Goal: Transaction & Acquisition: Book appointment/travel/reservation

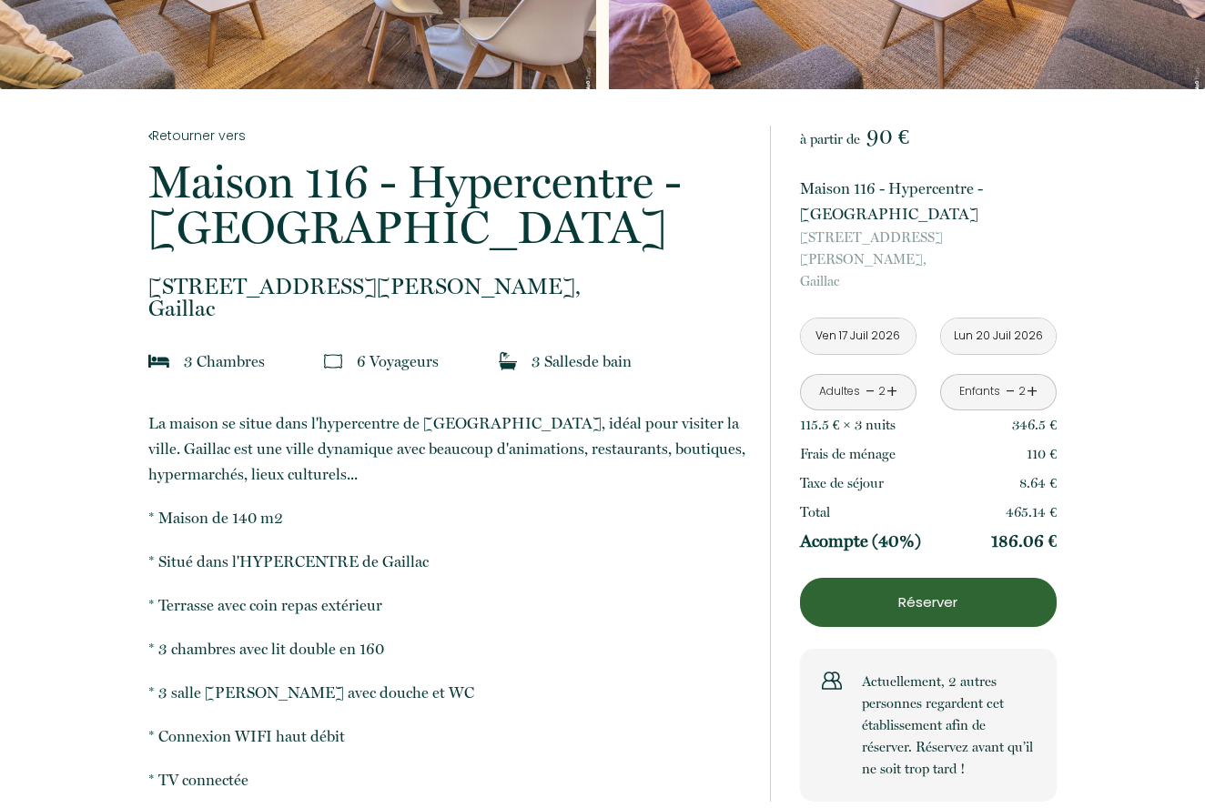
scroll to position [276, 0]
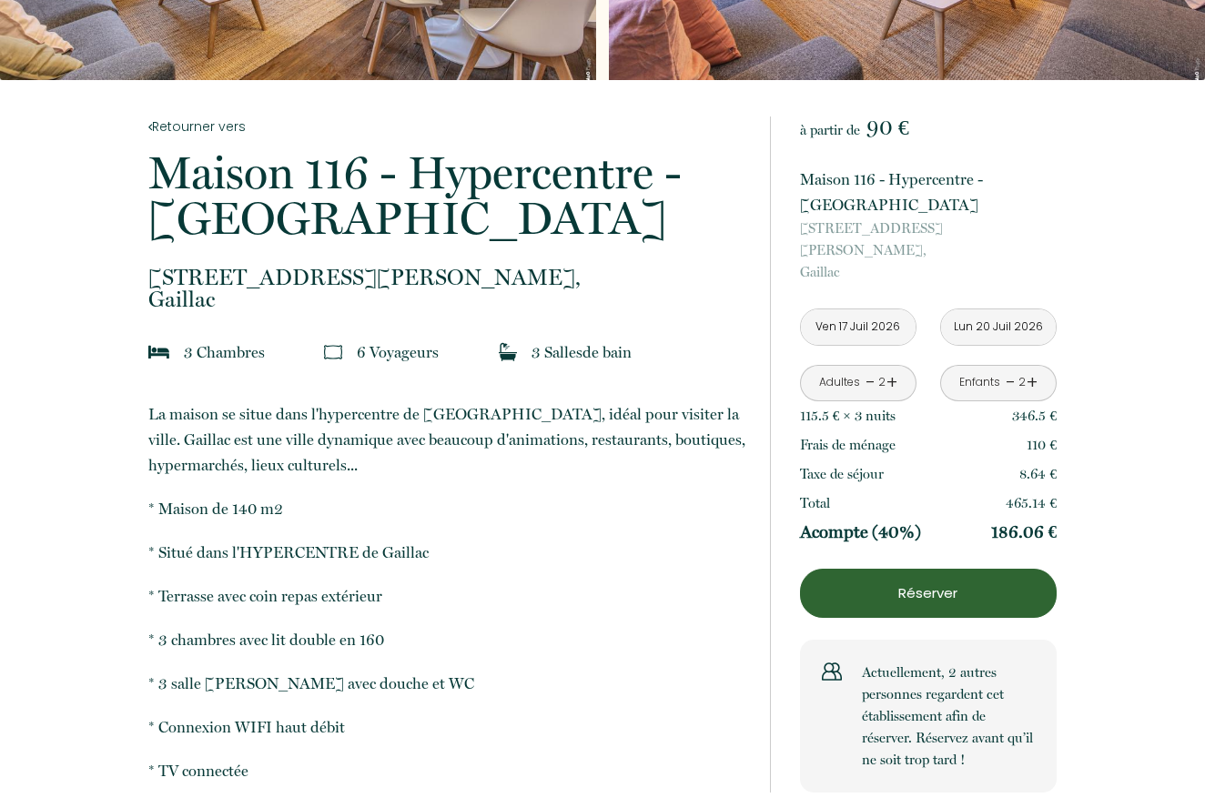
click at [916, 583] on p "Réserver" at bounding box center [929, 594] width 244 height 22
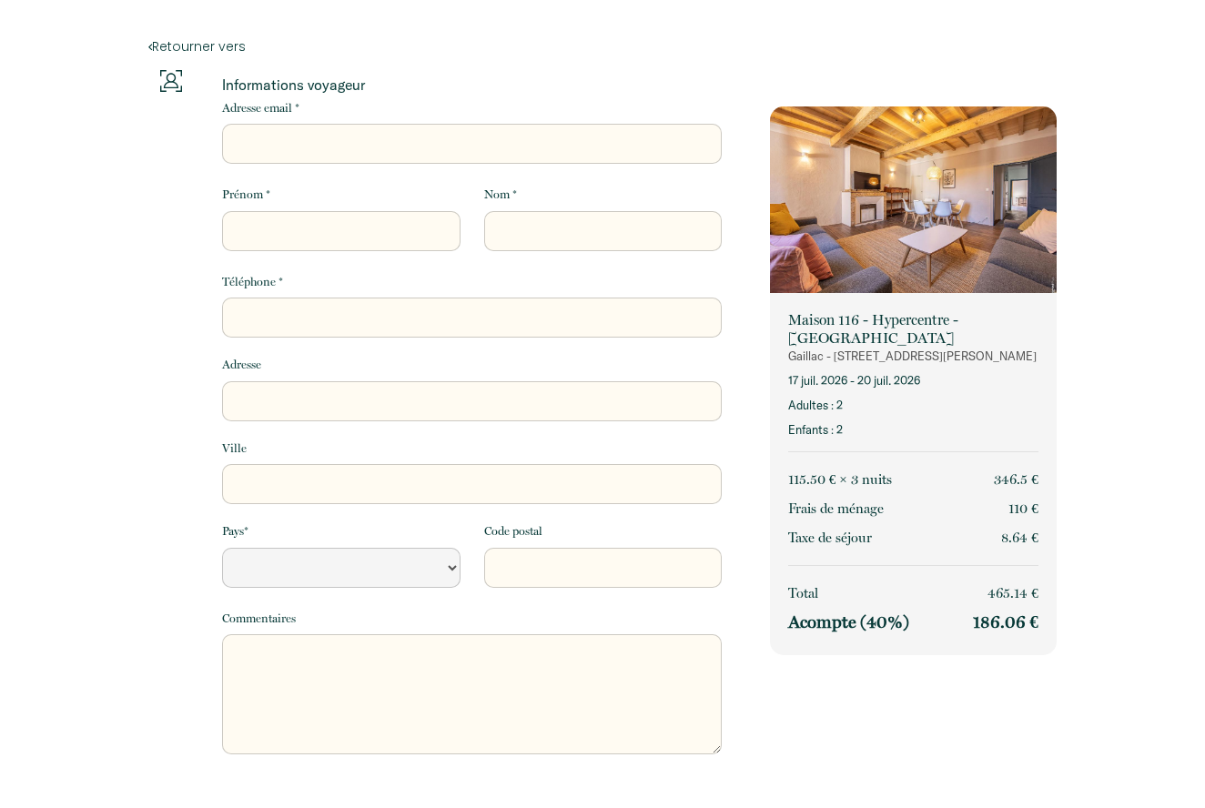
select select "Default select example"
type input "g"
select select "Default select example"
type input "gr"
select select "Default select example"
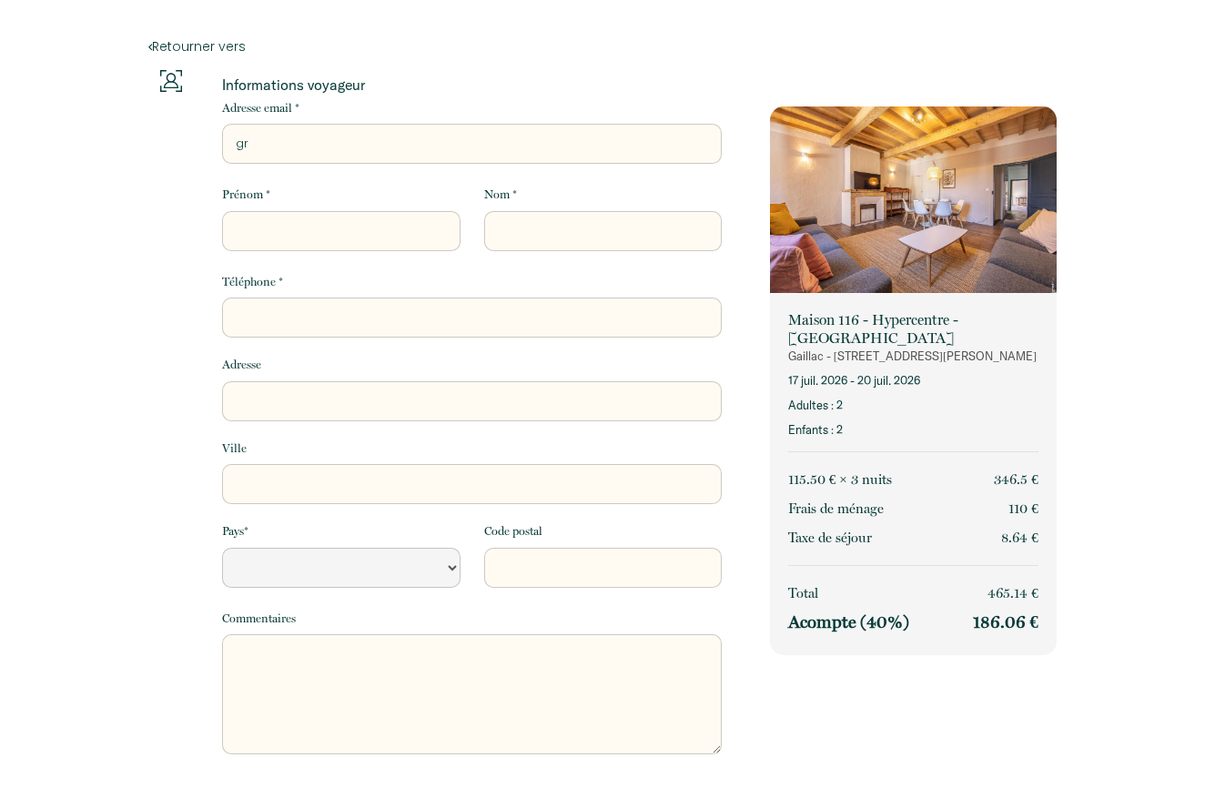
type input "gri"
select select "Default select example"
type input "grim"
select select "Default select example"
type input "[PERSON_NAME]"
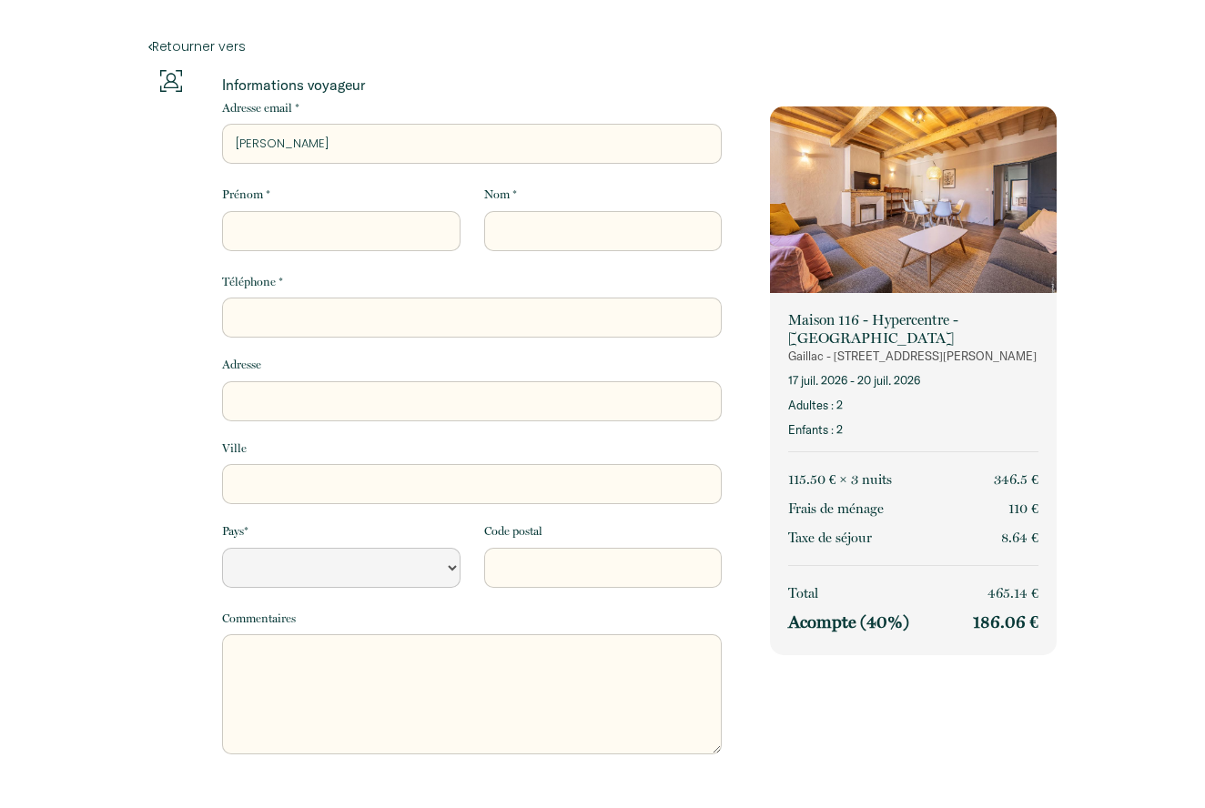
select select "Default select example"
type input "[PERSON_NAME]"
select select "Default select example"
type input "[PERSON_NAME]"
select select "Default select example"
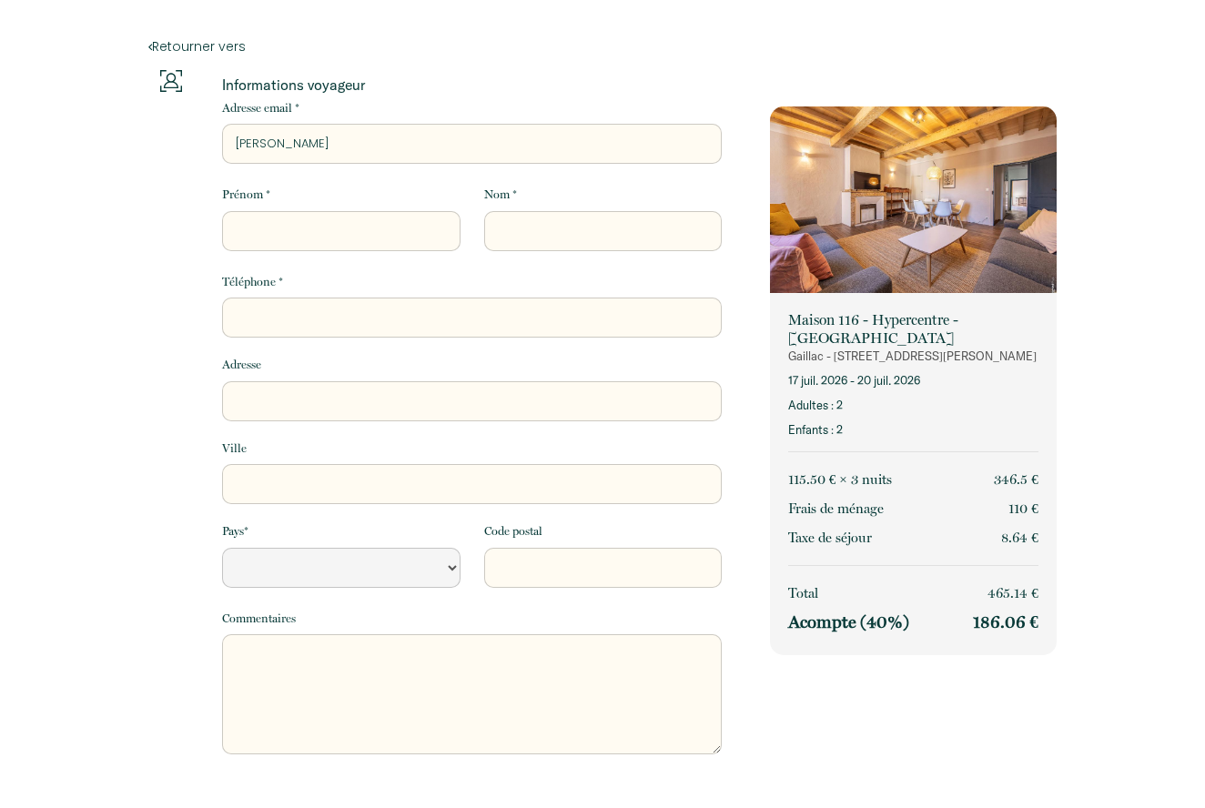
type input "[PERSON_NAME]."
select select "Default select example"
type input "[PERSON_NAME].t"
select select "Default select example"
type input "[PERSON_NAME][DOMAIN_NAME]"
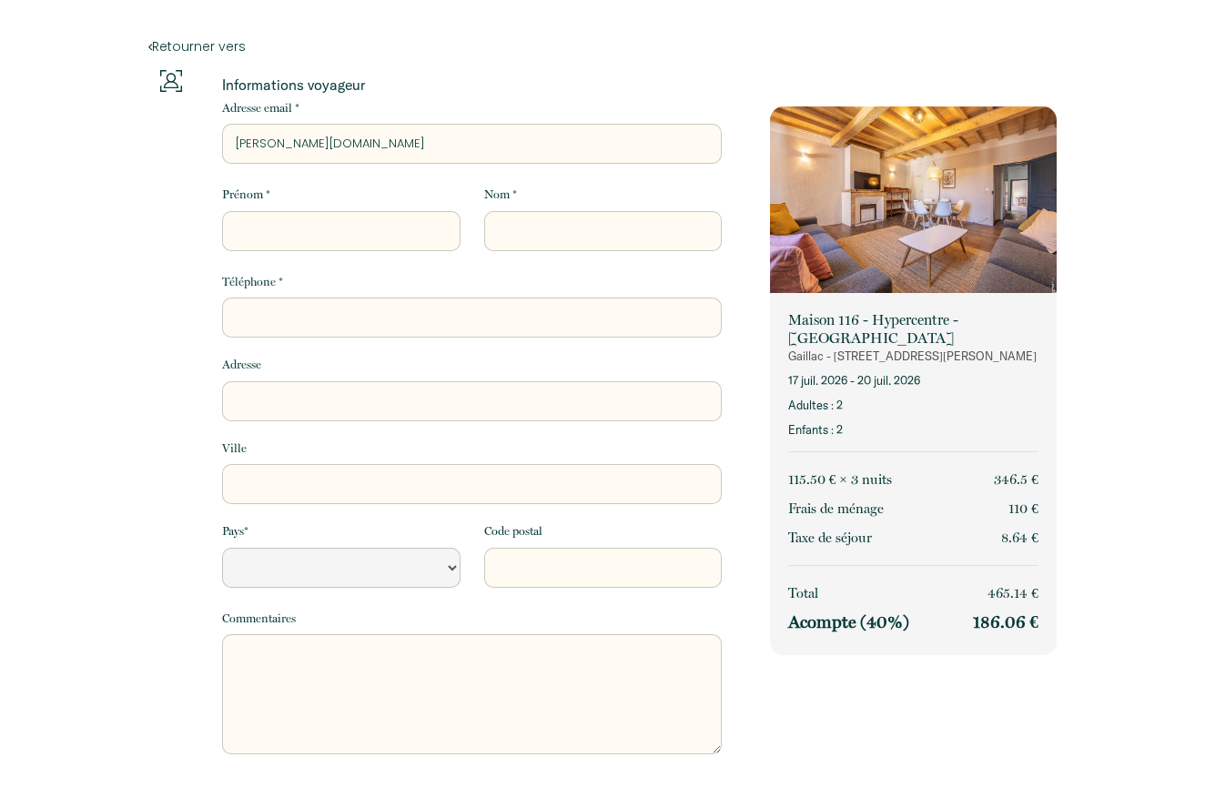
select select "Default select example"
type input "[PERSON_NAME].thi"
select select "Default select example"
type input "[PERSON_NAME].thie"
select select "Default select example"
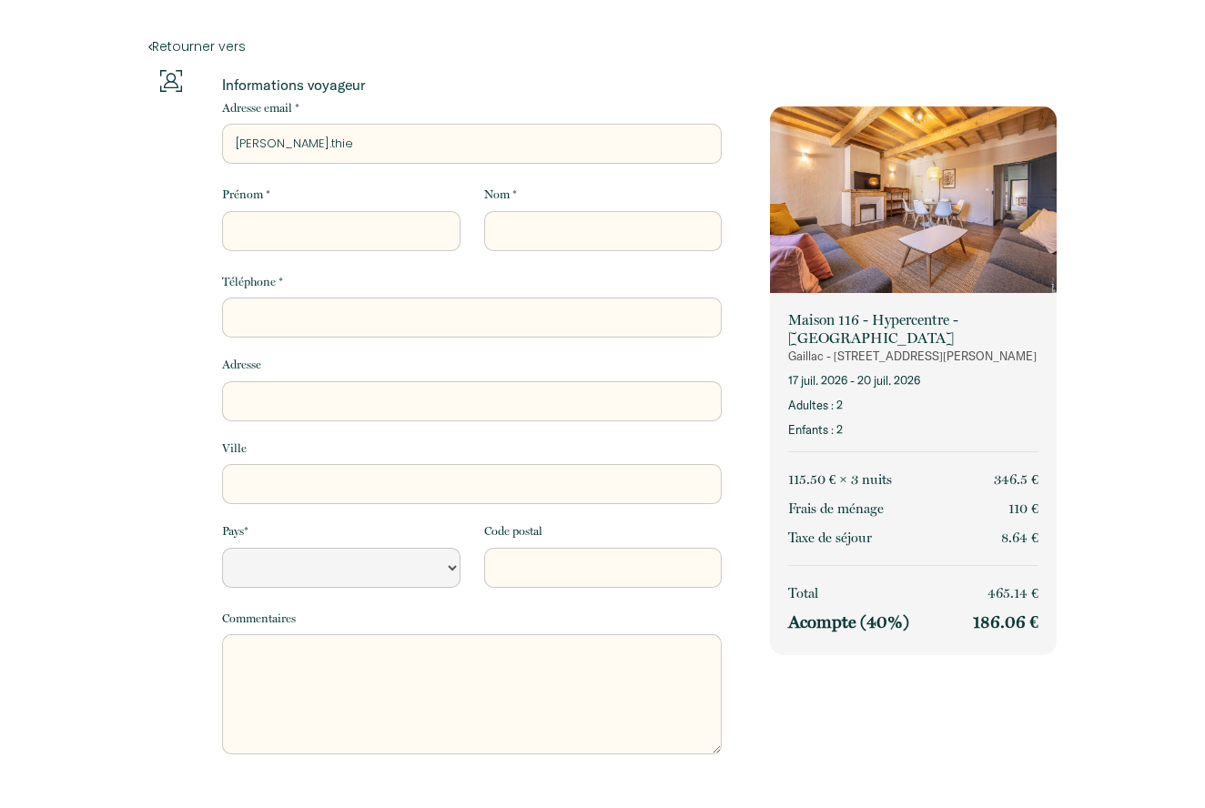
type input "[PERSON_NAME].thier"
select select "Default select example"
type input "[PERSON_NAME].thierr"
select select "Default select example"
type input "[PERSON_NAME].[PERSON_NAME]"
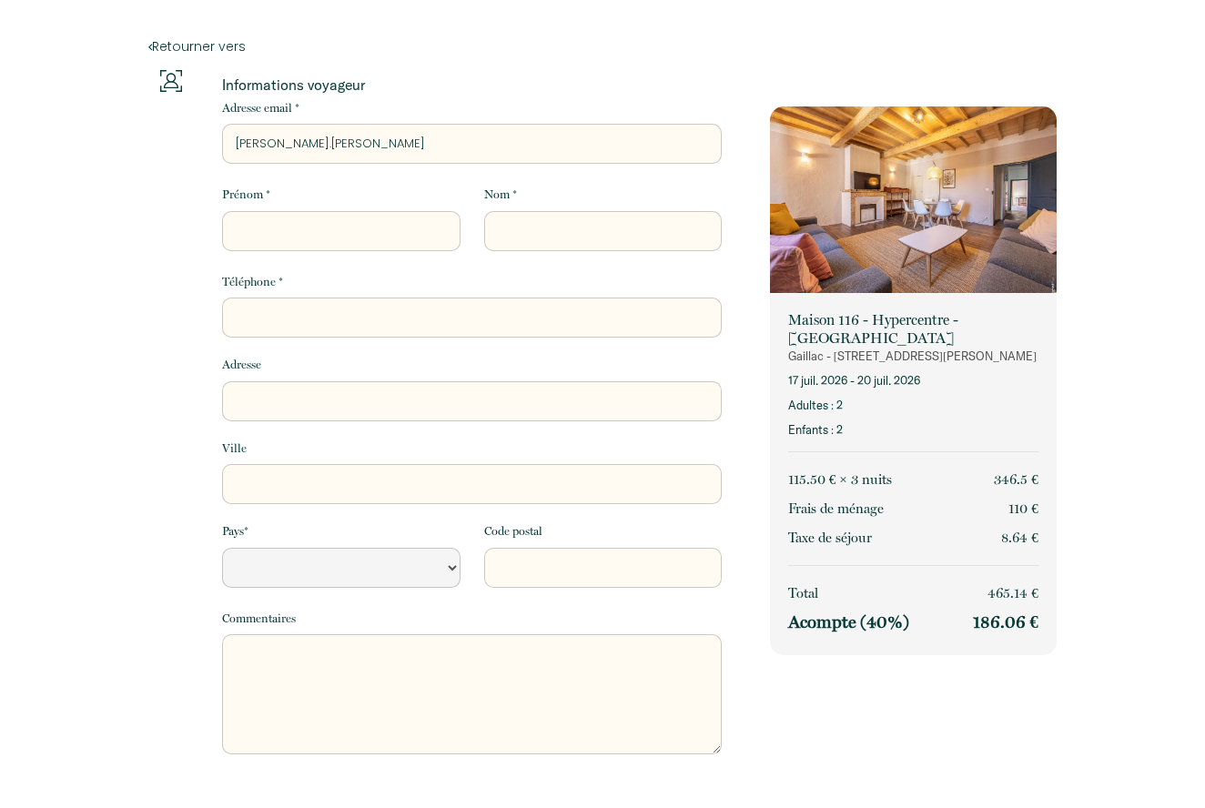
select select "Default select example"
type input "[PERSON_NAME].[PERSON_NAME]@"
select select "Default select example"
type input "[PERSON_NAME].thierry@g"
select select "Default select example"
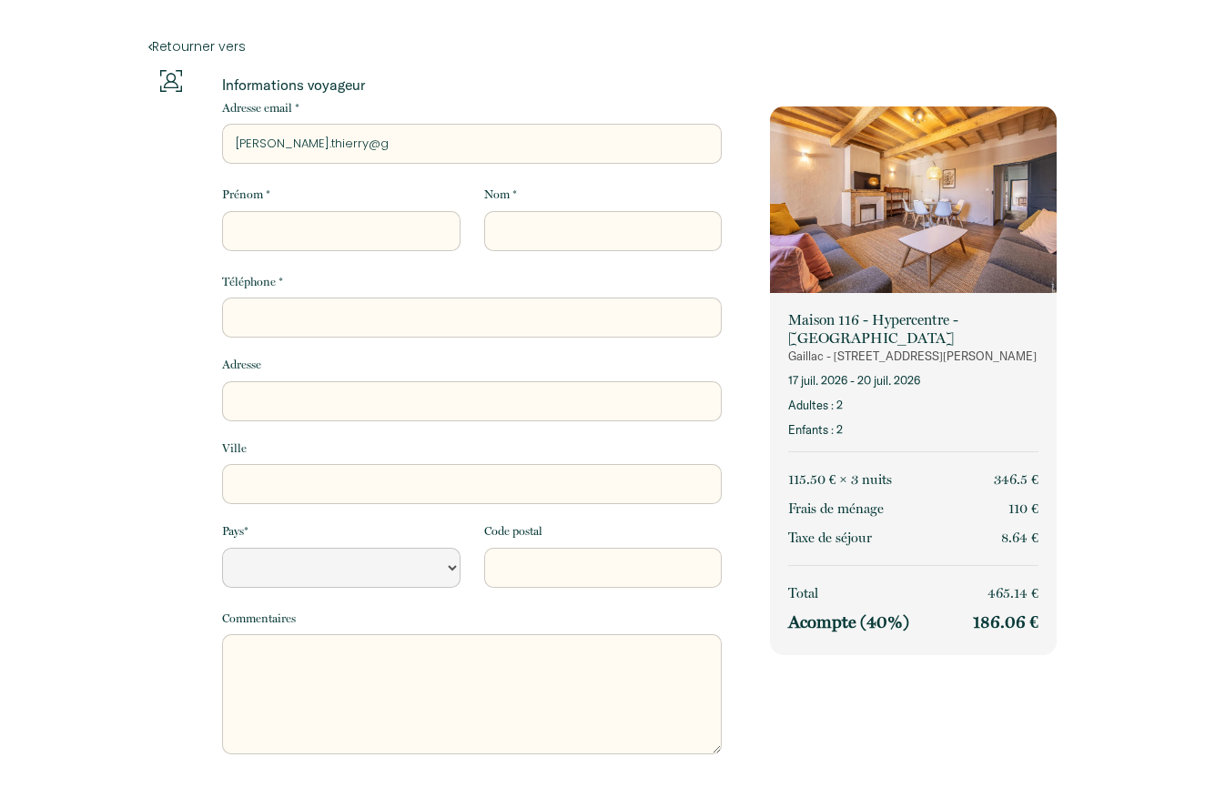
type input "[PERSON_NAME].thierry@gm"
select select "Default select example"
type input "[PERSON_NAME].thierry@gma"
select select "Default select example"
type input "[PERSON_NAME].thierry@gmai"
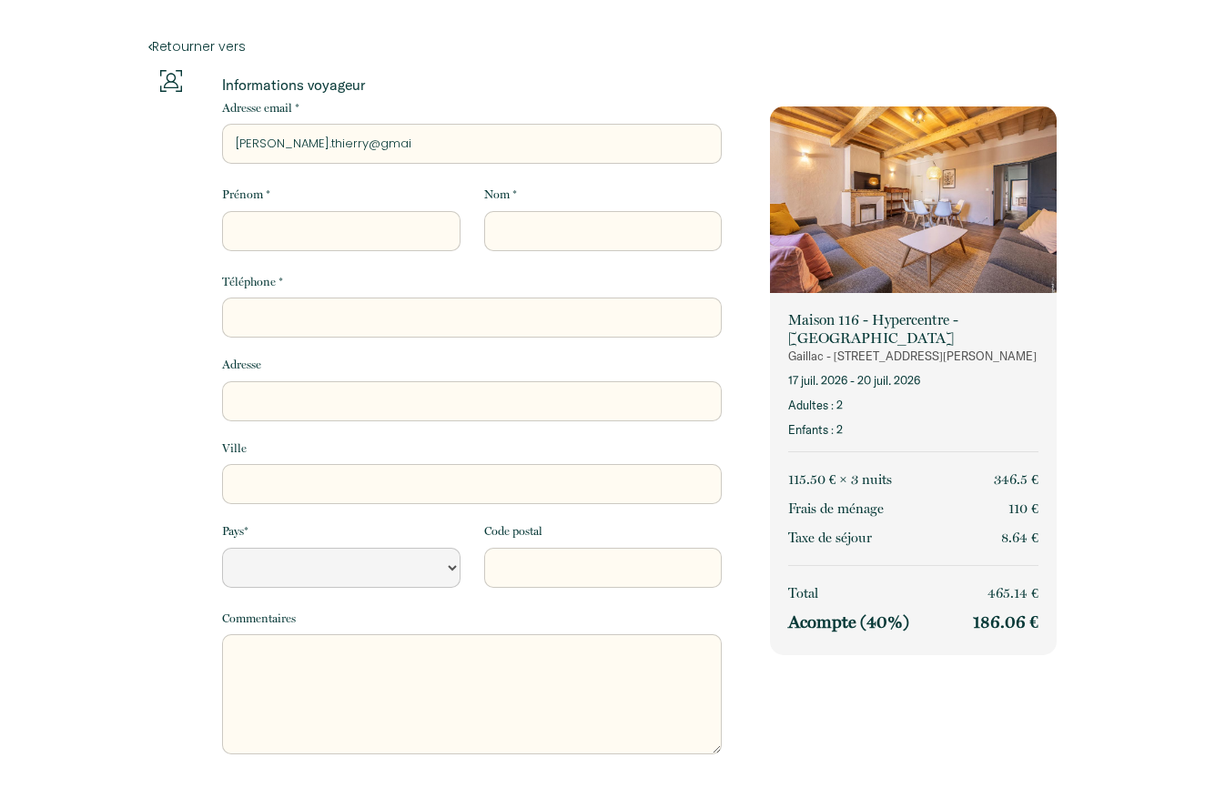
select select "Default select example"
type input "[PERSON_NAME][EMAIL_ADDRESS]"
select select "Default select example"
type input "[PERSON_NAME][EMAIL_ADDRESS]."
select select "Default select example"
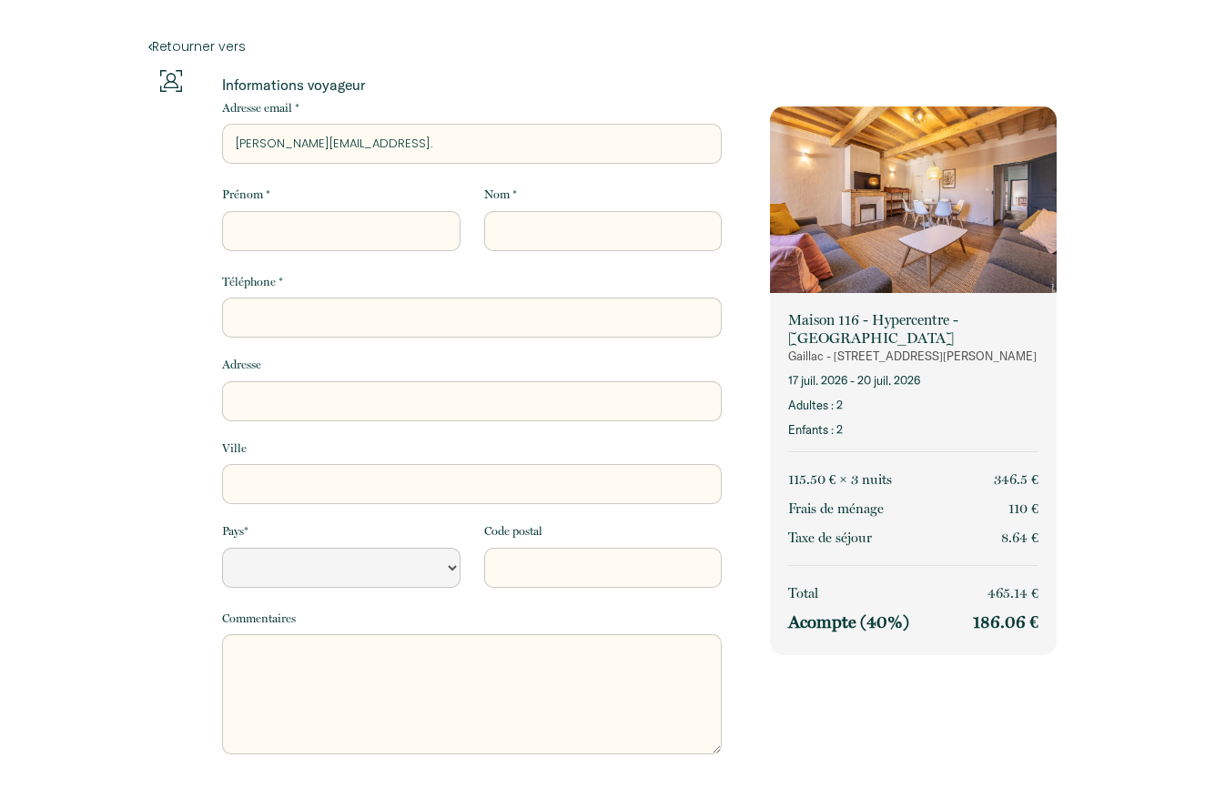
type input "[PERSON_NAME].thierry@gmail.c"
select select "Default select example"
type input "[PERSON_NAME][EMAIL_ADDRESS][DOMAIN_NAME]"
select select "Default select example"
type input "[PERSON_NAME][EMAIL_ADDRESS][DOMAIN_NAME]"
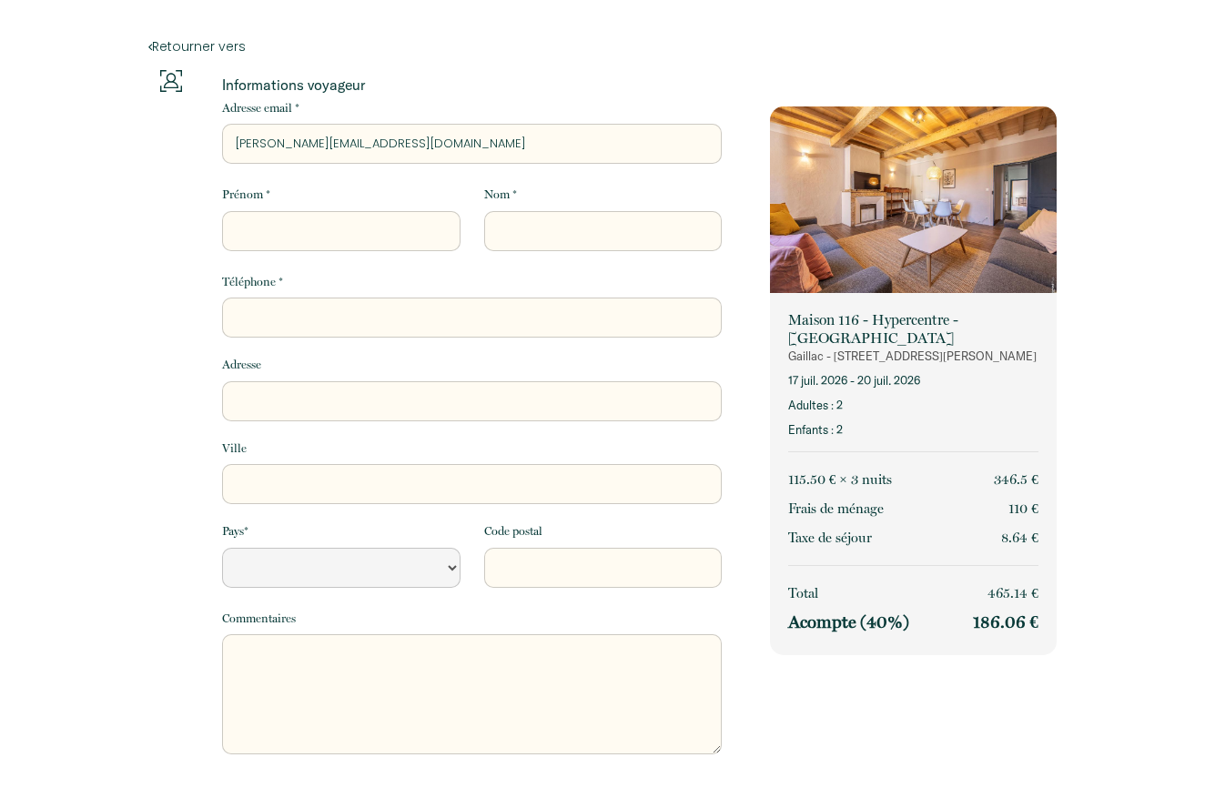
select select "Default select example"
type input "[PERSON_NAME][EMAIL_ADDRESS][DOMAIN_NAME]"
type input "t"
select select "Default select example"
type input "th"
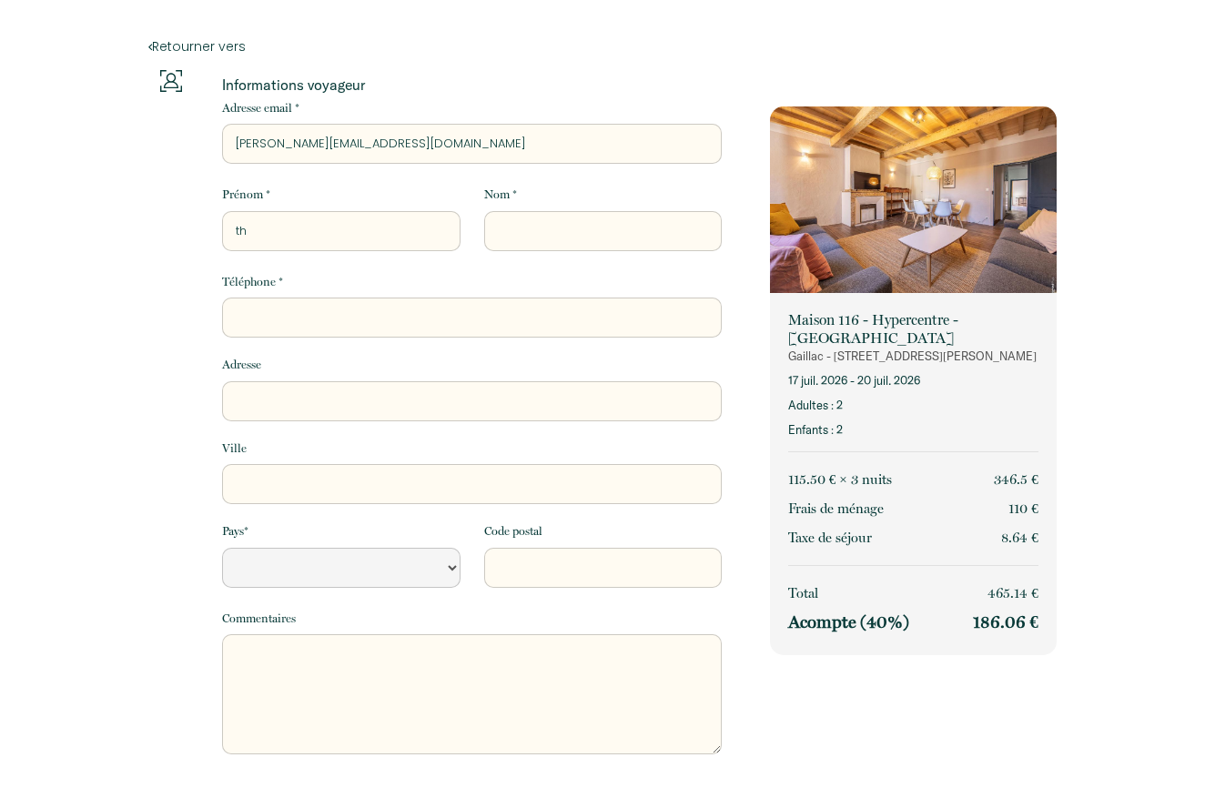
select select "Default select example"
type input "thi"
select select "Default select example"
type input "thie"
select select "Default select example"
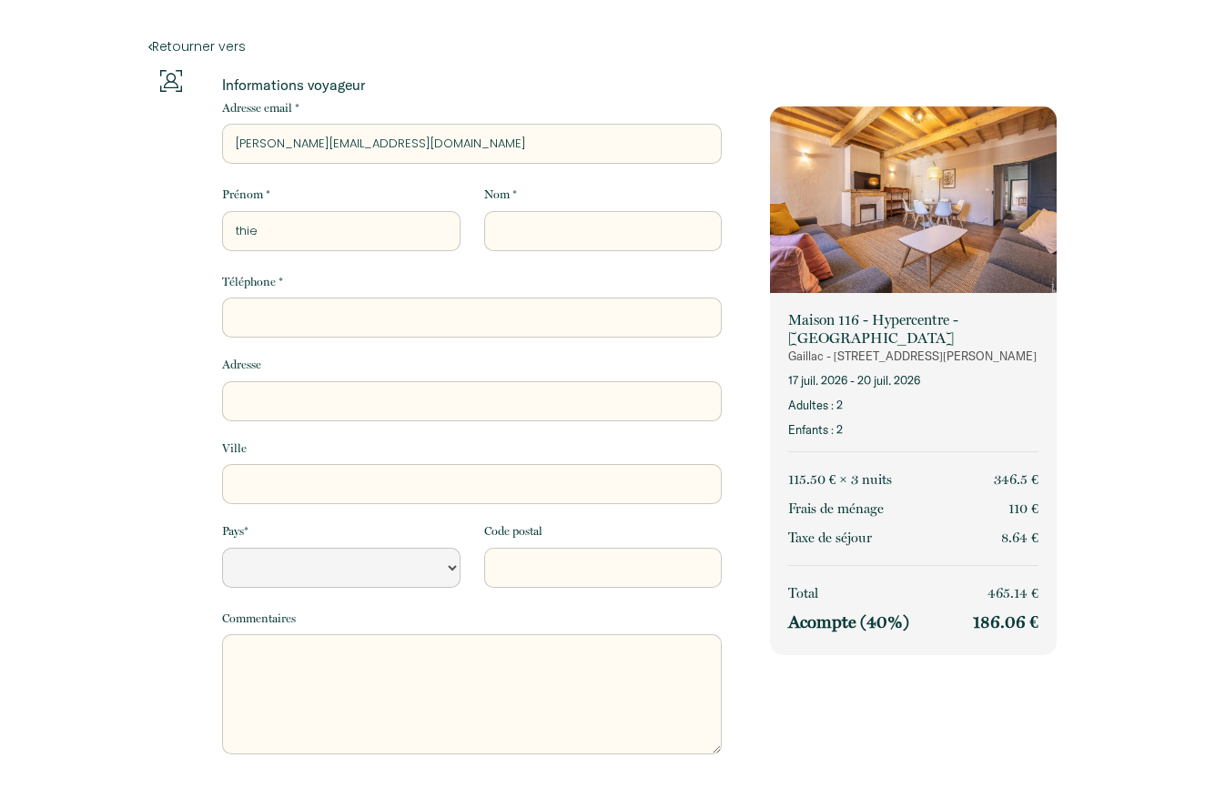
type input "thier"
select select "Default select example"
type input "thierr"
select select "Default select example"
type input "thierry"
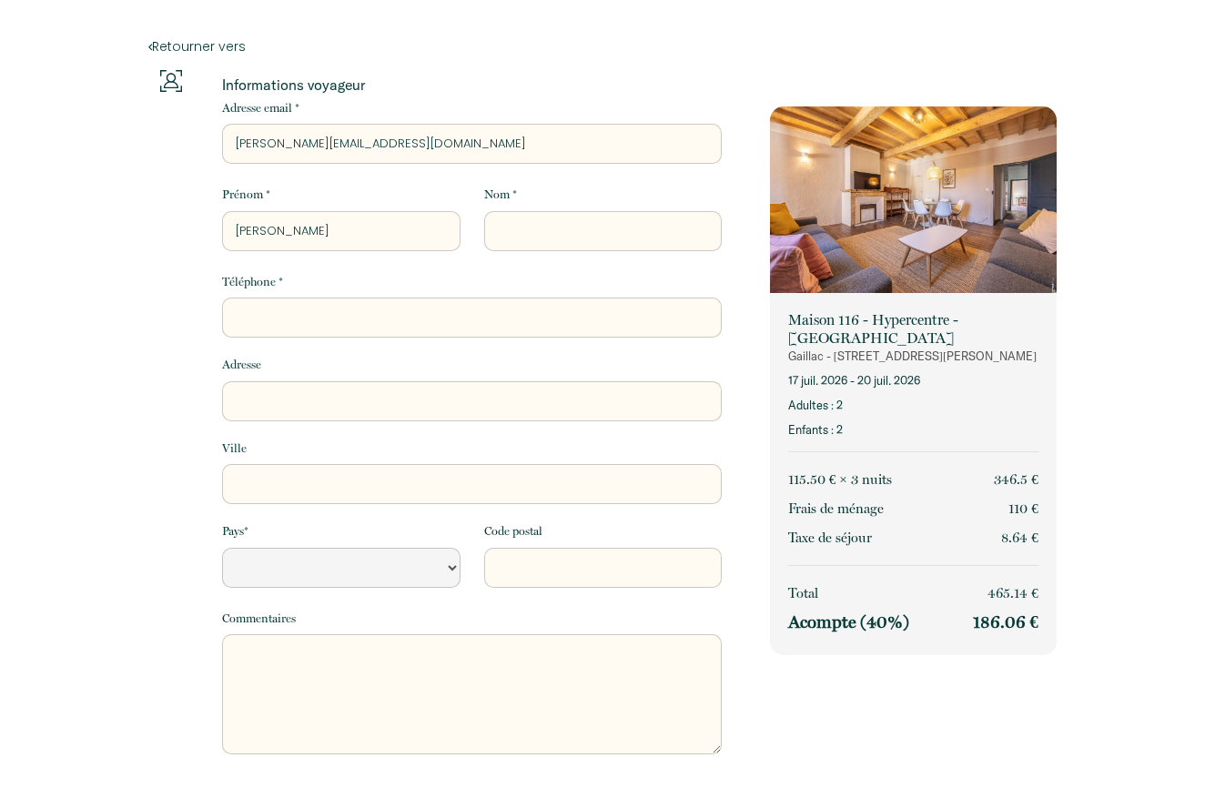
select select "Default select example"
type input "thierry"
type input "G"
select select "Default select example"
type input "GR"
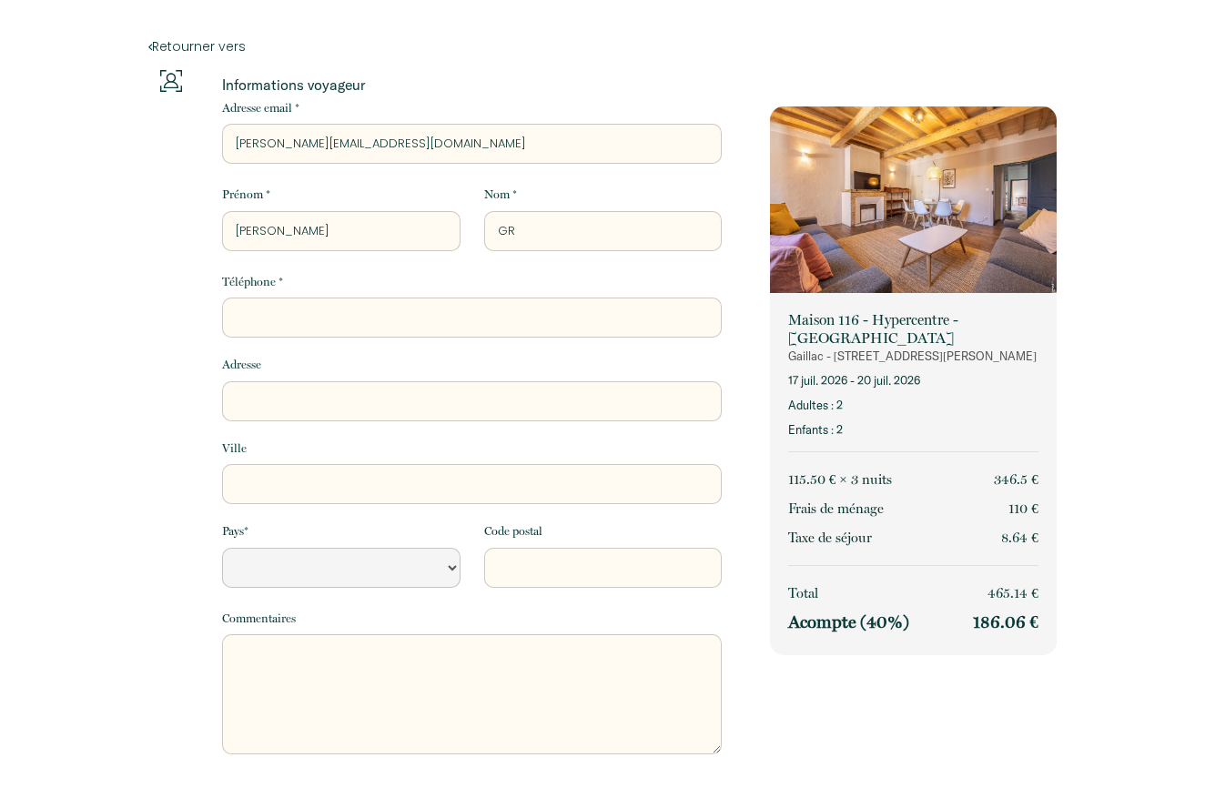
select select "Default select example"
type input "GRI"
select select "Default select example"
type input "GRIM"
select select "Default select example"
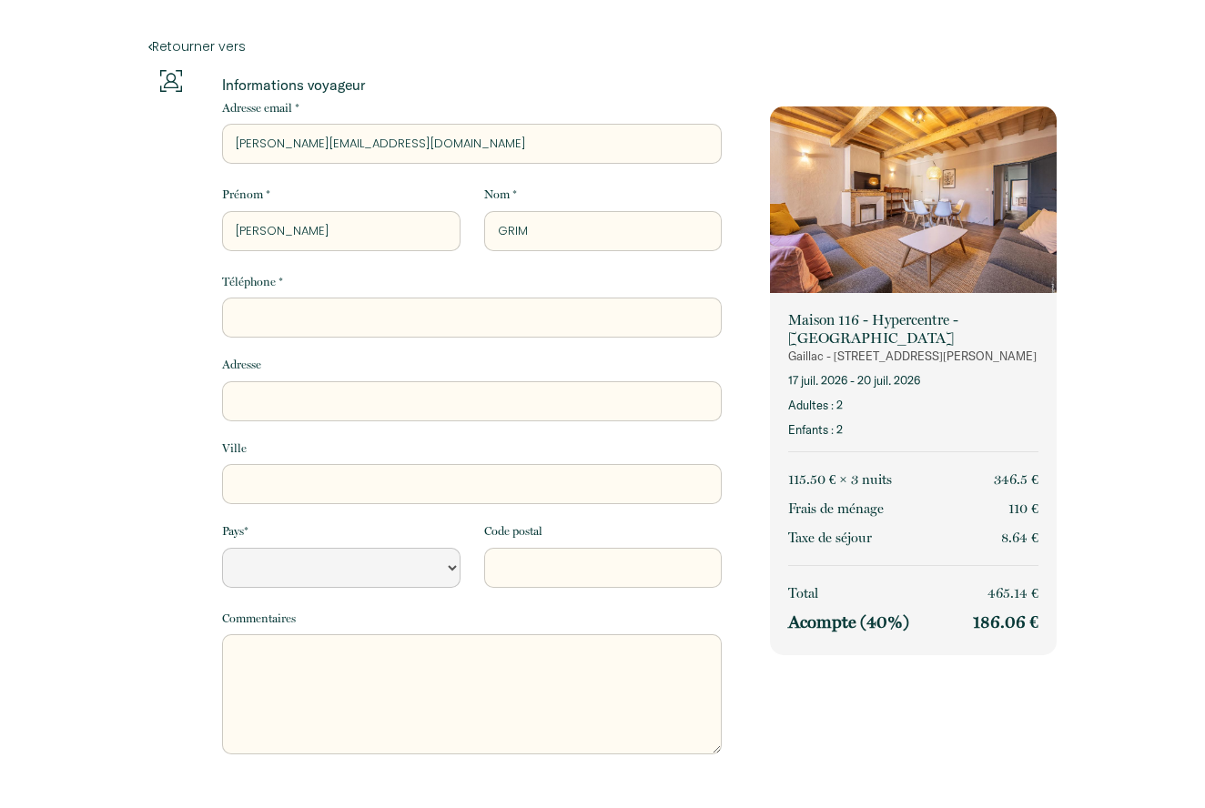
type input "[PERSON_NAME]"
select select "Default select example"
type input "[PERSON_NAME]"
select select "Default select example"
type input "[PERSON_NAME]"
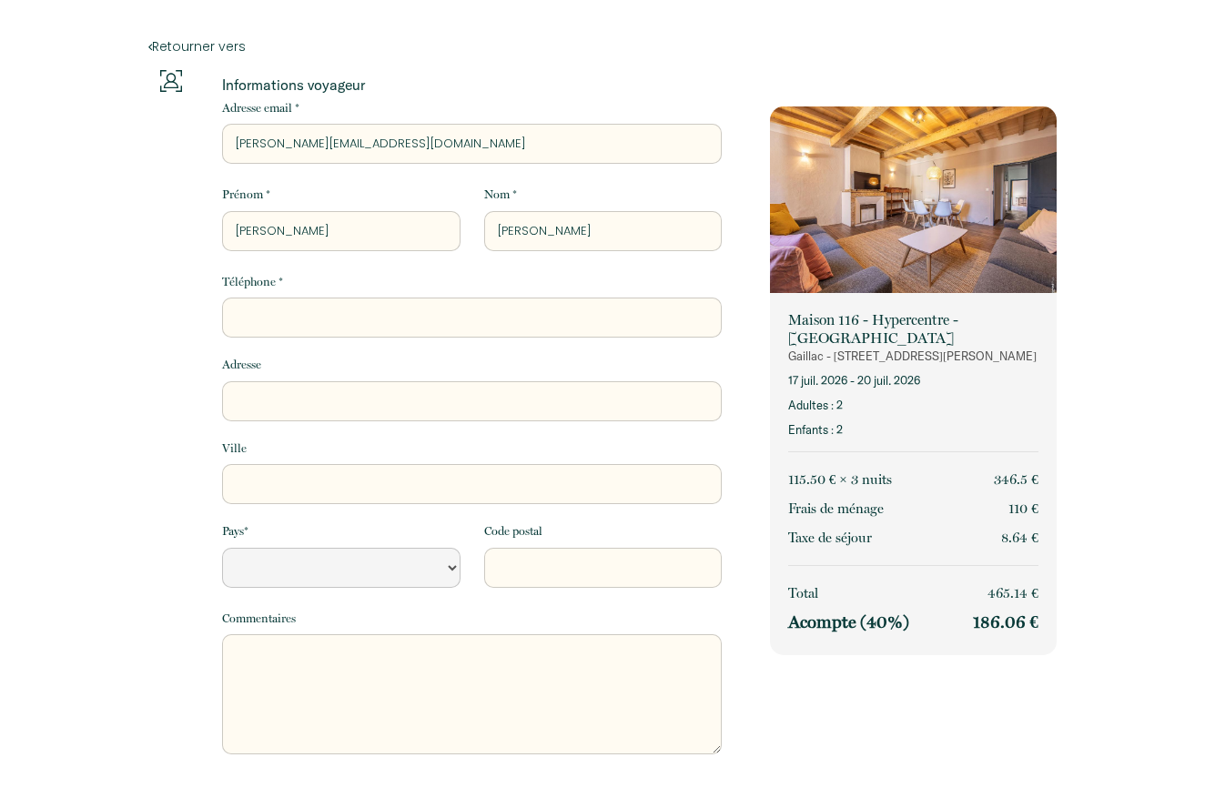
select select "Default select example"
type input "[PERSON_NAME]"
type input "0"
select select "Default select example"
type input "06"
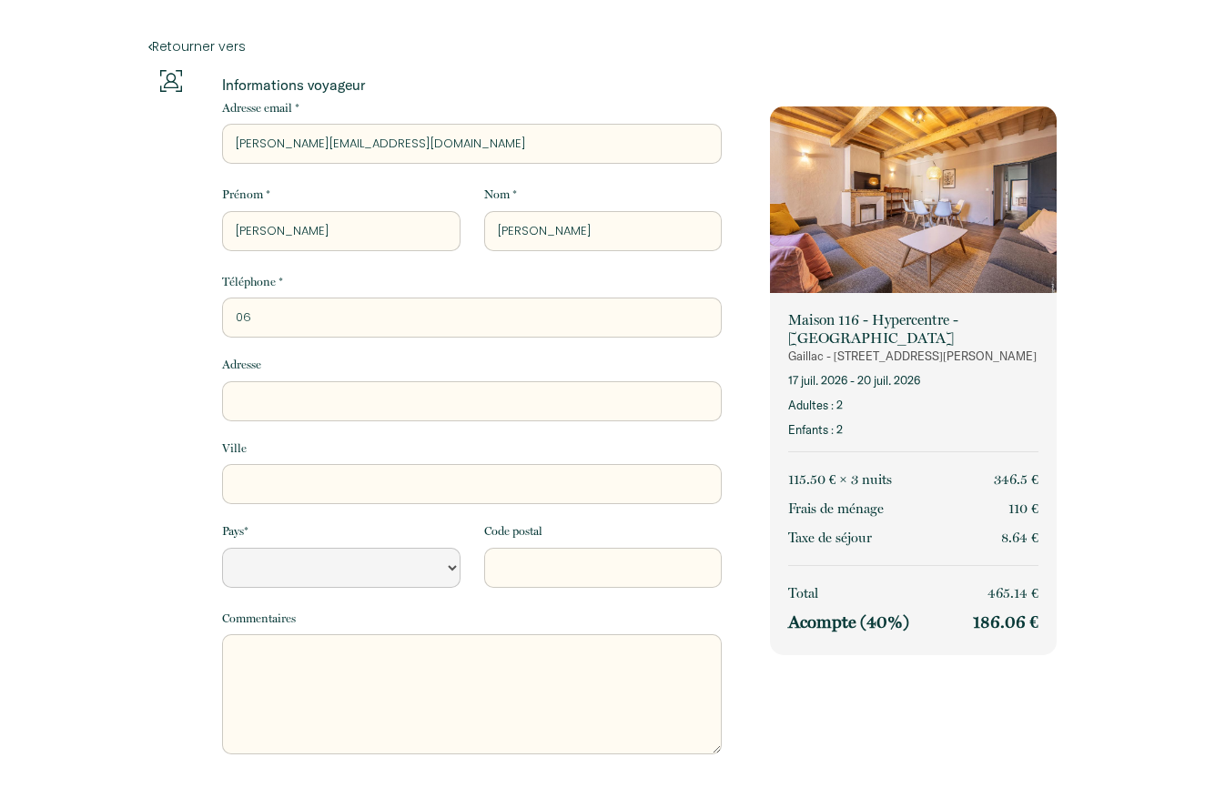
select select "Default select example"
type input "061"
select select "Default select example"
type input "0614"
select select "Default select example"
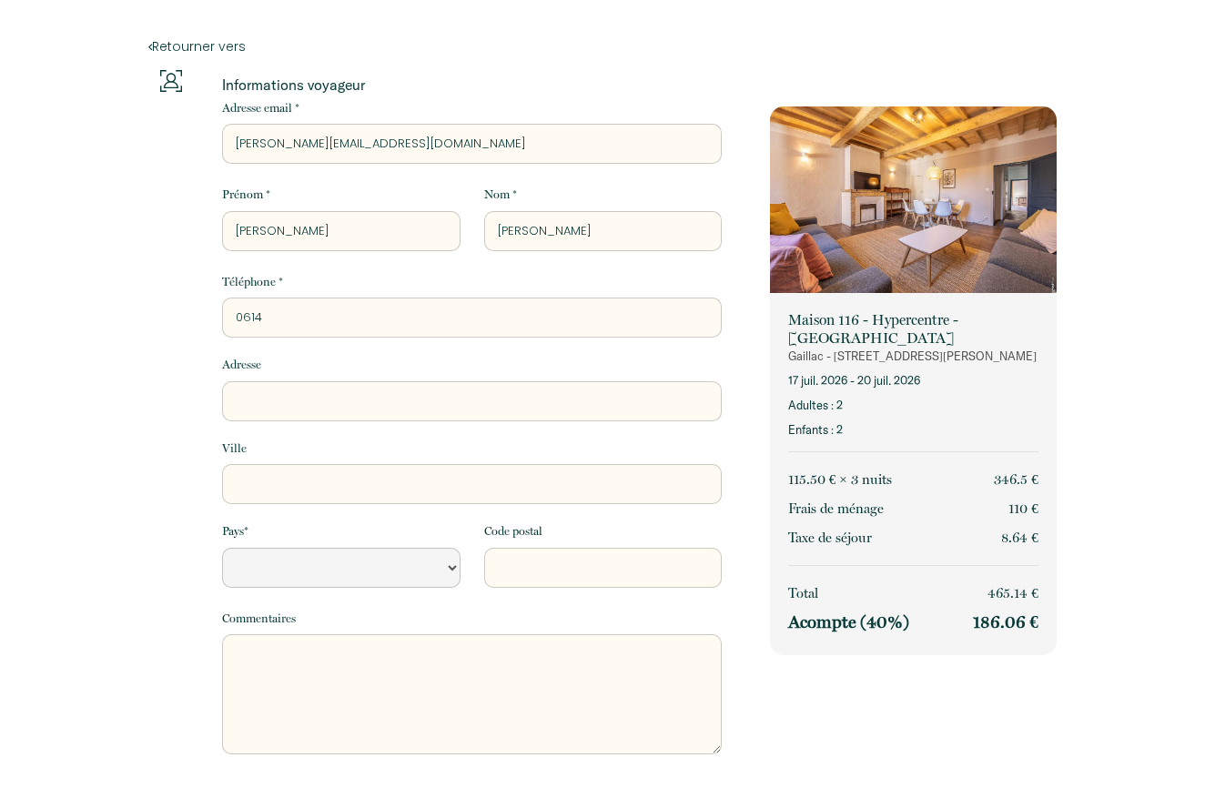
type input "06144"
select select "Default select example"
type input "061441"
select select "Default select example"
type input "0614418"
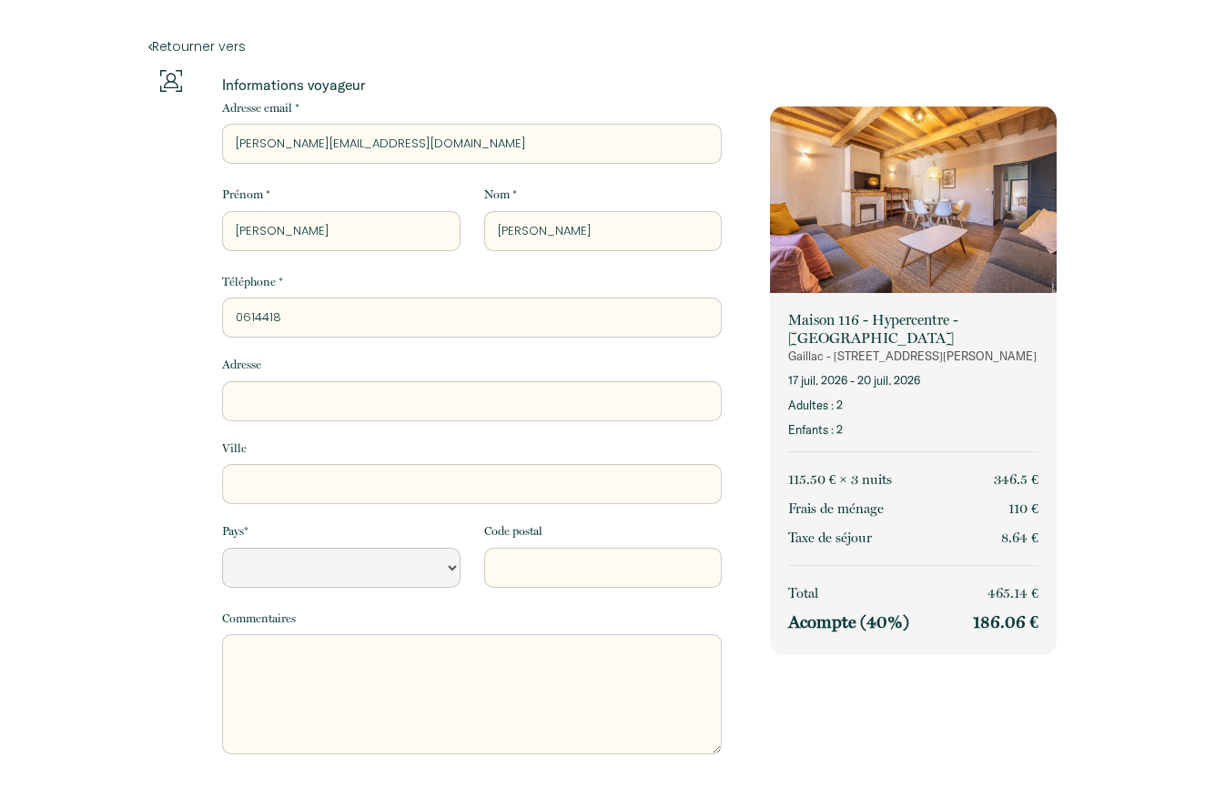
select select "Default select example"
type input "06144187"
select select "Default select example"
type input "061441870"
select select "Default select example"
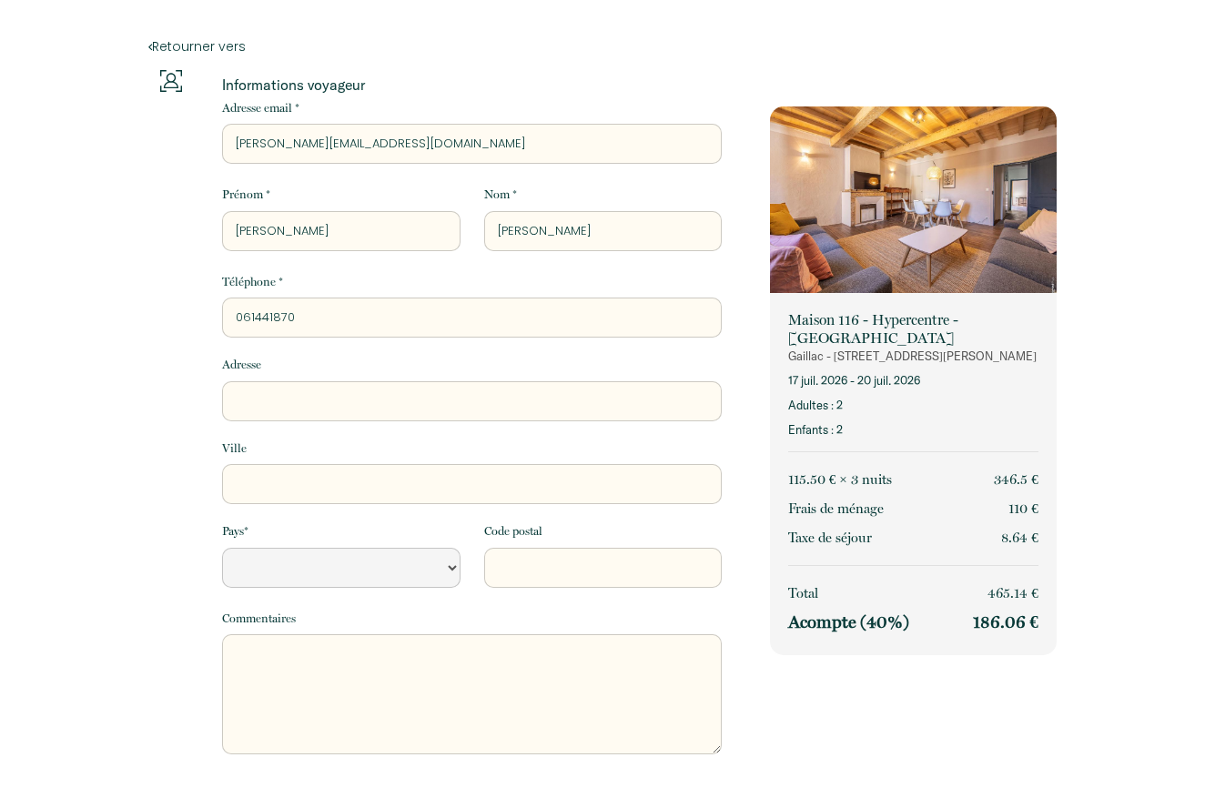
type input "0614418700"
select select "Default select example"
type input "0614418700"
type input "3"
select select "Default select example"
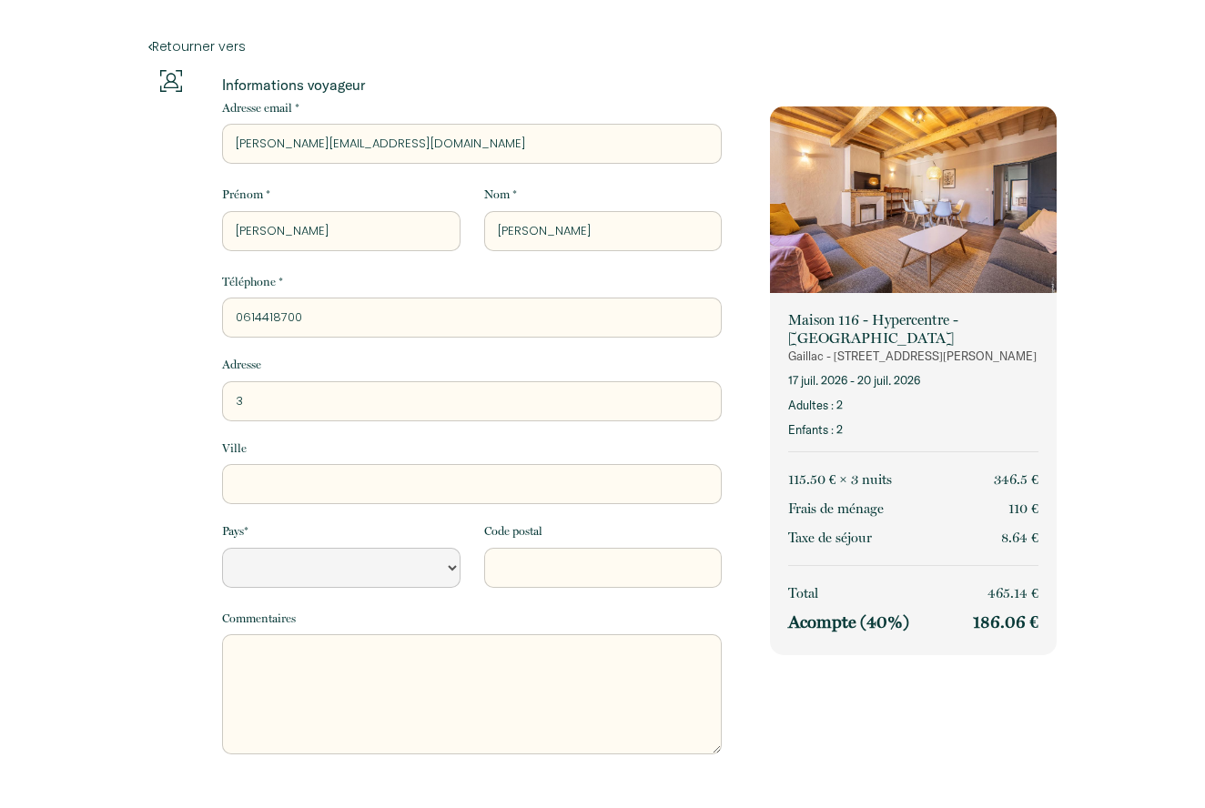
type input "3"
select select "Default select example"
type input "3 I"
select select "Default select example"
type input "3 Im"
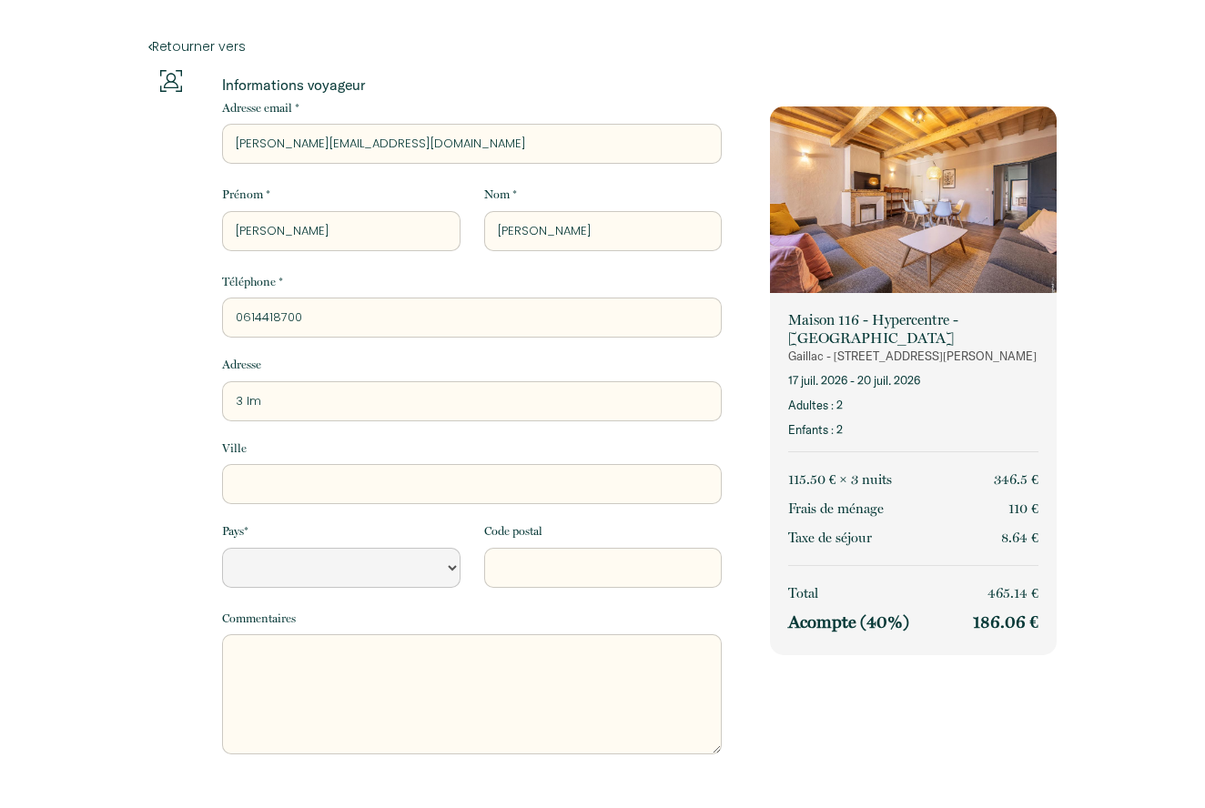
select select "Default select example"
type input "3 Imp"
select select "Default select example"
type input "3 Impa"
select select "Default select example"
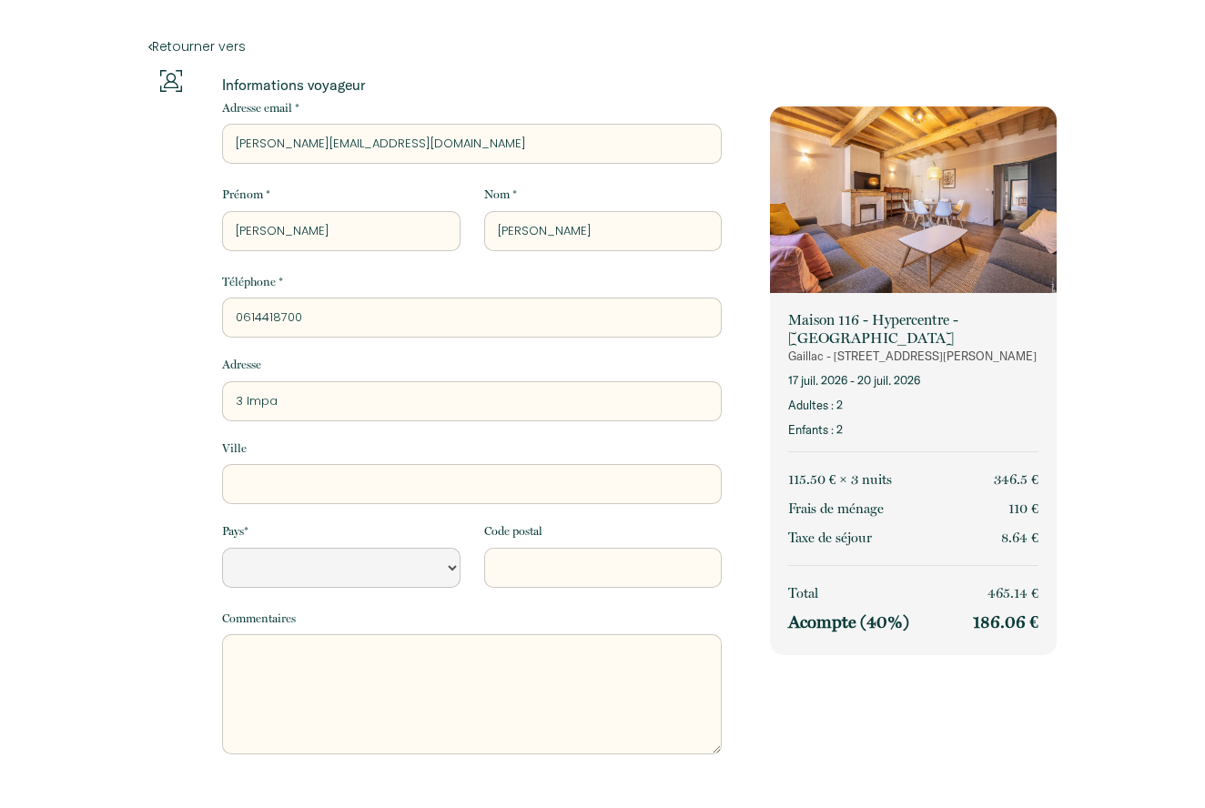
type input "3 Impas"
select select "Default select example"
type input "3 Impass"
select select "Default select example"
type input "3 Impassd"
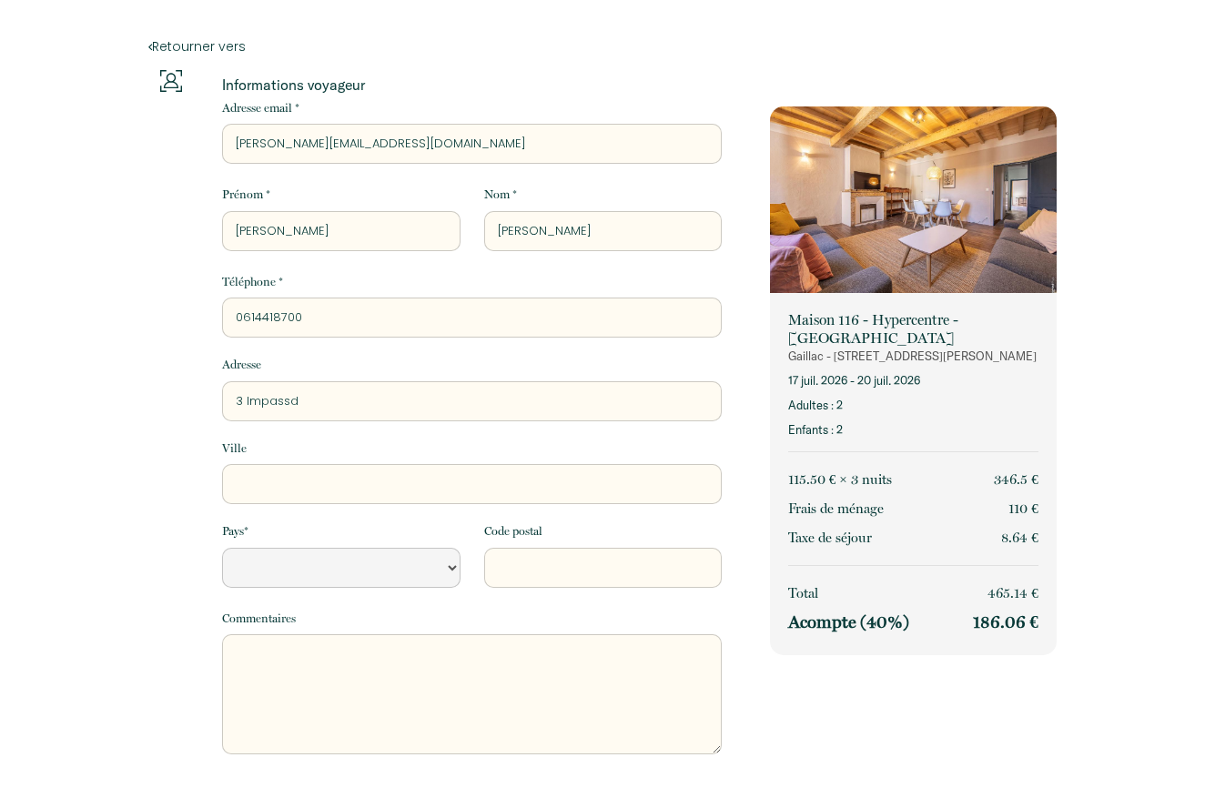
select select "Default select example"
type input "3 Impassde"
select select "Default select example"
type input "3 Impassde"
select select "Default select example"
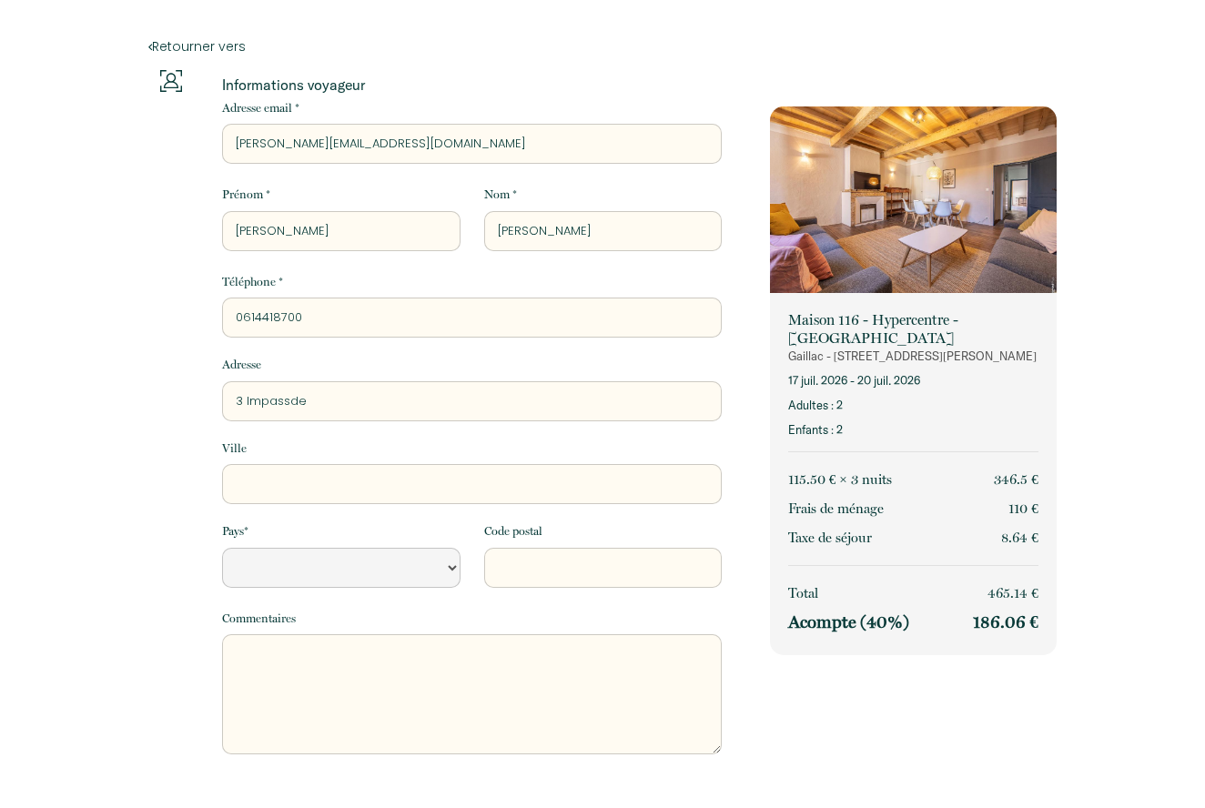
type input "3 Impassde"
select select "Default select example"
type input "3 Impassd"
select select "Default select example"
type input "3 Impass"
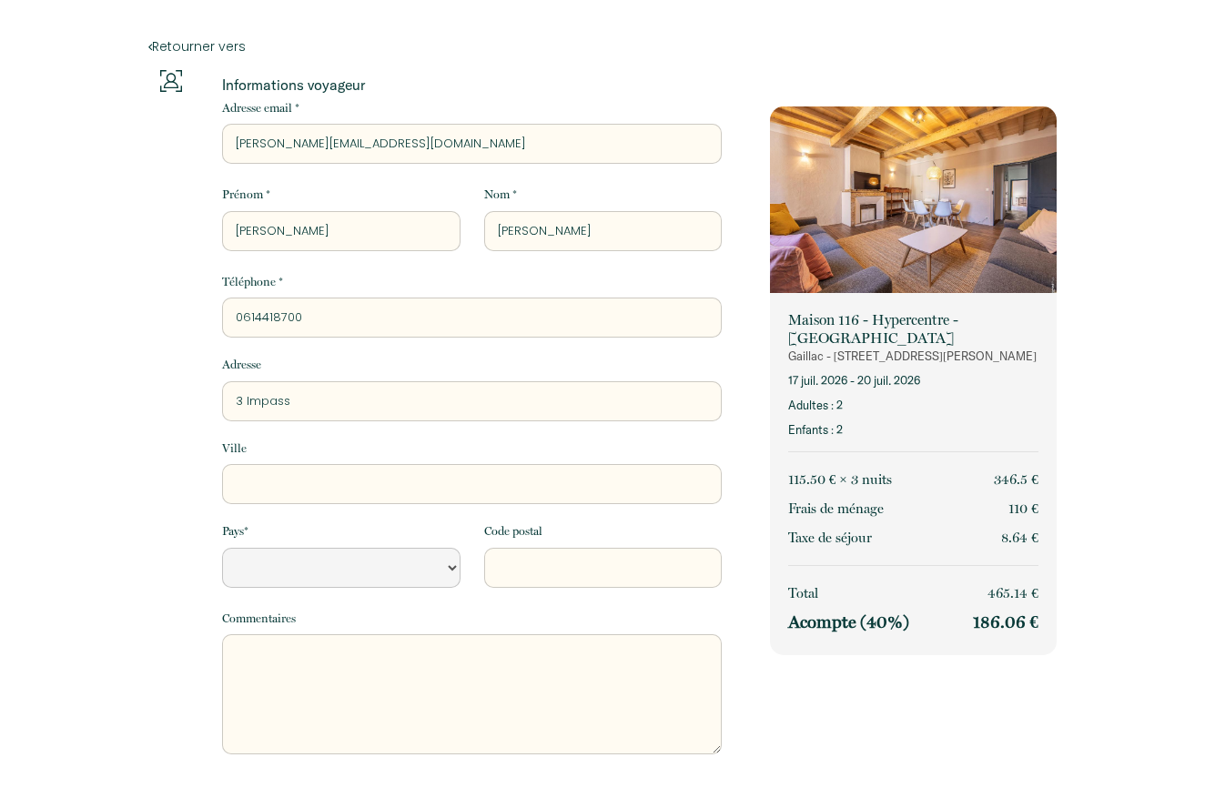
select select "Default select example"
type input "3 Impasse"
select select "Default select example"
type input "3 Impasse"
select select "Default select example"
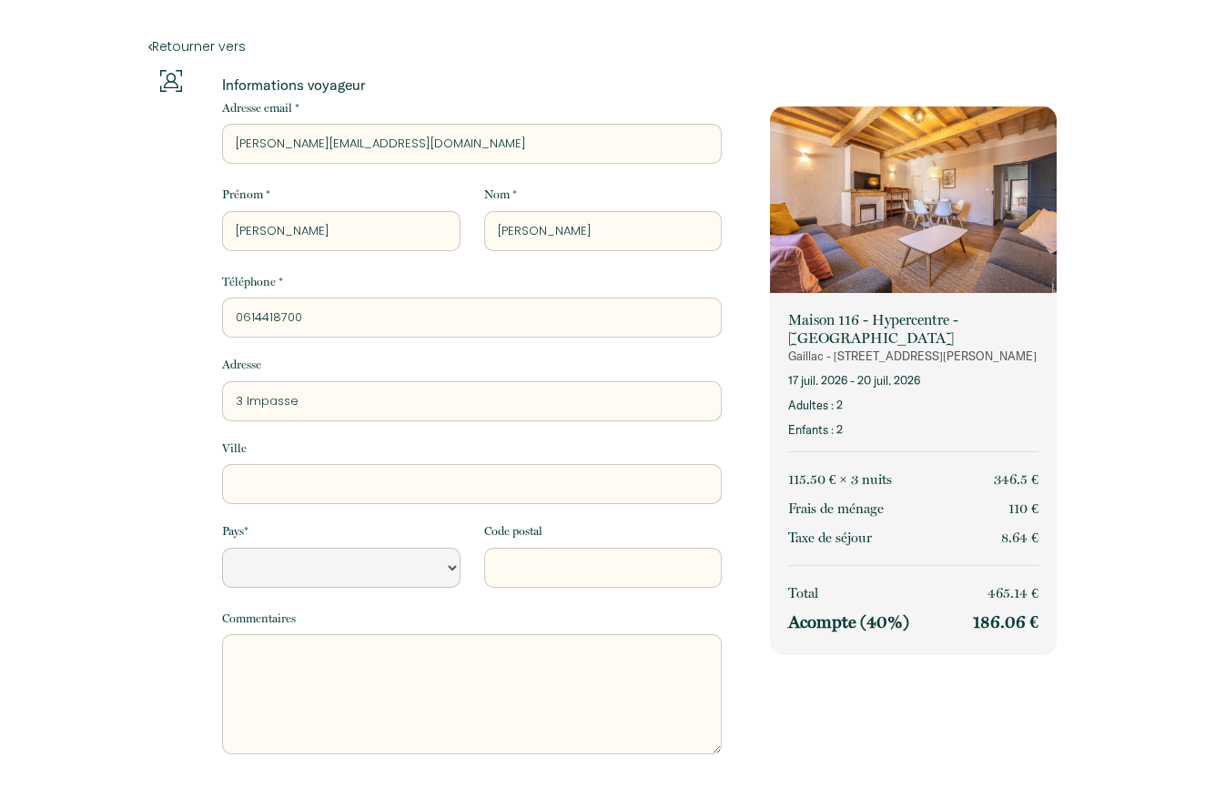
type input "3 Impasse d"
select select "Default select example"
type input "3 Impasse de"
select select "Default select example"
type input "3 Impasse de"
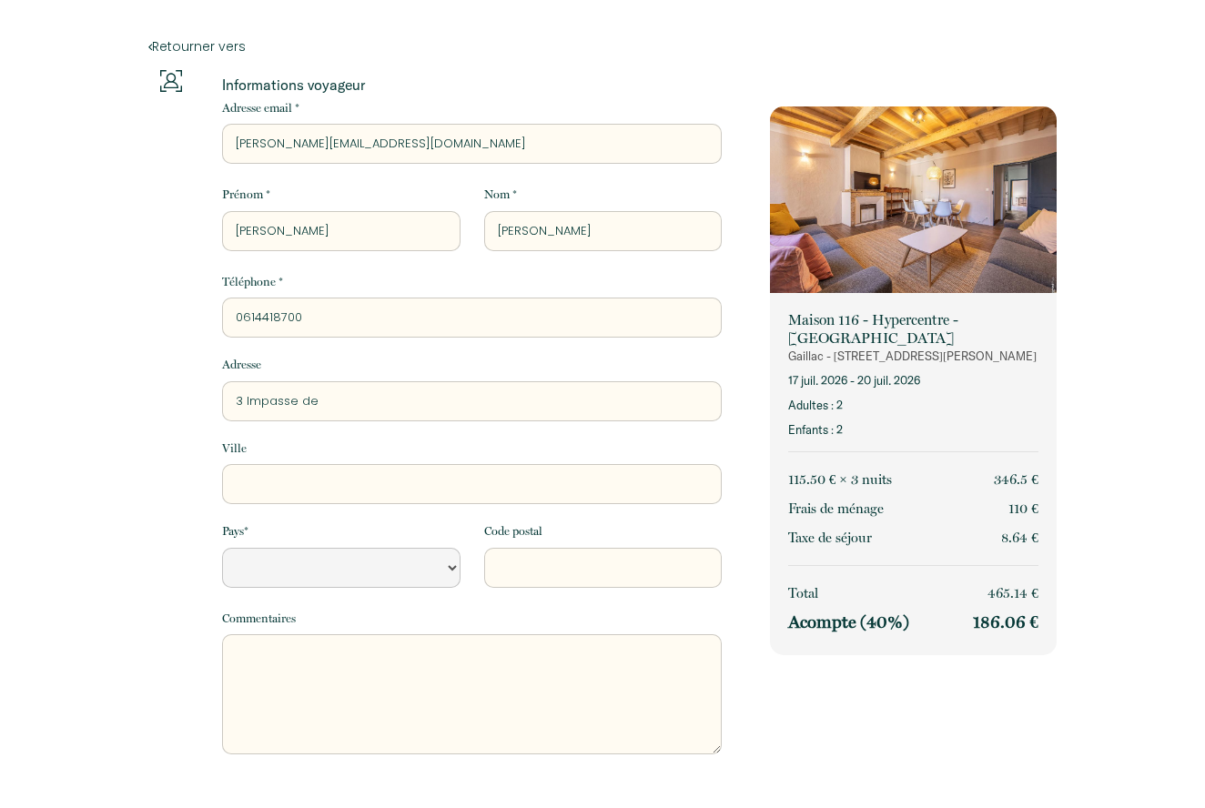
select select "Default select example"
type input "3 Impasse de l"
select select "Default select example"
type input "3 Impasse de l'"
select select "Default select example"
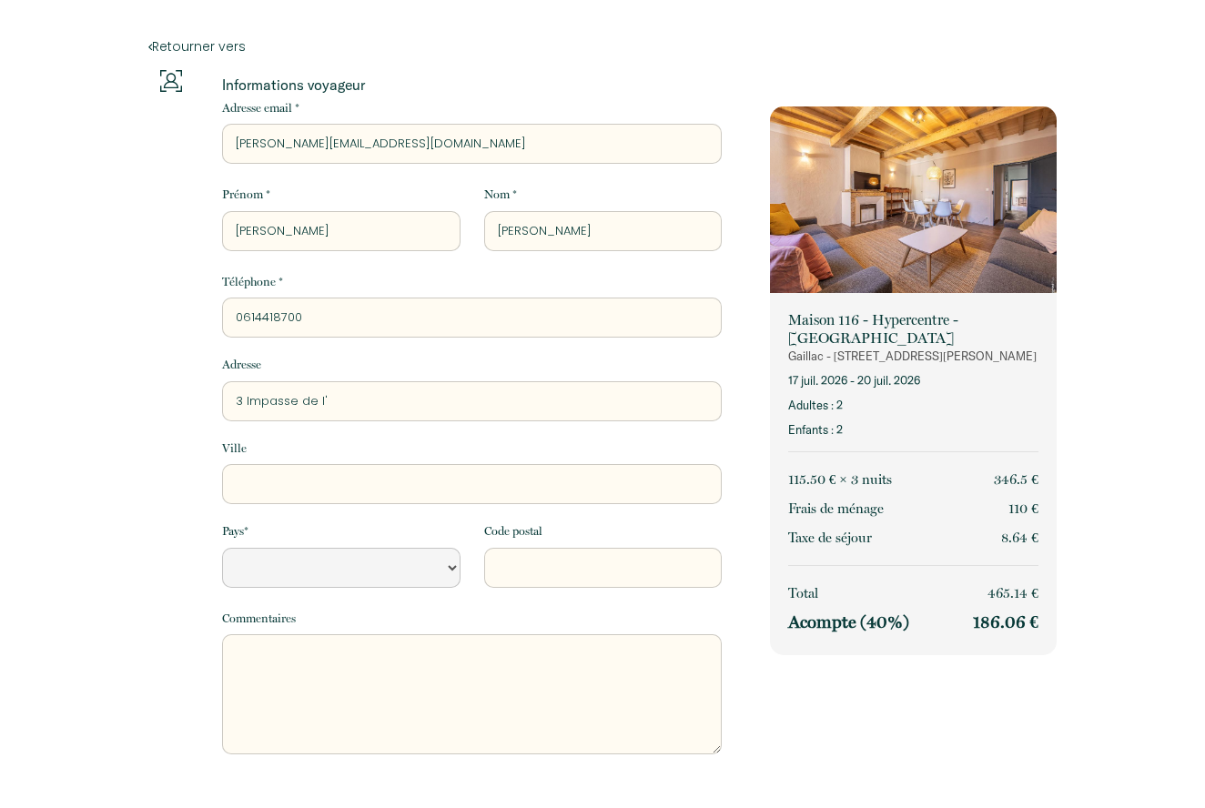
type input "3 Impasse de l'é"
select select "Default select example"
type input "3 Impasse de l'ég"
select select "Default select example"
type input "3 Impasse de l'égl"
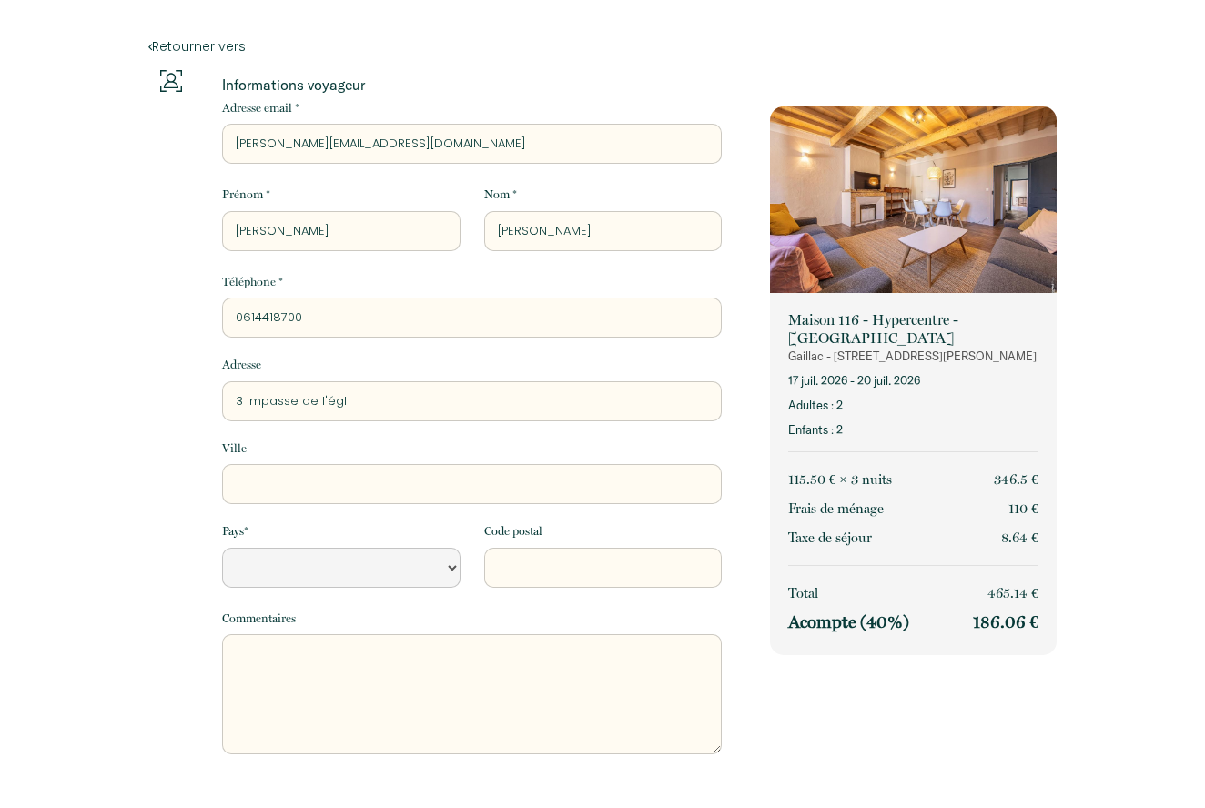
select select "Default select example"
type input "3 Impasse de l'égli"
select select "Default select example"
type input "3 Impasse de l'églis"
select select "Default select example"
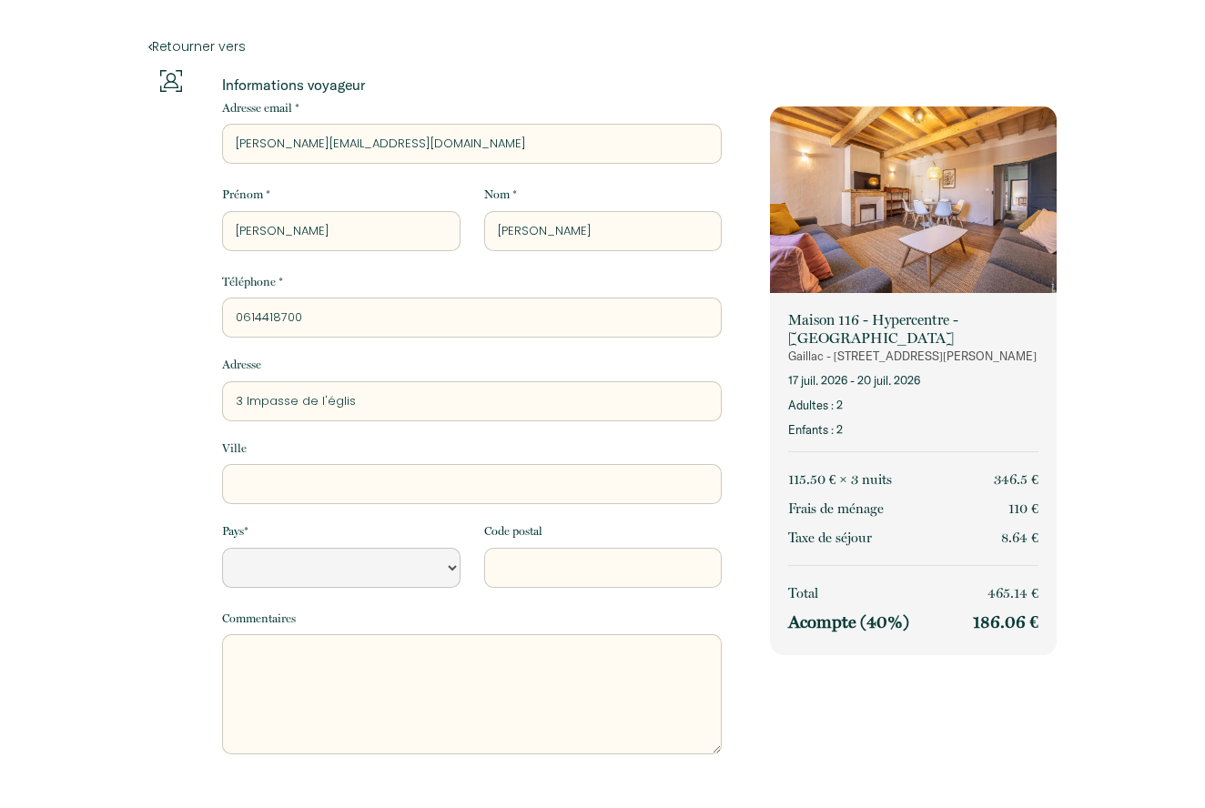
type input "3 Impasse de l'église"
select select "Default select example"
type input "3 Impasse de l'église"
drag, startPoint x: 247, startPoint y: 489, endPoint x: 239, endPoint y: 469, distance: 21.6
type input "B"
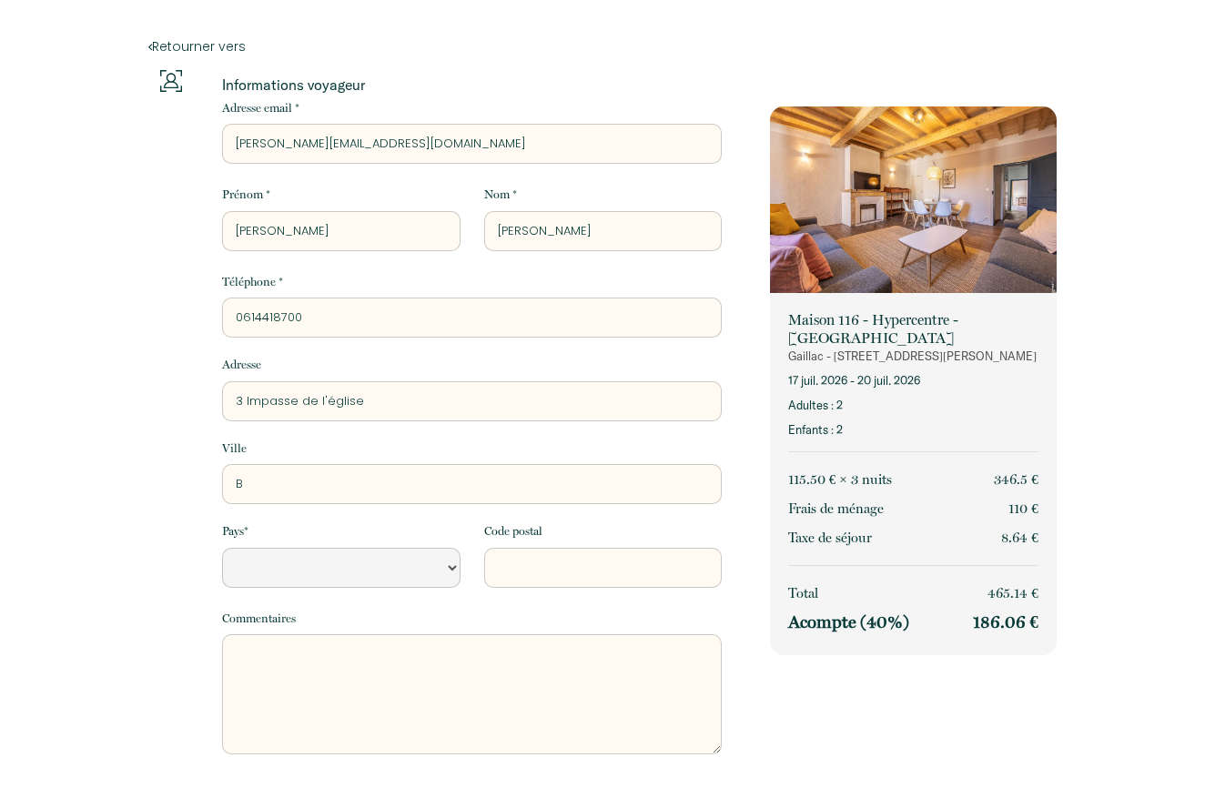
select select "Default select example"
type input "BI"
select select "Default select example"
type input "BIO"
select select "Default select example"
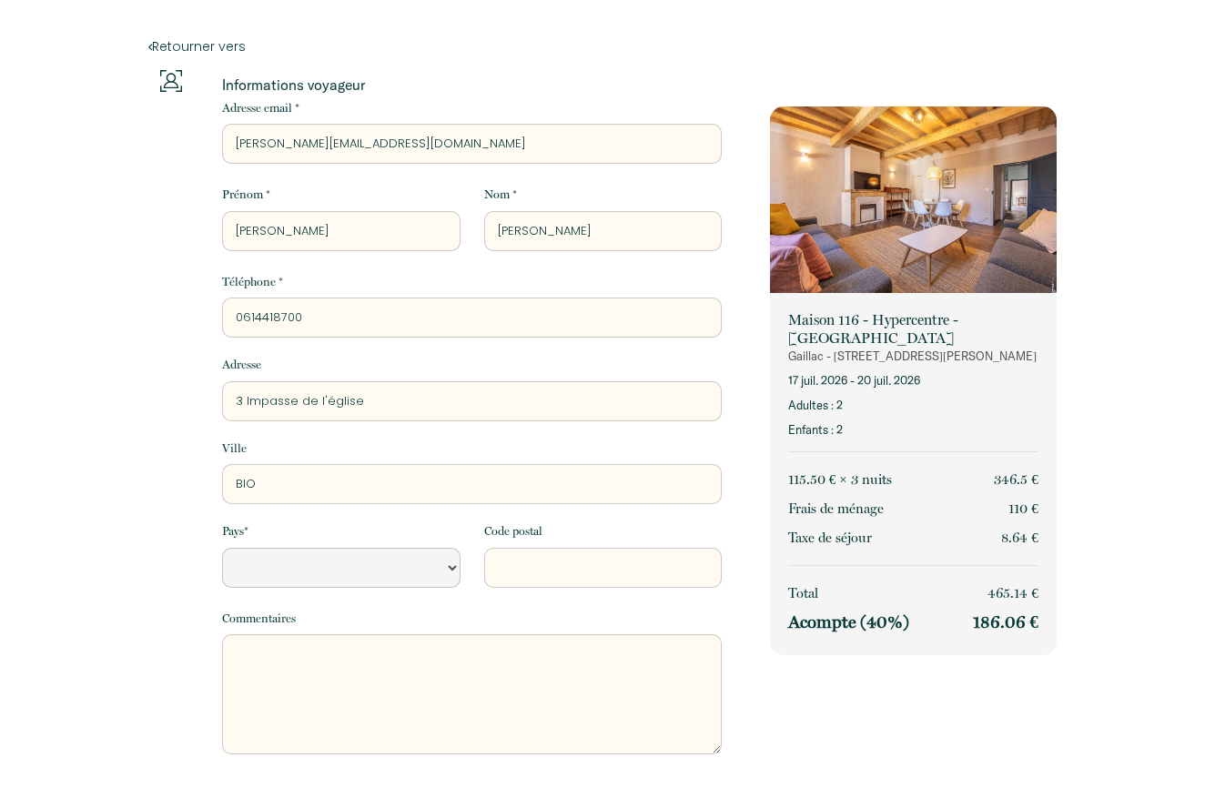
type input "BION"
select select "Default select example"
type input "BIONV"
select select "Default select example"
type input "BIONVI"
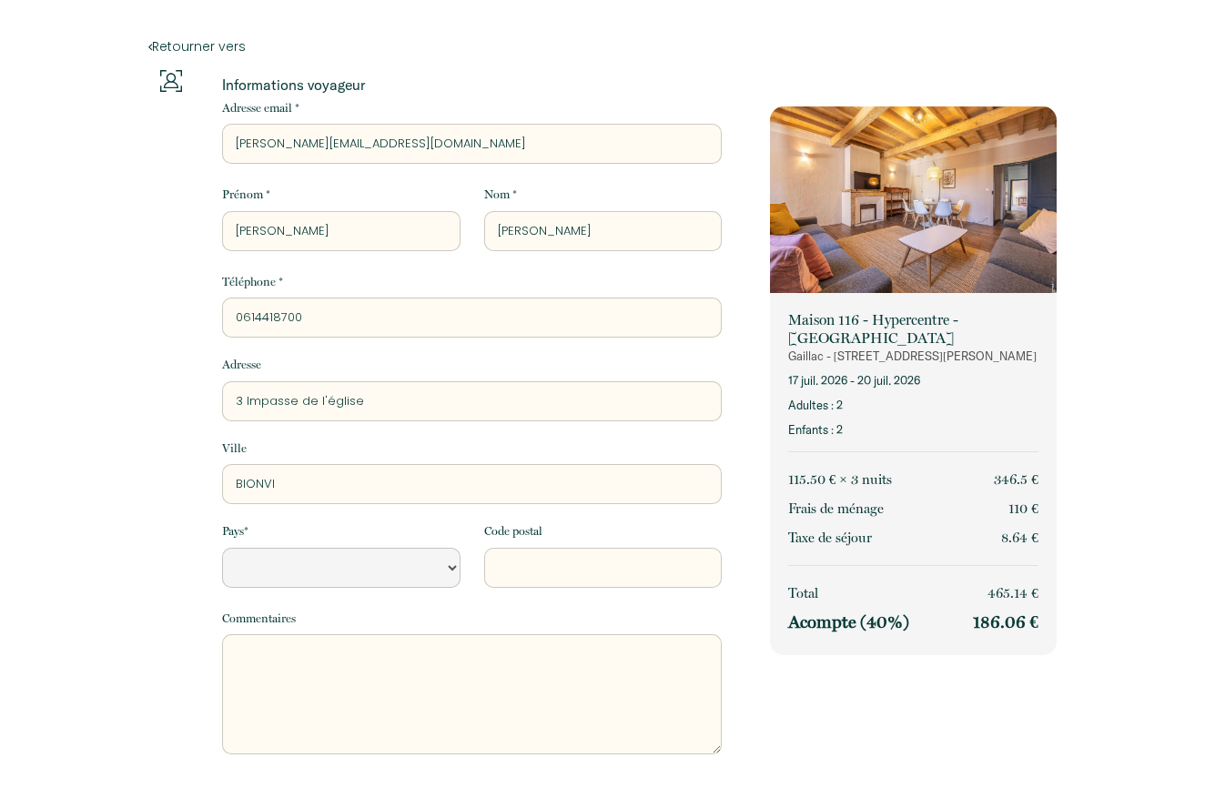
select select "Default select example"
type input "BIONVIL"
select select "Default select example"
type input "BIONVILL"
select select "Default select example"
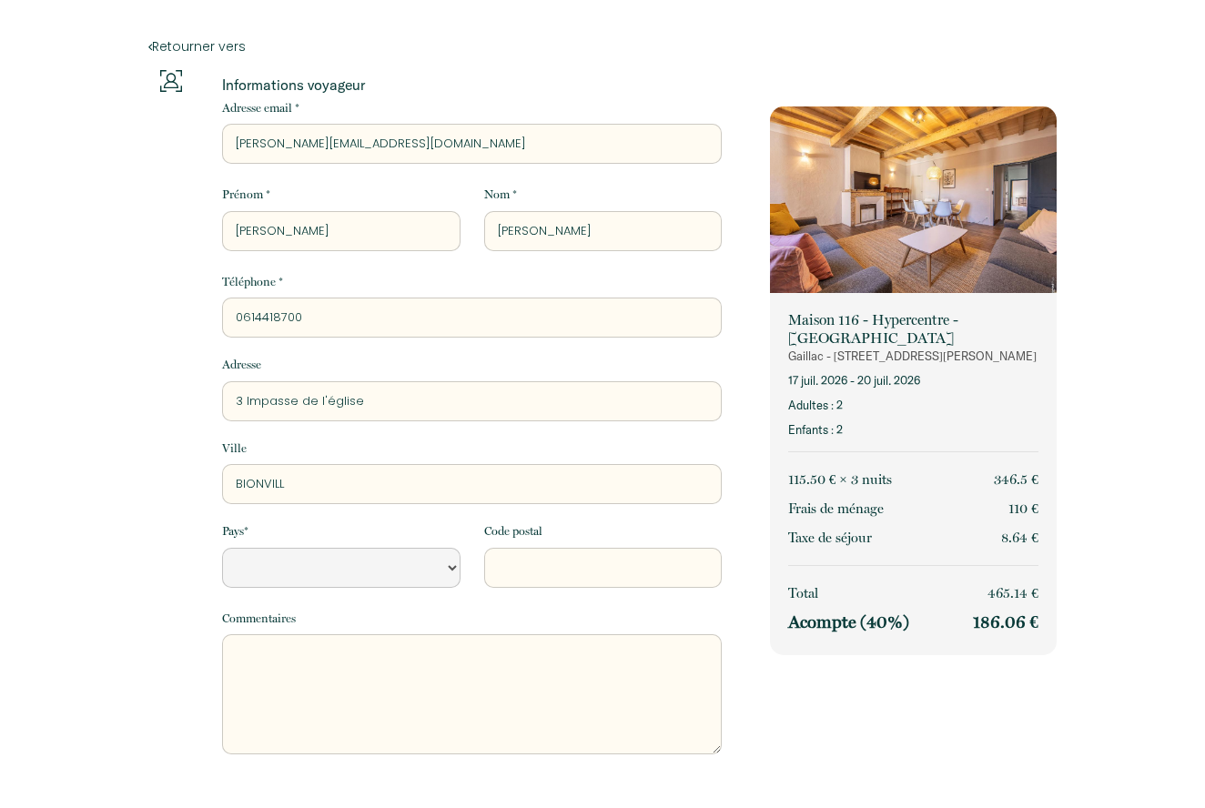
type input "BIONVILLE"
select select "Default select example"
type input "BIONVILLE S"
select select "Default select example"
type input "BIONVILLE SU"
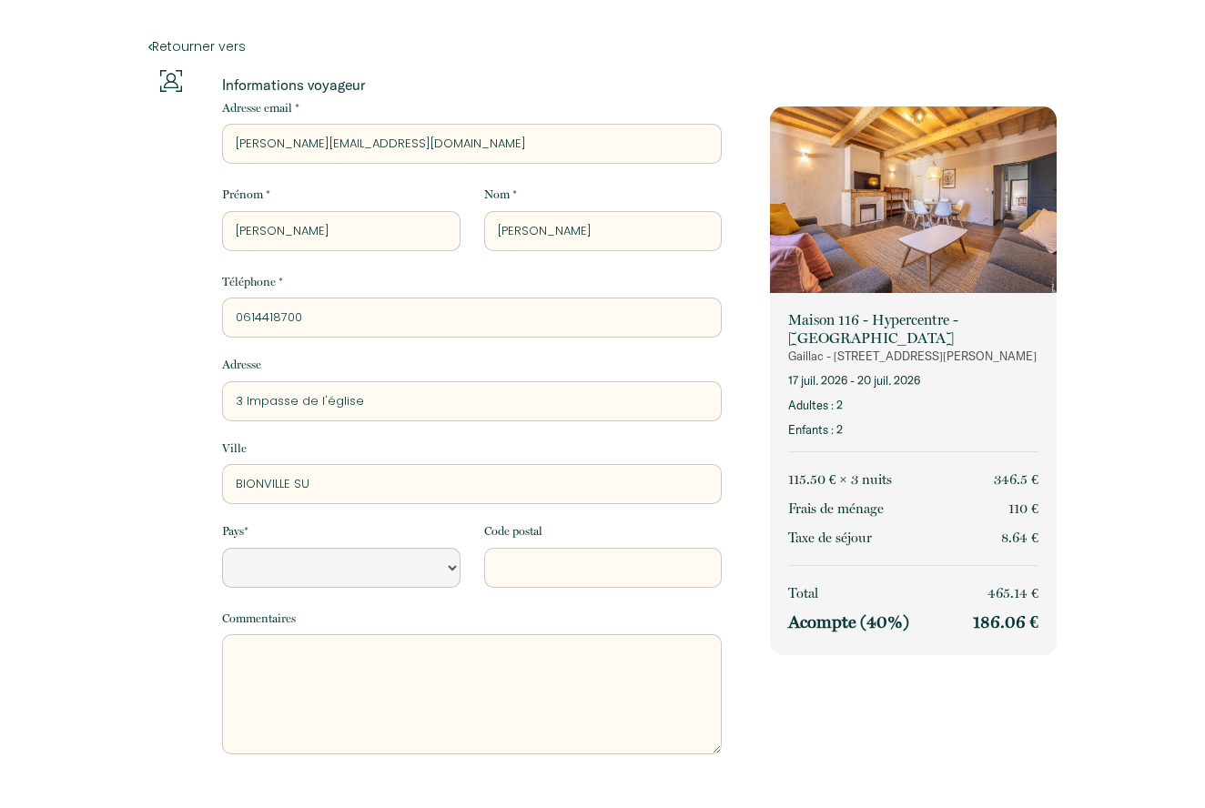
select select "Default select example"
type input "BIONVILLE SUR"
select select "Default select example"
type input "BIONVILLE SUR"
select select "Default select example"
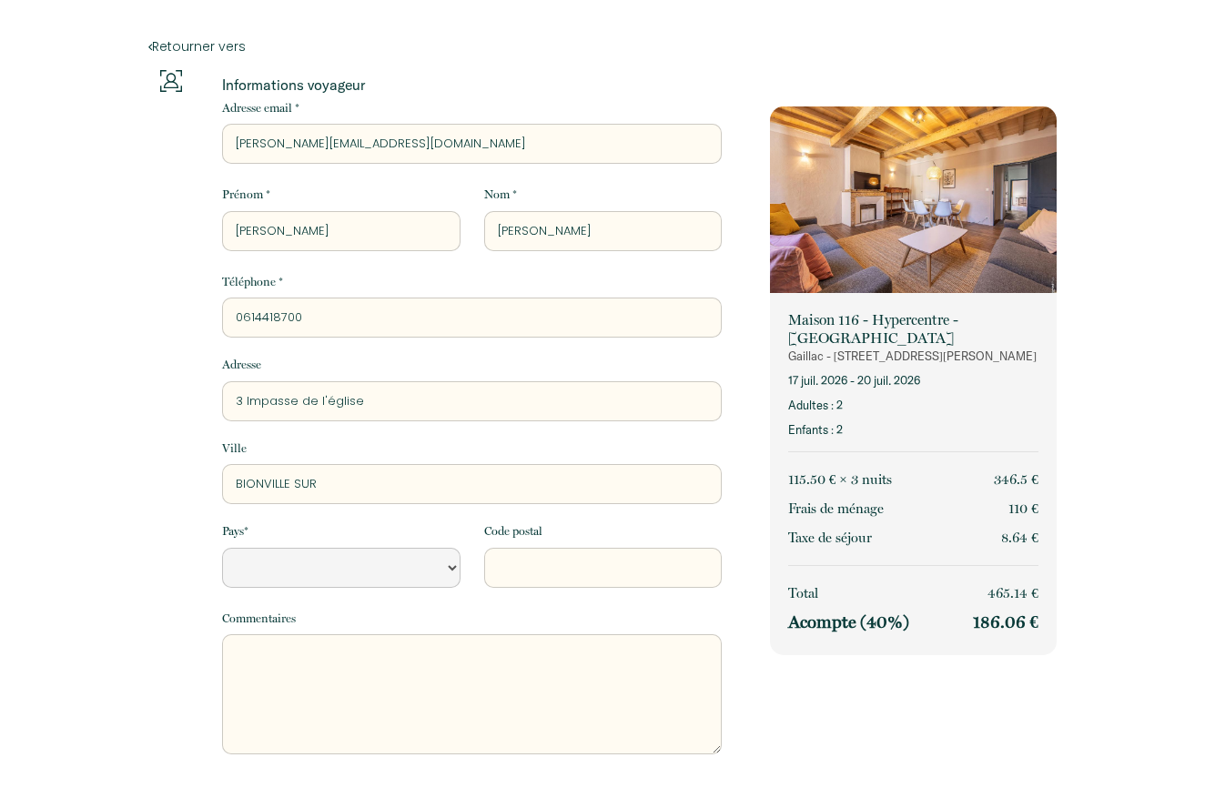
type input "BIONVILLE SUR N"
select select "Default select example"
type input "BIONVILLE SUR NI"
select select "Default select example"
type input "BIONVILLE SUR NIE"
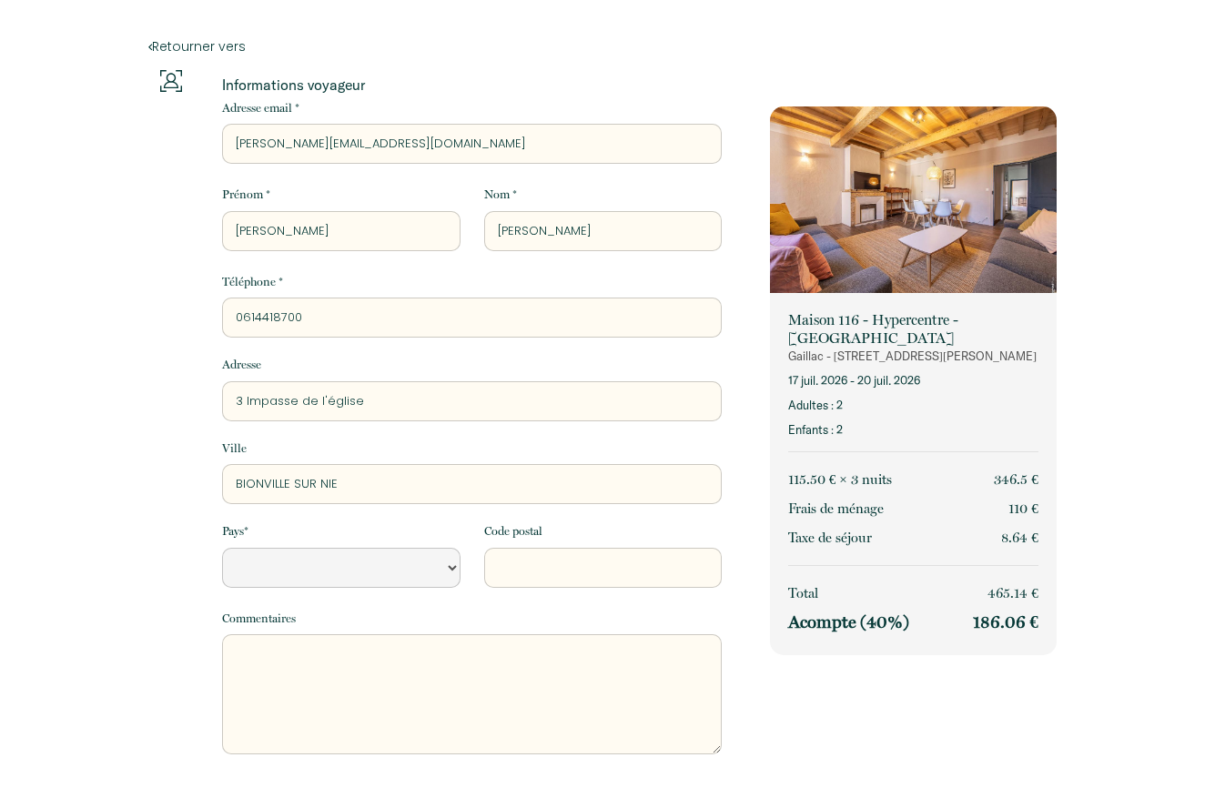
select select "Default select example"
type input "BIONVILLE SUR [PERSON_NAME]"
select select "Default select example"
type input "BIONVILLE SUR [PERSON_NAME]"
select select "FR"
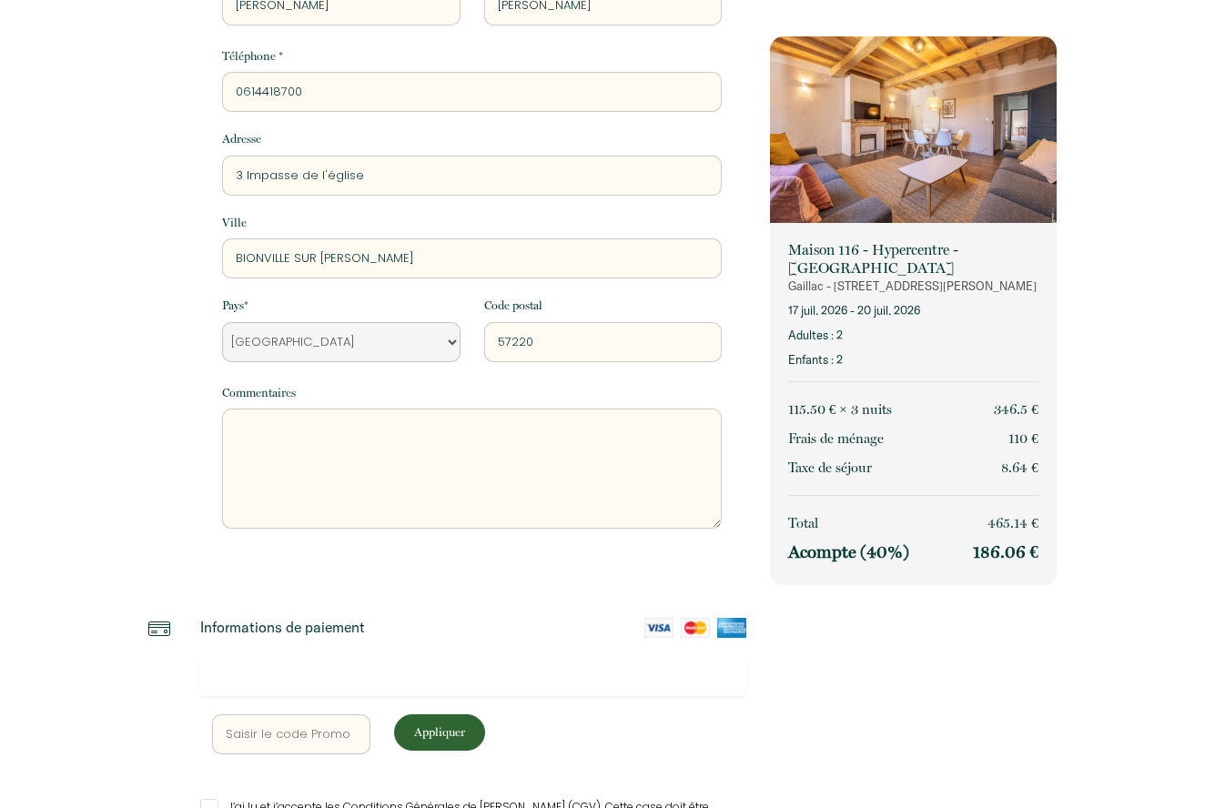
scroll to position [226, 0]
type input "57220"
click at [663, 622] on img at bounding box center [659, 628] width 29 height 20
click at [662, 620] on img at bounding box center [659, 628] width 29 height 20
click at [329, 703] on div "Appliquer J’ai lu et j’accepte les Conditions Générales de Vente (CGV). Cette c…" at bounding box center [473, 778] width 546 height 236
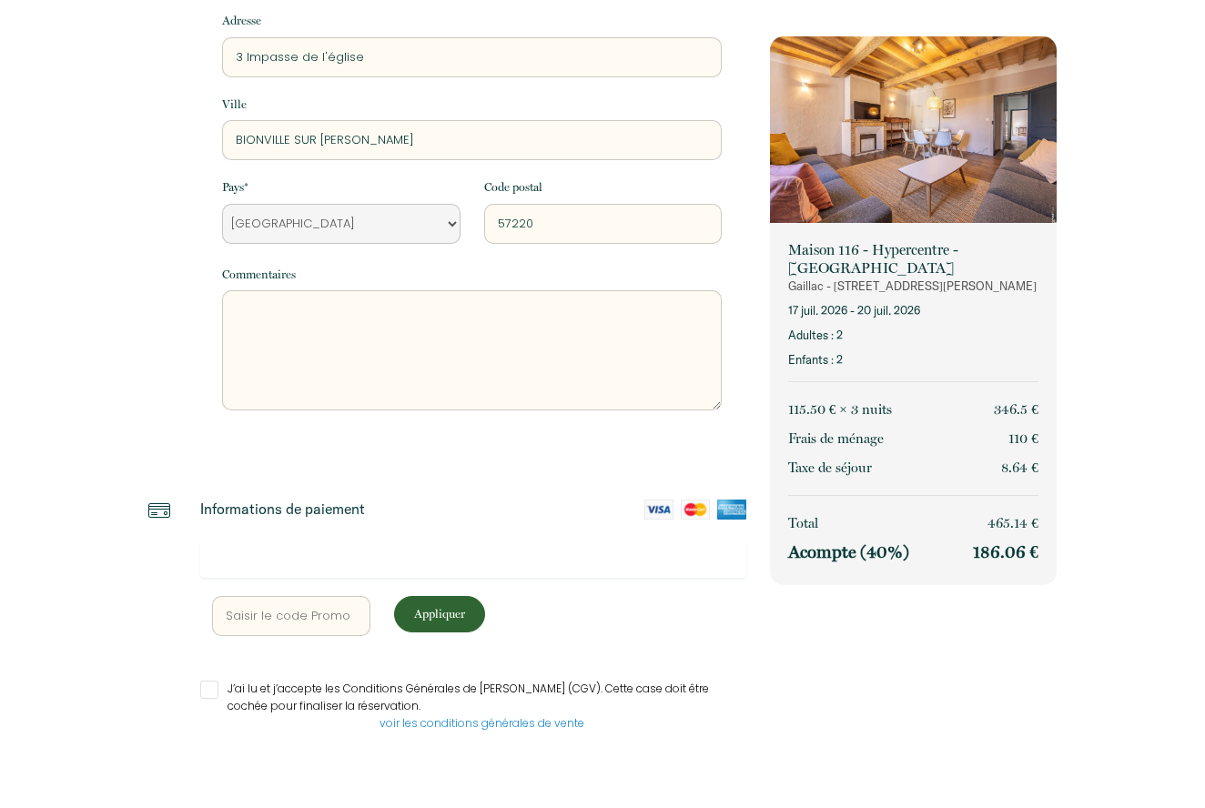
scroll to position [343, 0]
click at [212, 690] on input "J’ai lu et j’accepte les Conditions Générales de [PERSON_NAME] (CGV). Cette cas…" at bounding box center [473, 691] width 546 height 18
checkbox input "true"
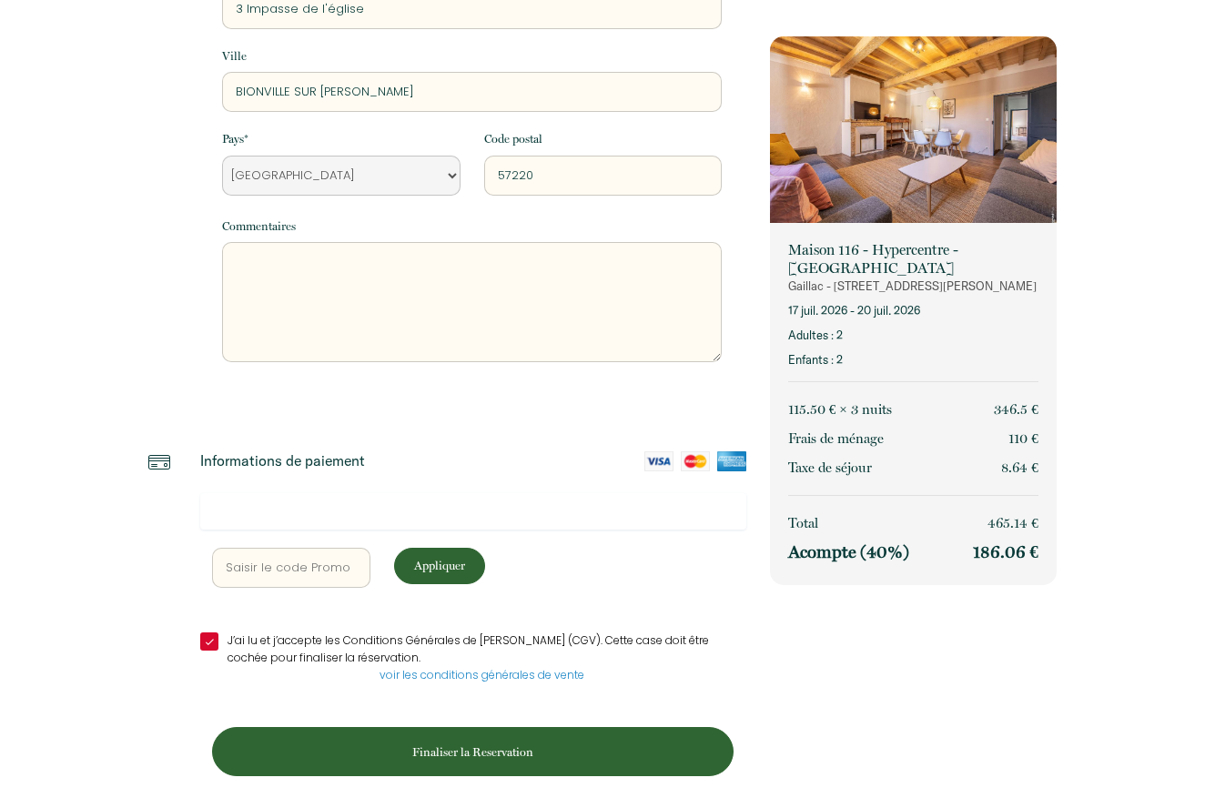
scroll to position [391, 0]
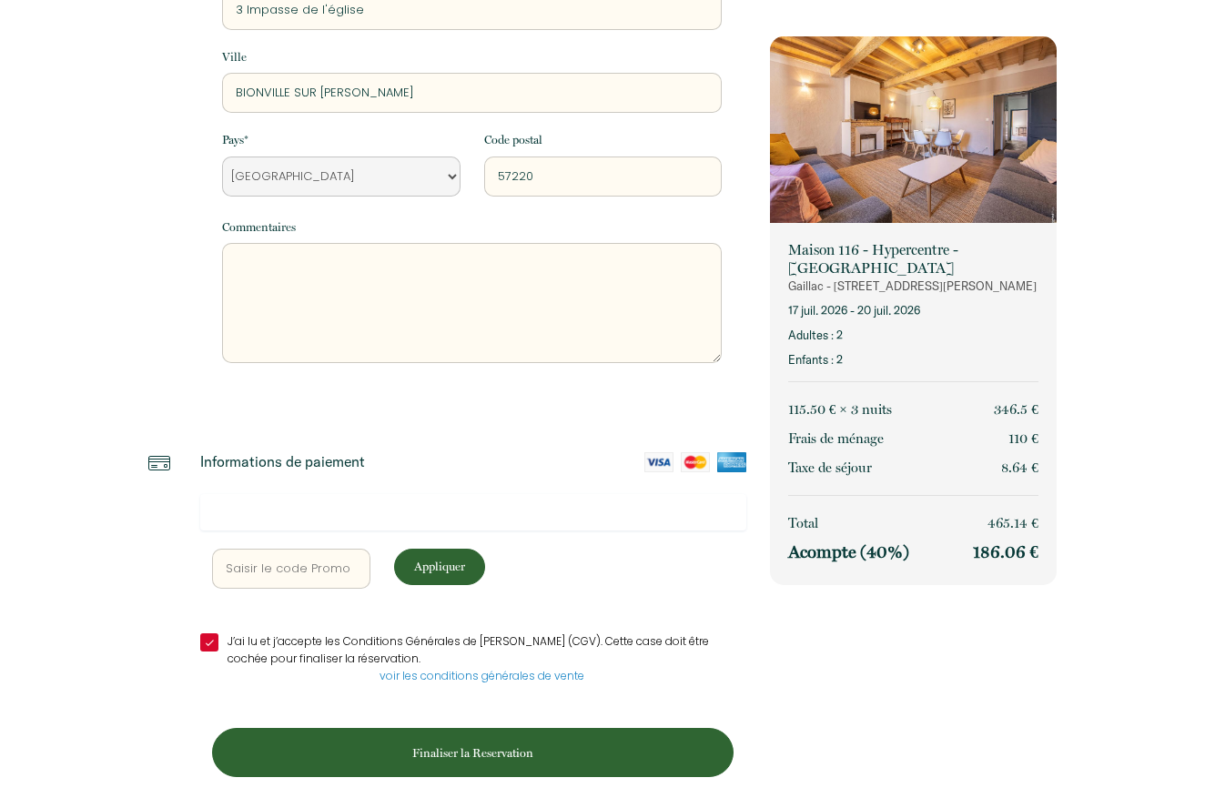
click at [399, 272] on textarea at bounding box center [472, 303] width 500 height 120
type textarea "Week end mariage famille WENDLING"
click at [470, 747] on p "Finaliser la Reservation" at bounding box center [472, 753] width 509 height 17
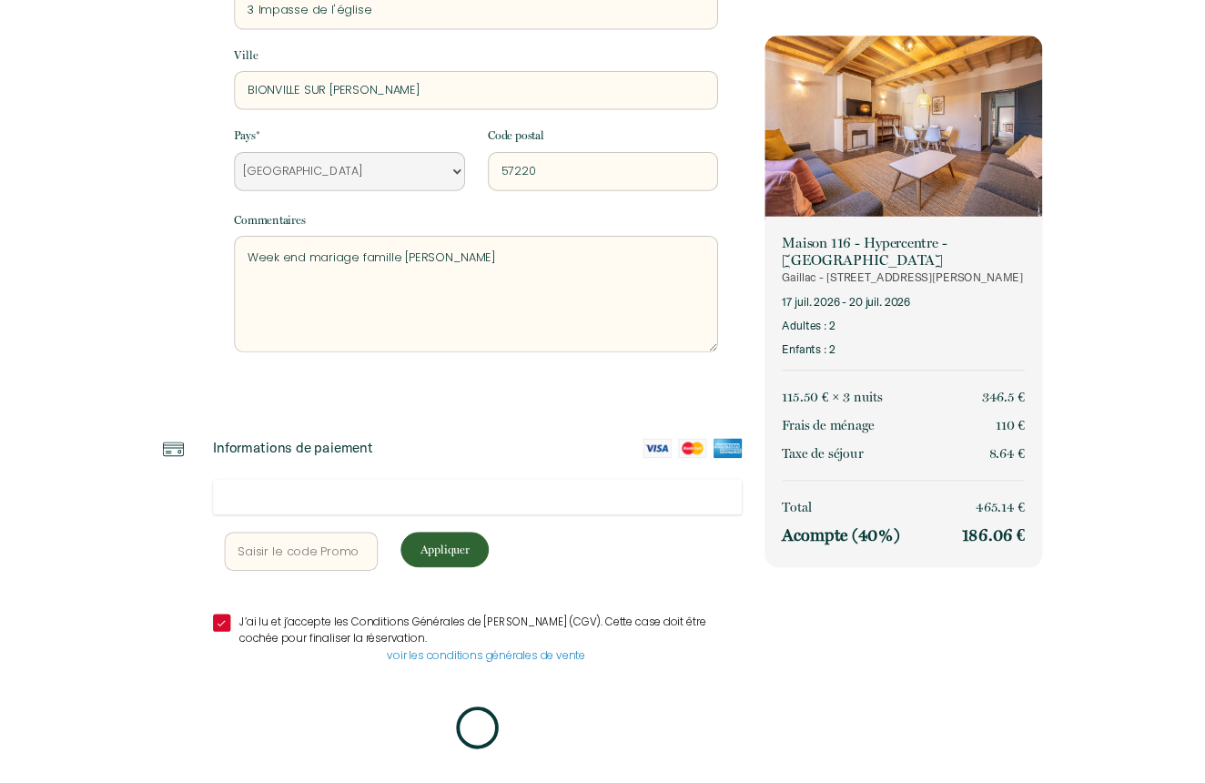
scroll to position [388, 0]
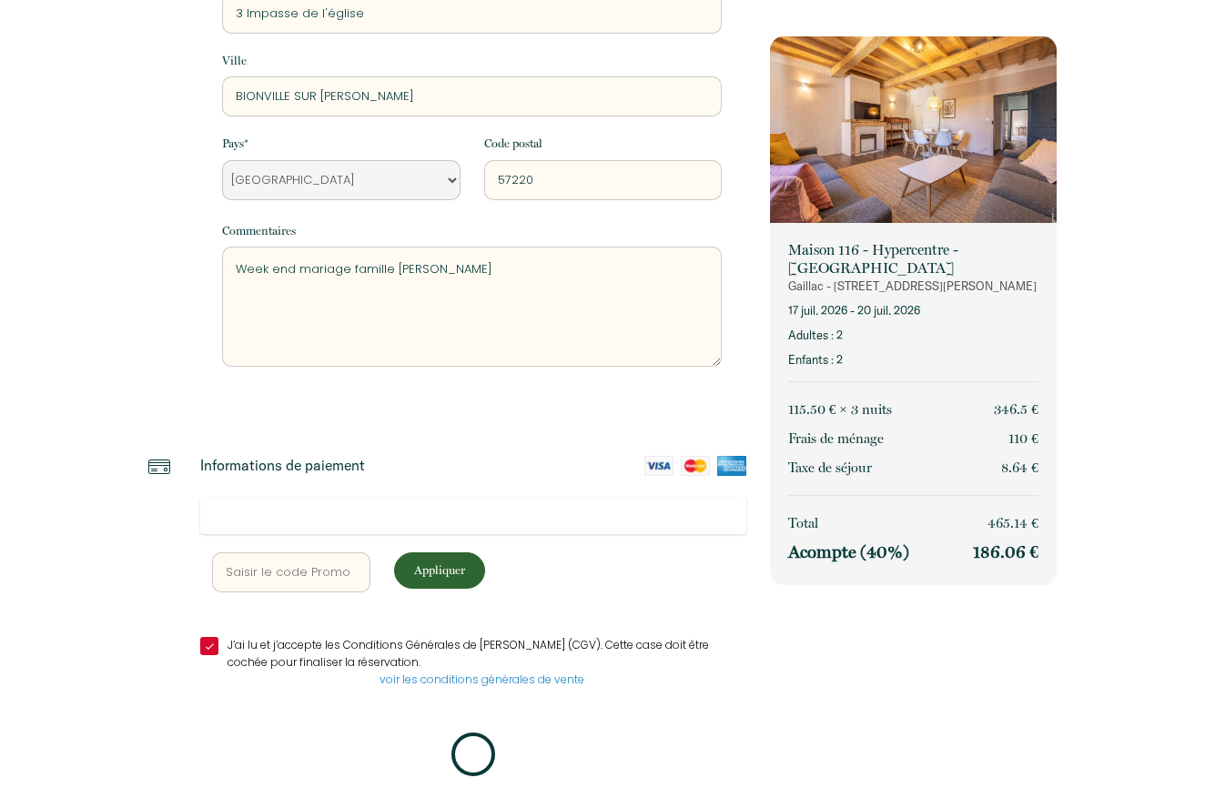
click at [450, 562] on p "Appliquer" at bounding box center [440, 570] width 78 height 17
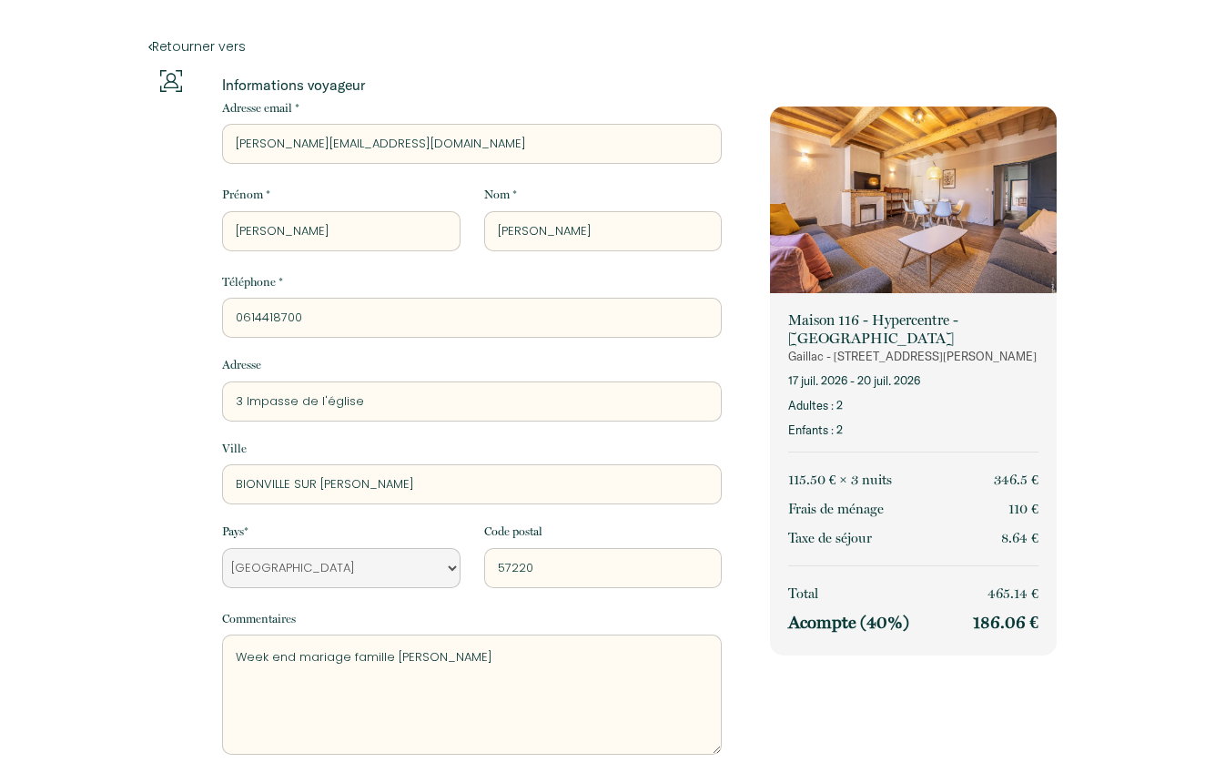
scroll to position [0, 0]
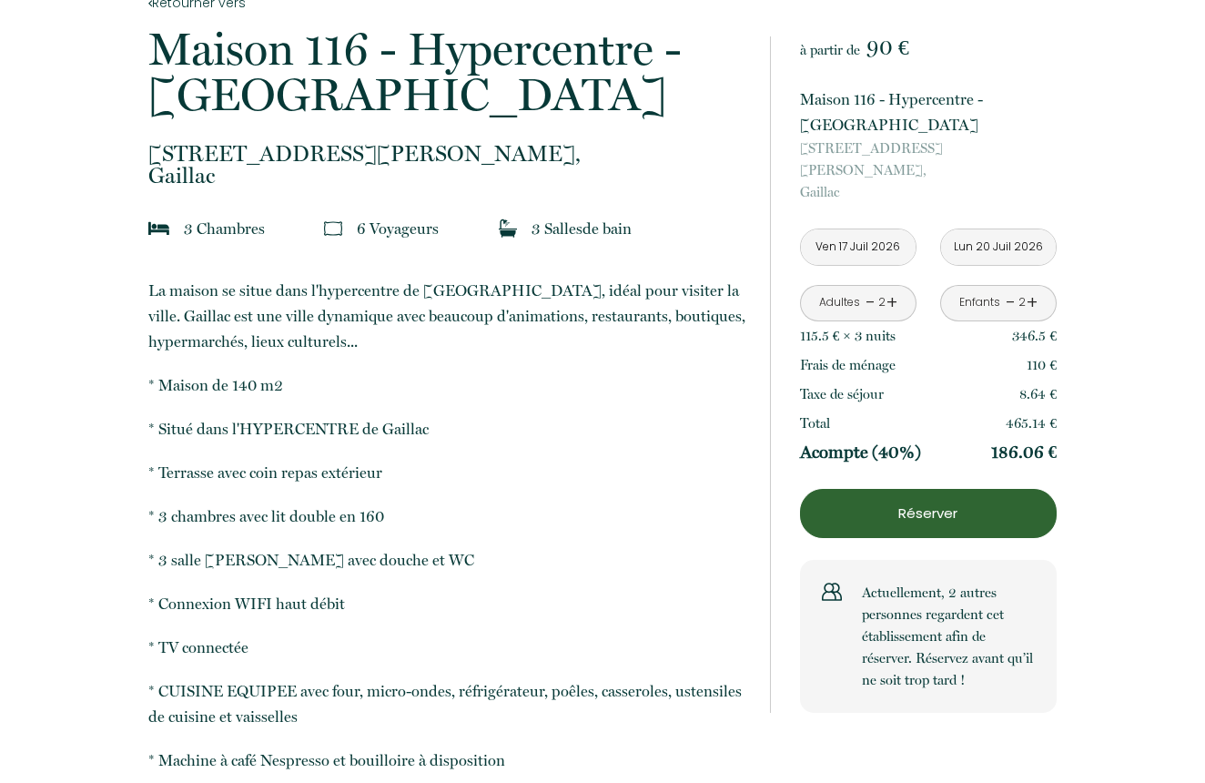
scroll to position [391, 0]
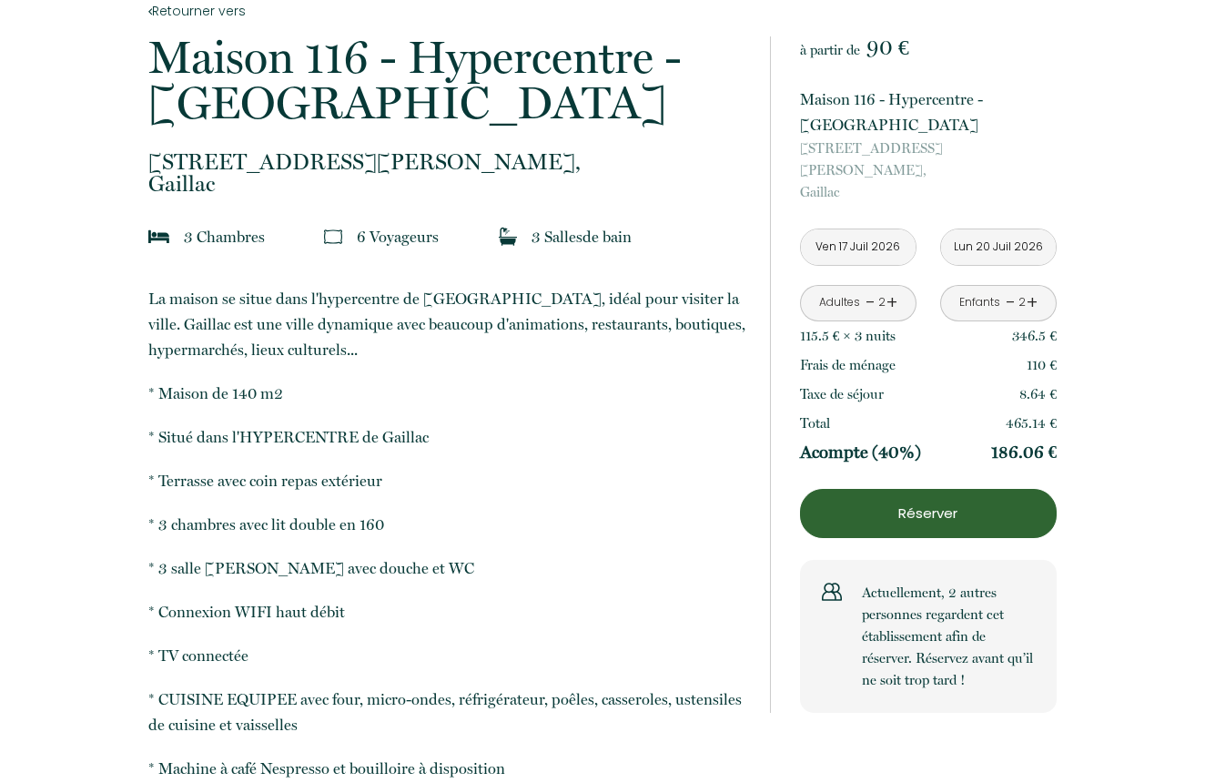
click at [894, 289] on link "+" at bounding box center [892, 303] width 11 height 28
click at [869, 289] on link "-" at bounding box center [871, 303] width 10 height 28
click at [890, 289] on link "+" at bounding box center [892, 303] width 11 height 28
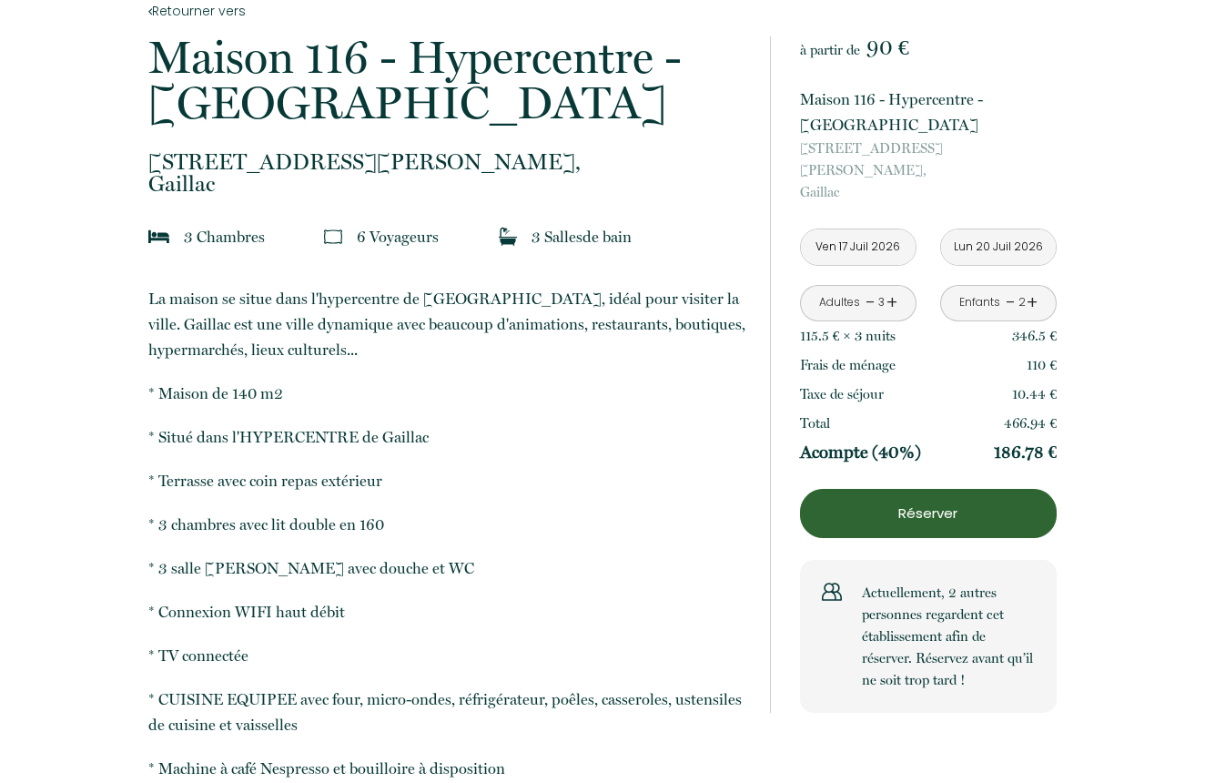
click at [890, 289] on link "+" at bounding box center [892, 303] width 11 height 28
click at [1006, 289] on link "-" at bounding box center [1011, 303] width 10 height 28
click at [1007, 289] on link "-" at bounding box center [1011, 303] width 10 height 28
click at [1032, 289] on link "+" at bounding box center [1032, 303] width 11 height 28
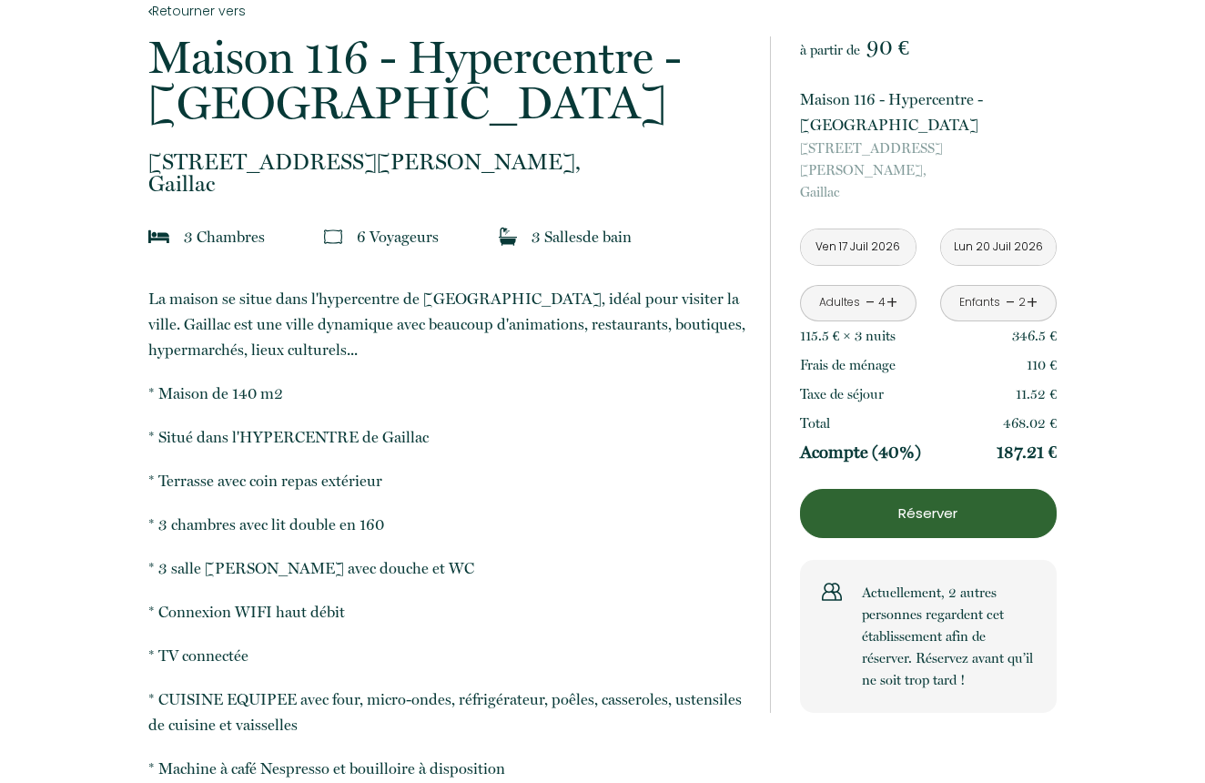
click at [1011, 289] on link "-" at bounding box center [1011, 303] width 10 height 28
click at [1031, 289] on link "+" at bounding box center [1032, 303] width 11 height 28
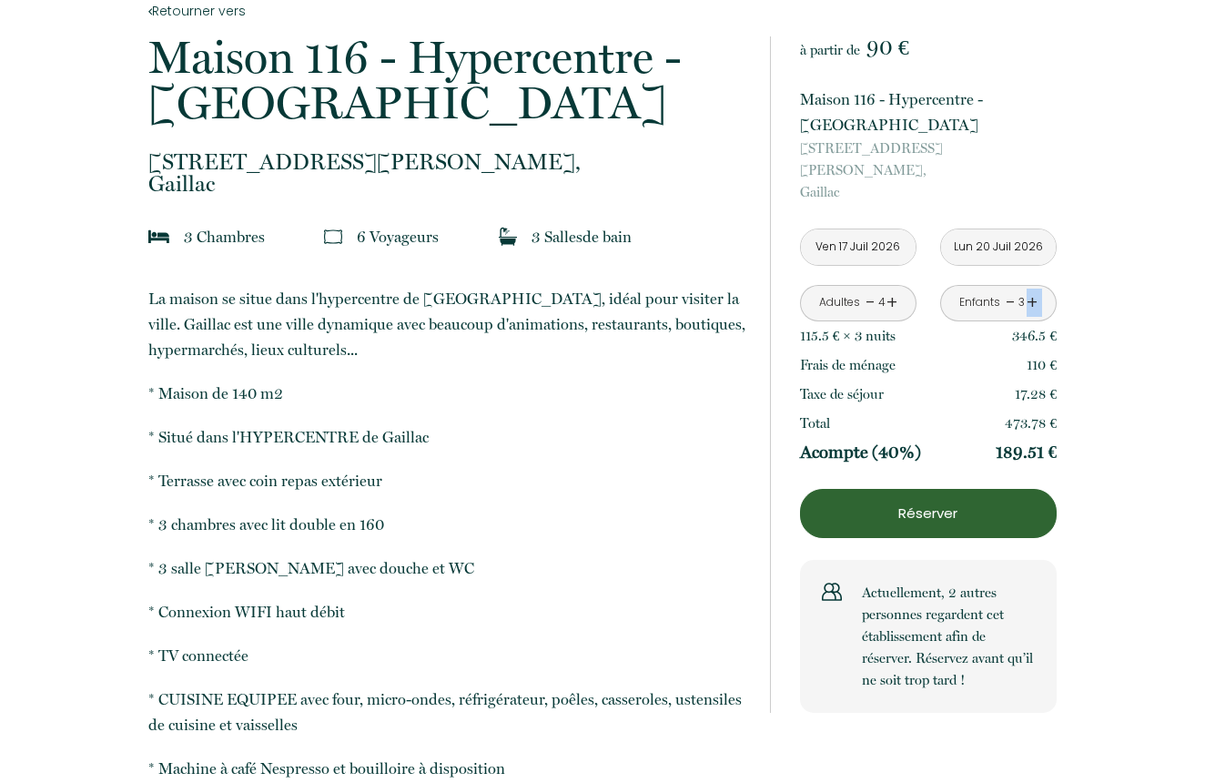
click at [1031, 289] on link "+" at bounding box center [1032, 303] width 11 height 28
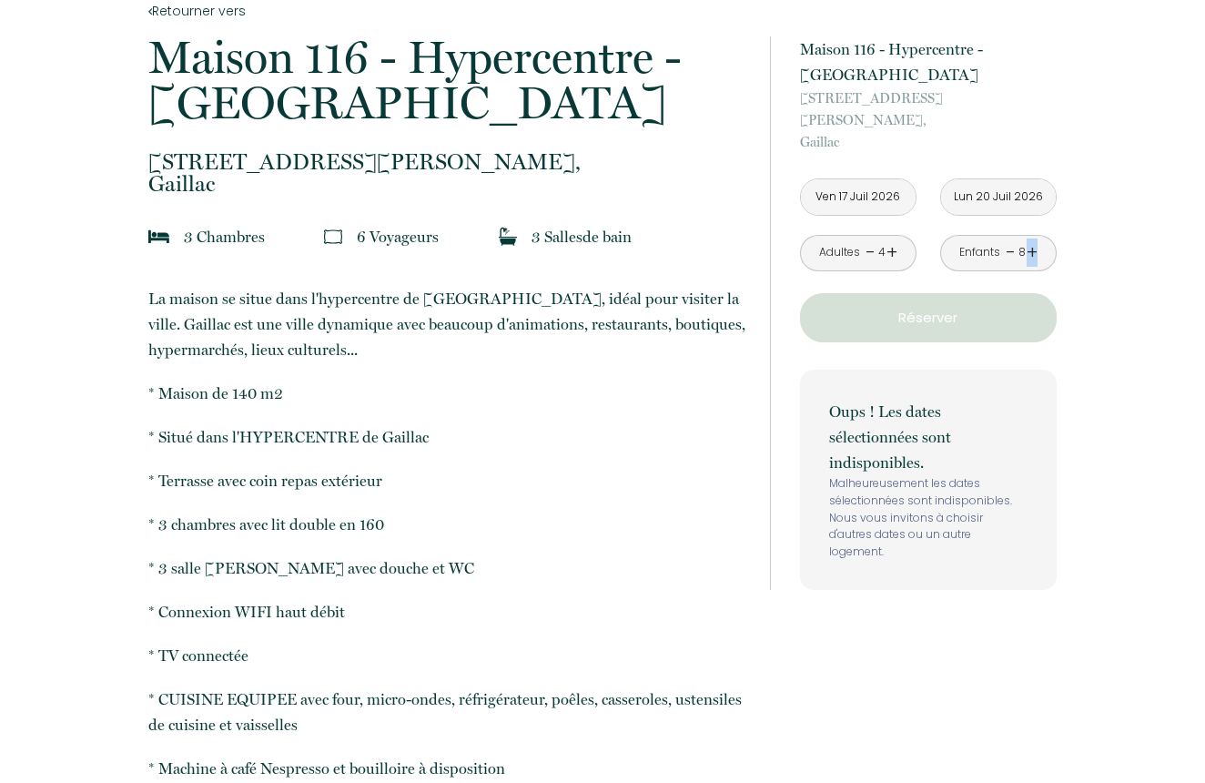
click at [1031, 253] on div "à partir de 90 € Maison 116 - Hypercentre - Gaillac [STREET_ADDRESS][PERSON_NAM…" at bounding box center [928, 312] width 257 height 553
click at [1010, 239] on link "-" at bounding box center [1011, 253] width 10 height 28
click at [1011, 239] on link "-" at bounding box center [1011, 253] width 10 height 28
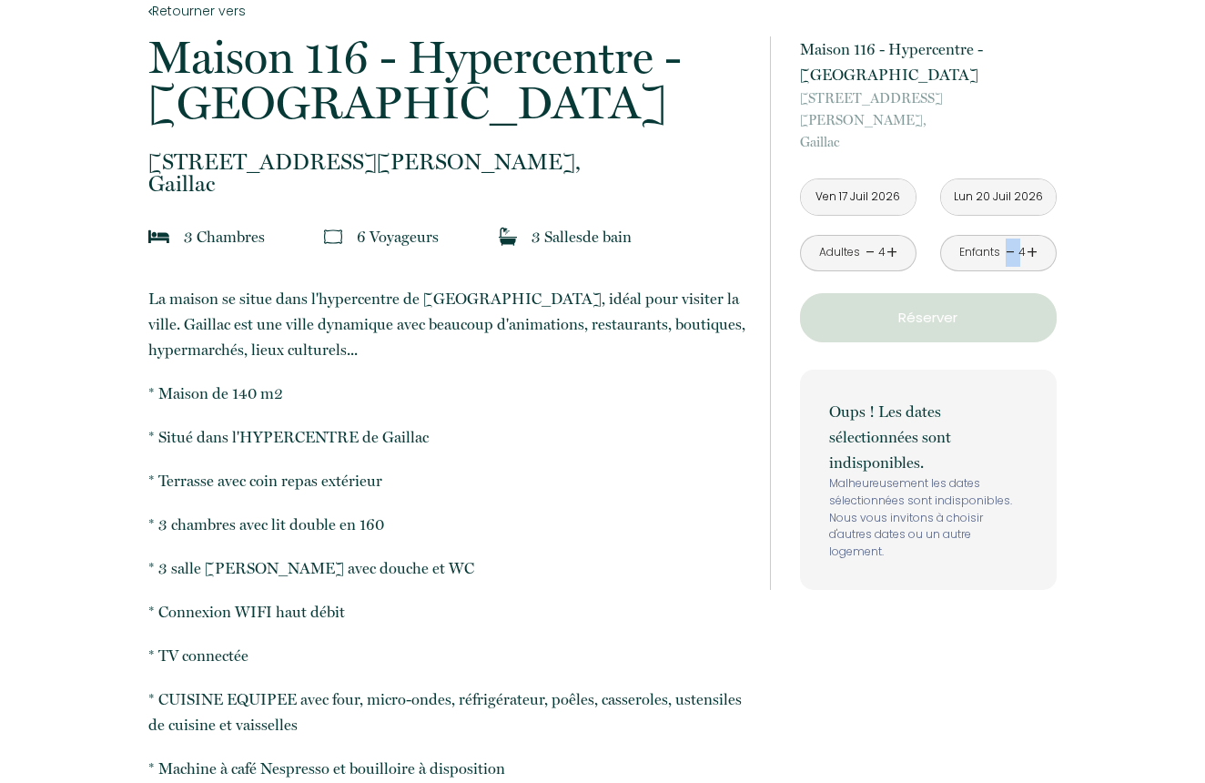
click at [1011, 239] on link "-" at bounding box center [1011, 253] width 10 height 28
click at [1011, 205] on input "Lun 20 Juil 2026" at bounding box center [998, 197] width 115 height 36
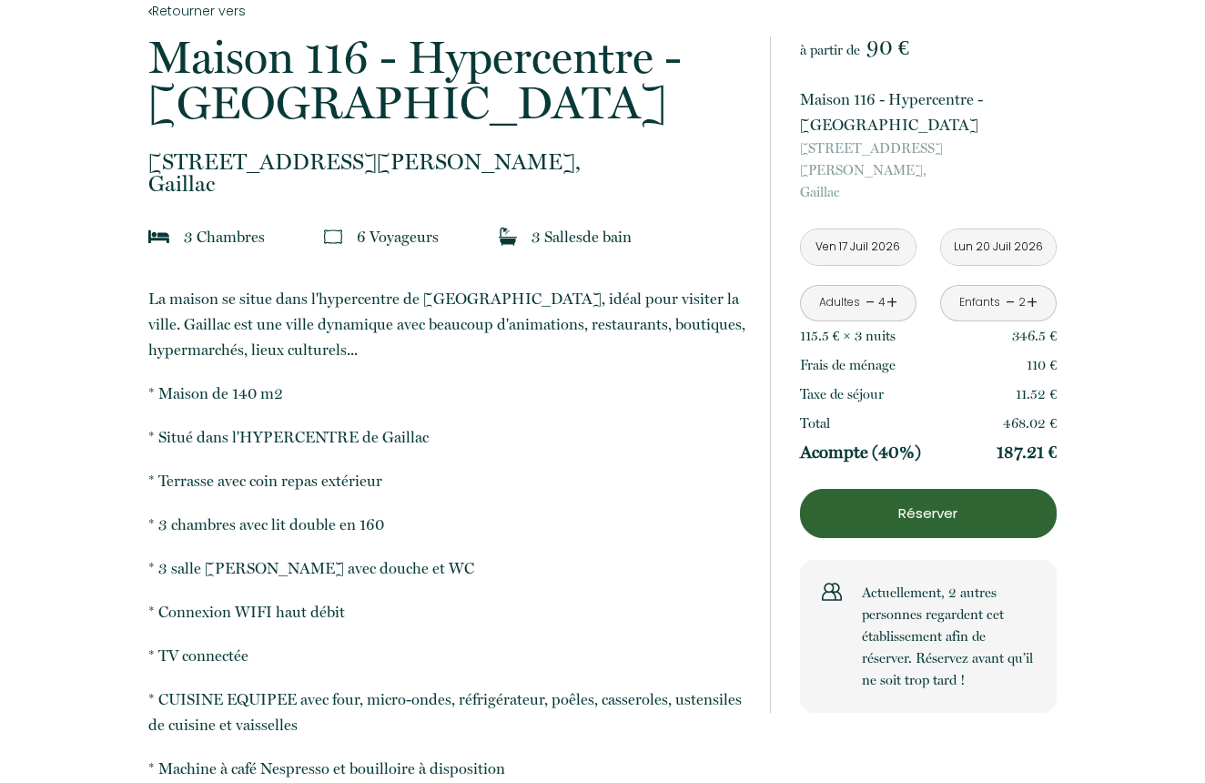
click at [1010, 289] on link "-" at bounding box center [1011, 303] width 10 height 28
click at [1034, 289] on link "+" at bounding box center [1032, 303] width 11 height 28
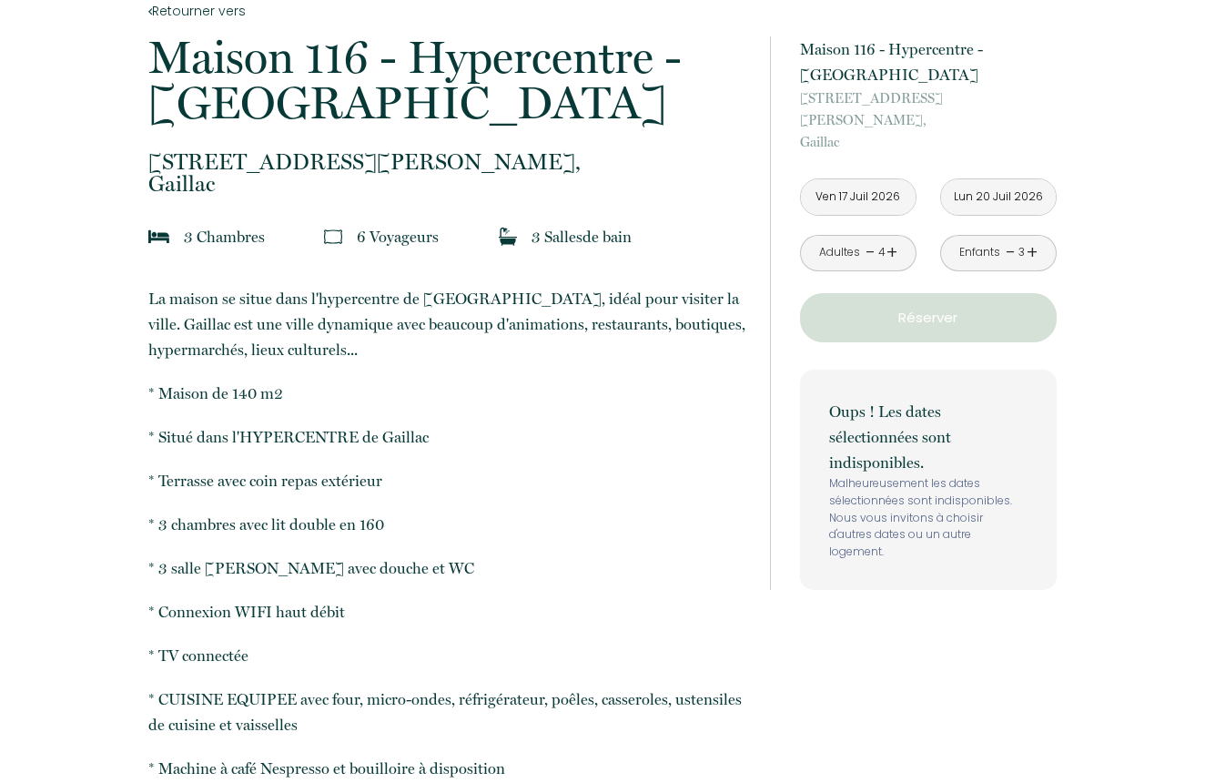
click at [1011, 239] on link "-" at bounding box center [1011, 253] width 10 height 28
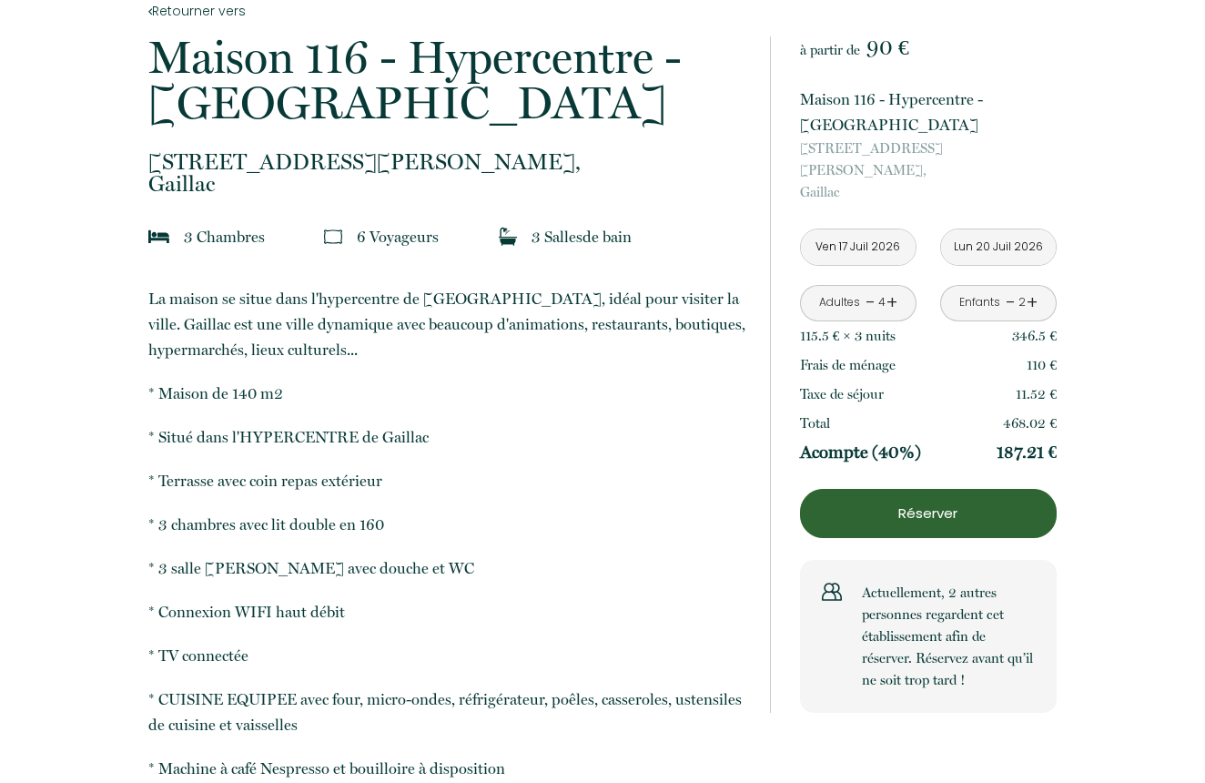
click at [1009, 289] on link "-" at bounding box center [1011, 303] width 10 height 28
click at [1031, 289] on link "+" at bounding box center [1032, 303] width 11 height 28
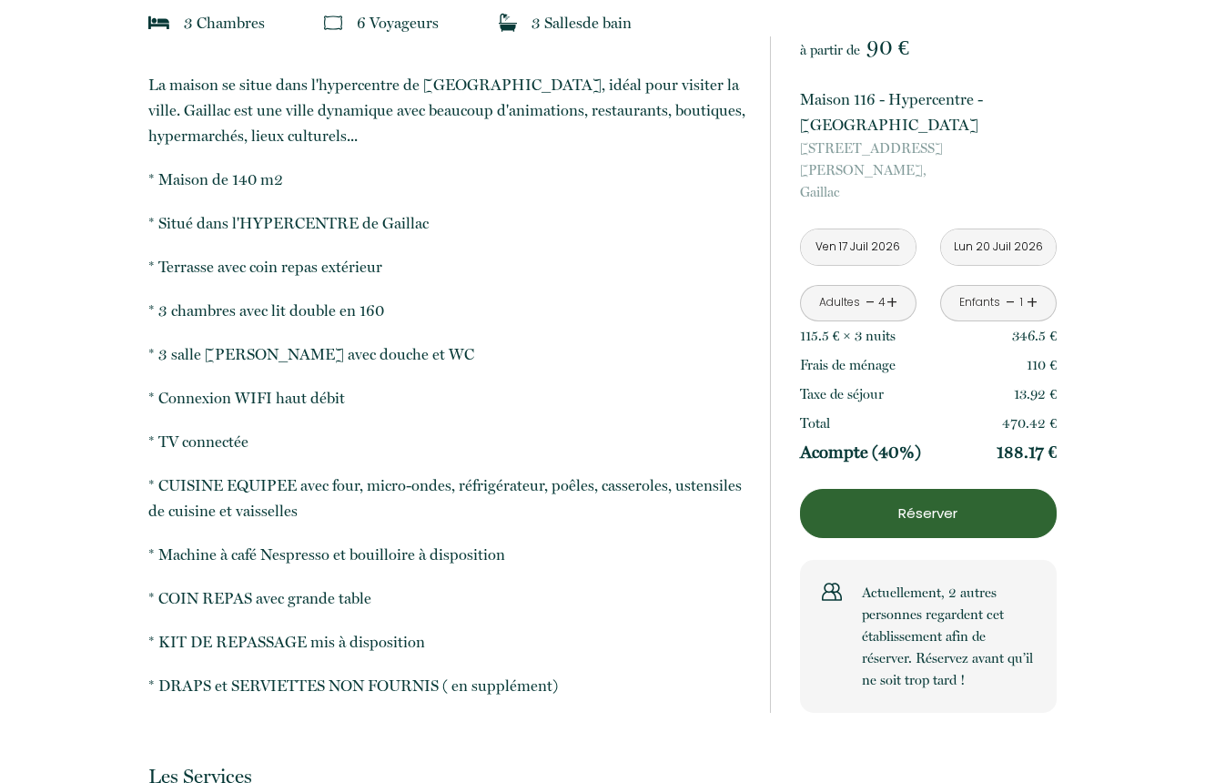
scroll to position [601, 0]
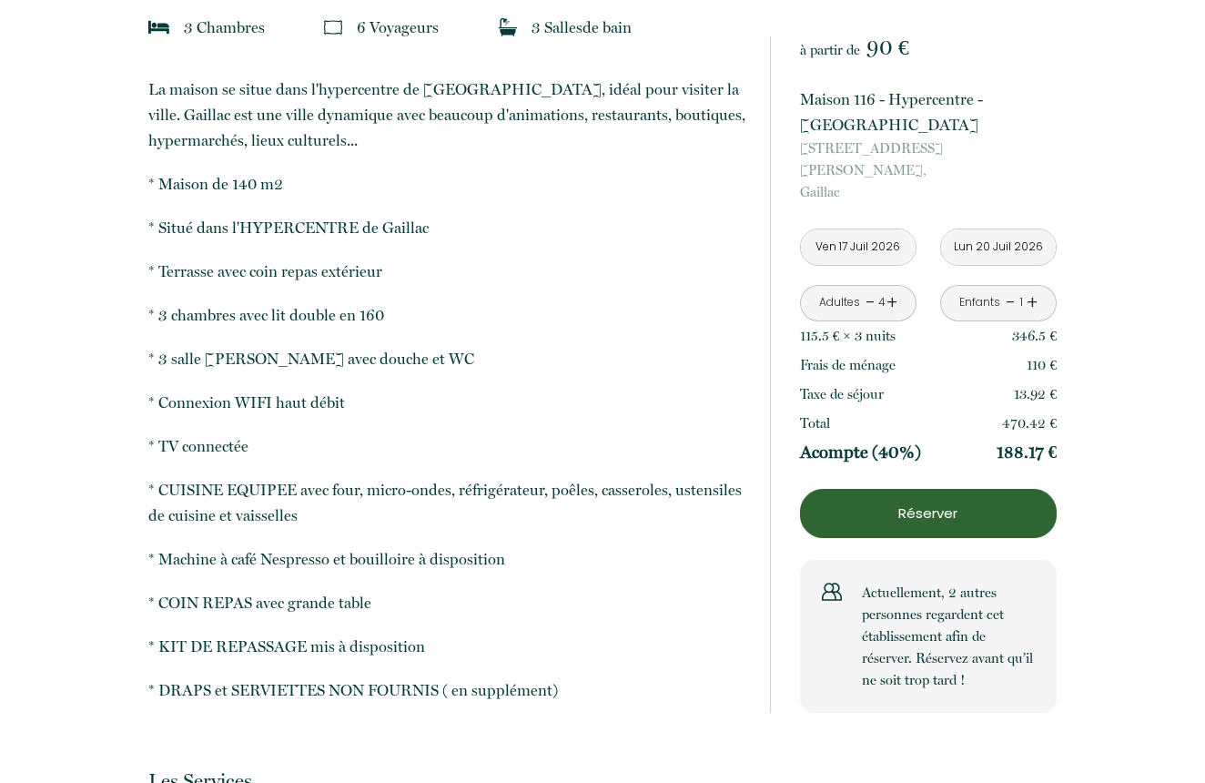
click at [927, 503] on p "Réserver" at bounding box center [929, 514] width 244 height 22
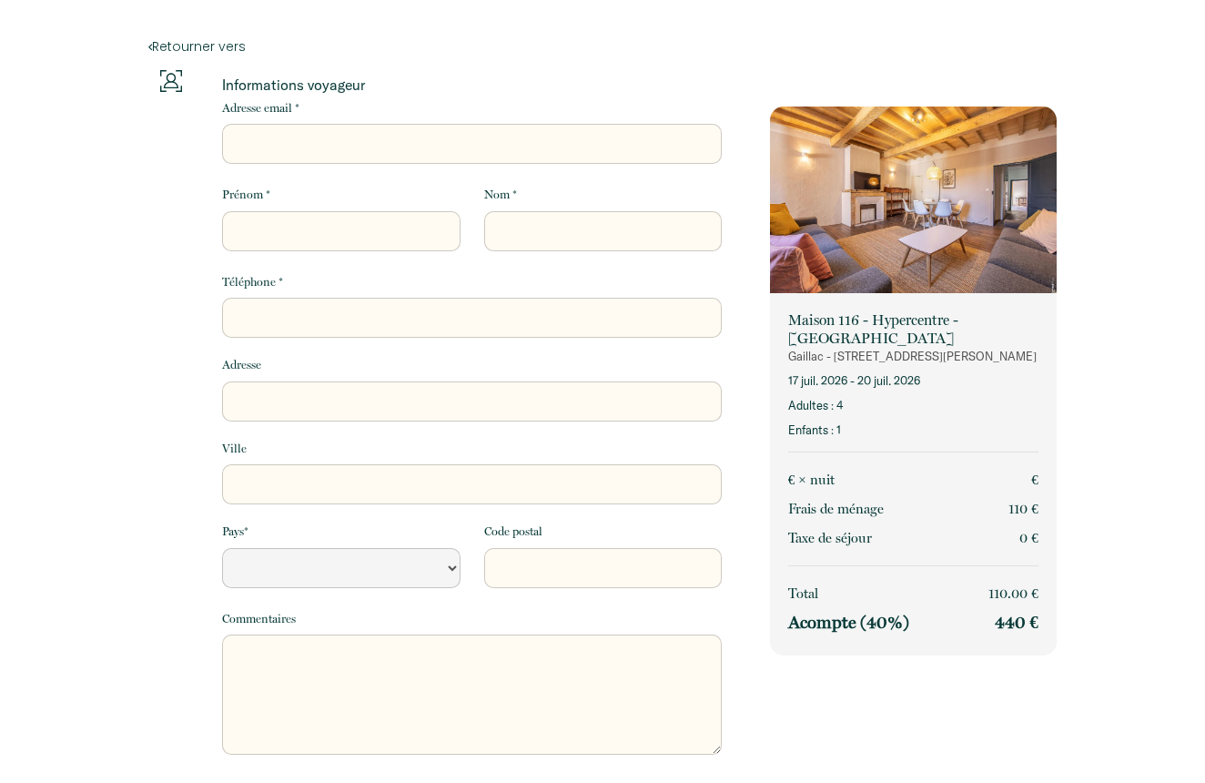
select select "Default select example"
type input "g"
select select "Default select example"
type input "gr"
select select "Default select example"
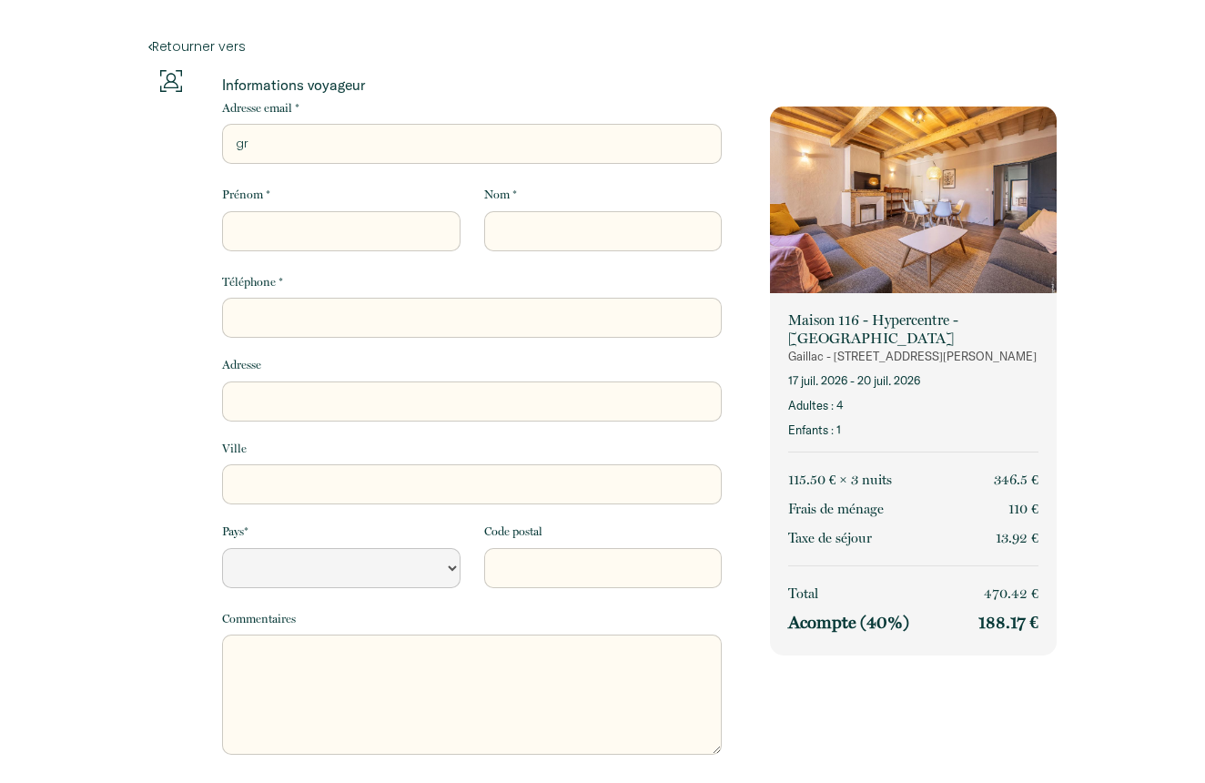
type input "gri"
select select "Default select example"
type input "grim"
select select "Default select example"
type input "[PERSON_NAME]"
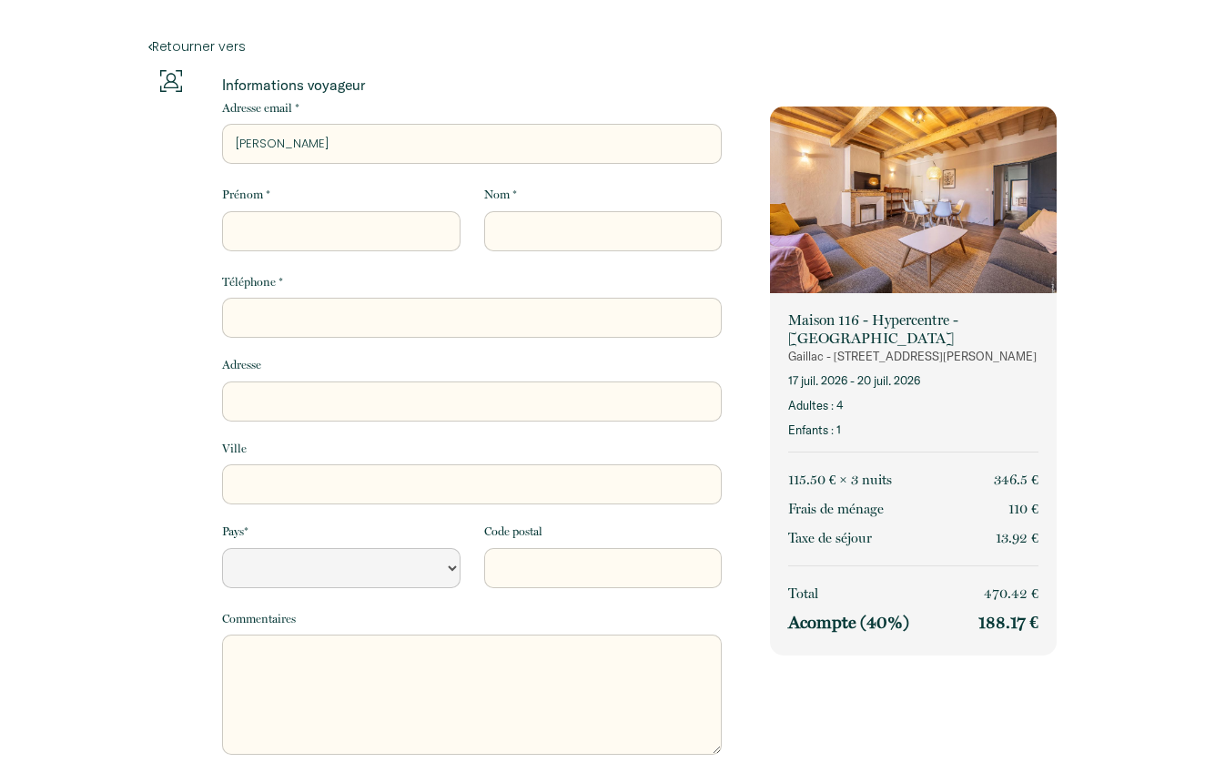
select select "Default select example"
type input "[PERSON_NAME]"
select select "Default select example"
type input "[PERSON_NAME]"
select select "Default select example"
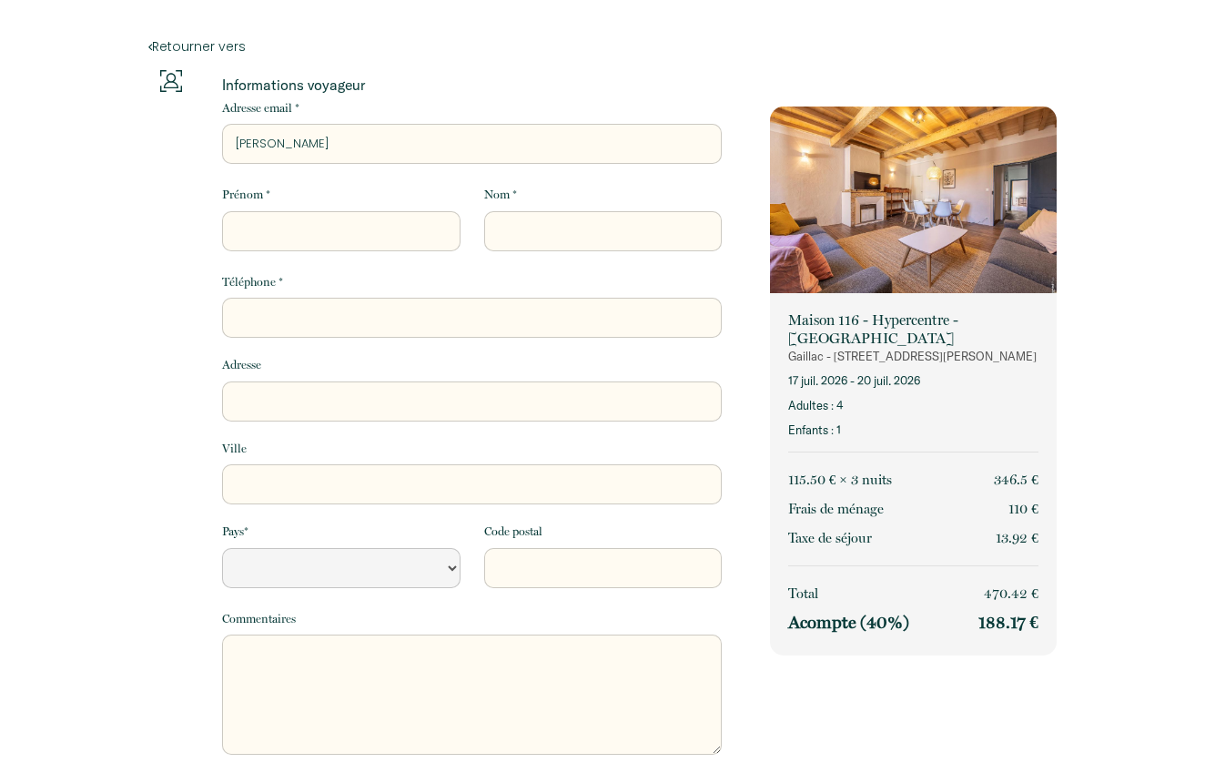
type input "[PERSON_NAME]."
select select "Default select example"
type input "[PERSON_NAME].t"
select select "Default select example"
type input "[PERSON_NAME][DOMAIN_NAME]"
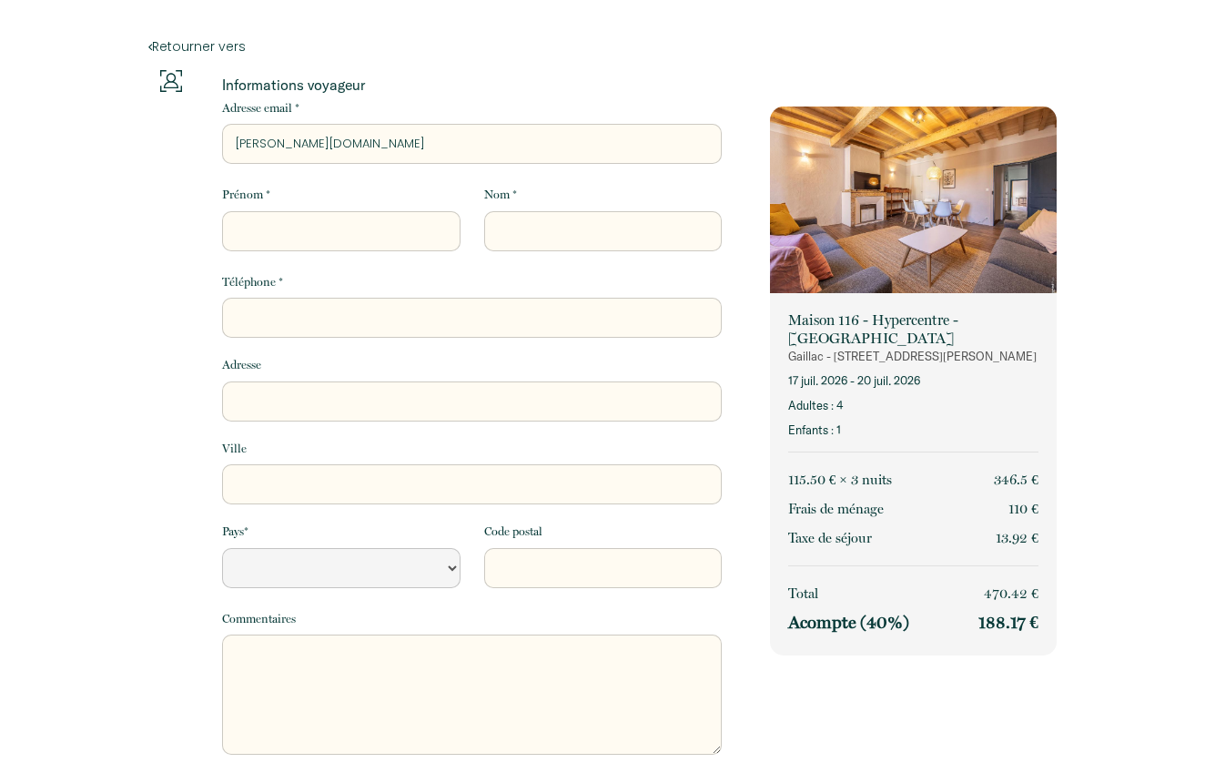
select select "Default select example"
type input "[PERSON_NAME].thi"
select select "Default select example"
type input "[PERSON_NAME].thie"
select select "Default select example"
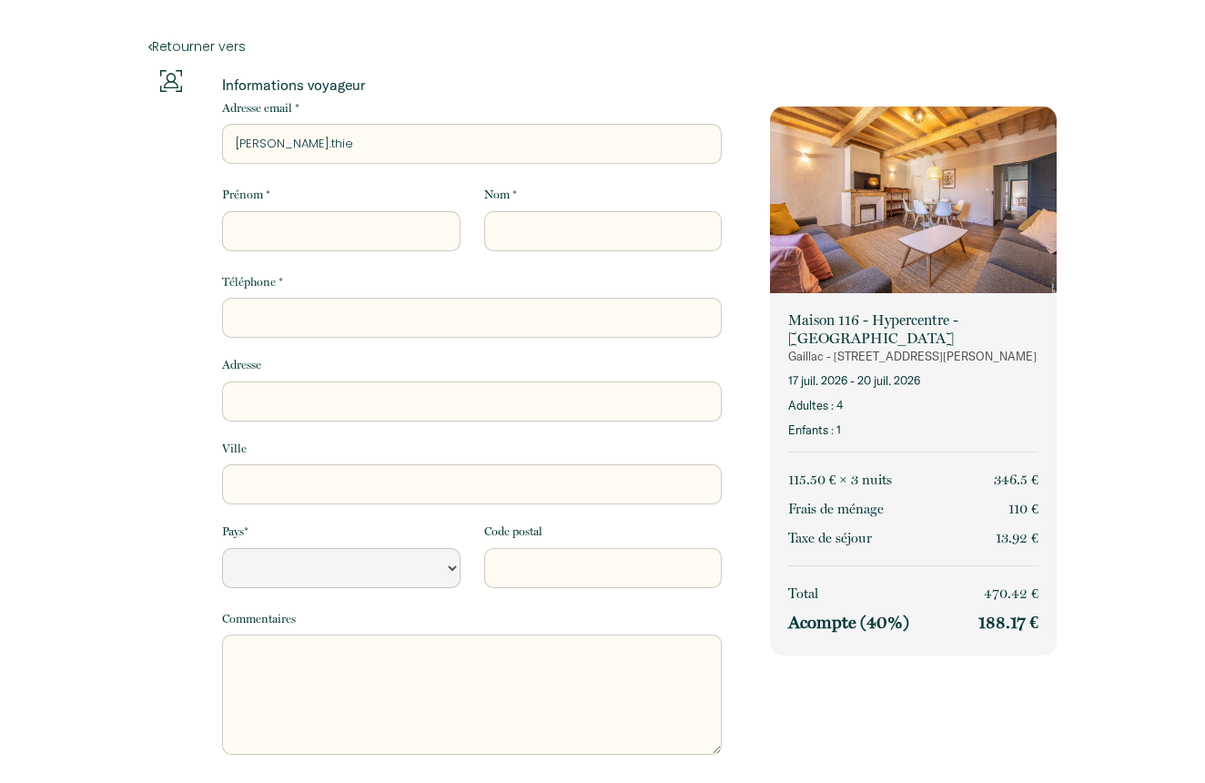
type input "[PERSON_NAME].thier"
select select "Default select example"
type input "[PERSON_NAME].thierr"
select select "Default select example"
type input "[PERSON_NAME].[PERSON_NAME]"
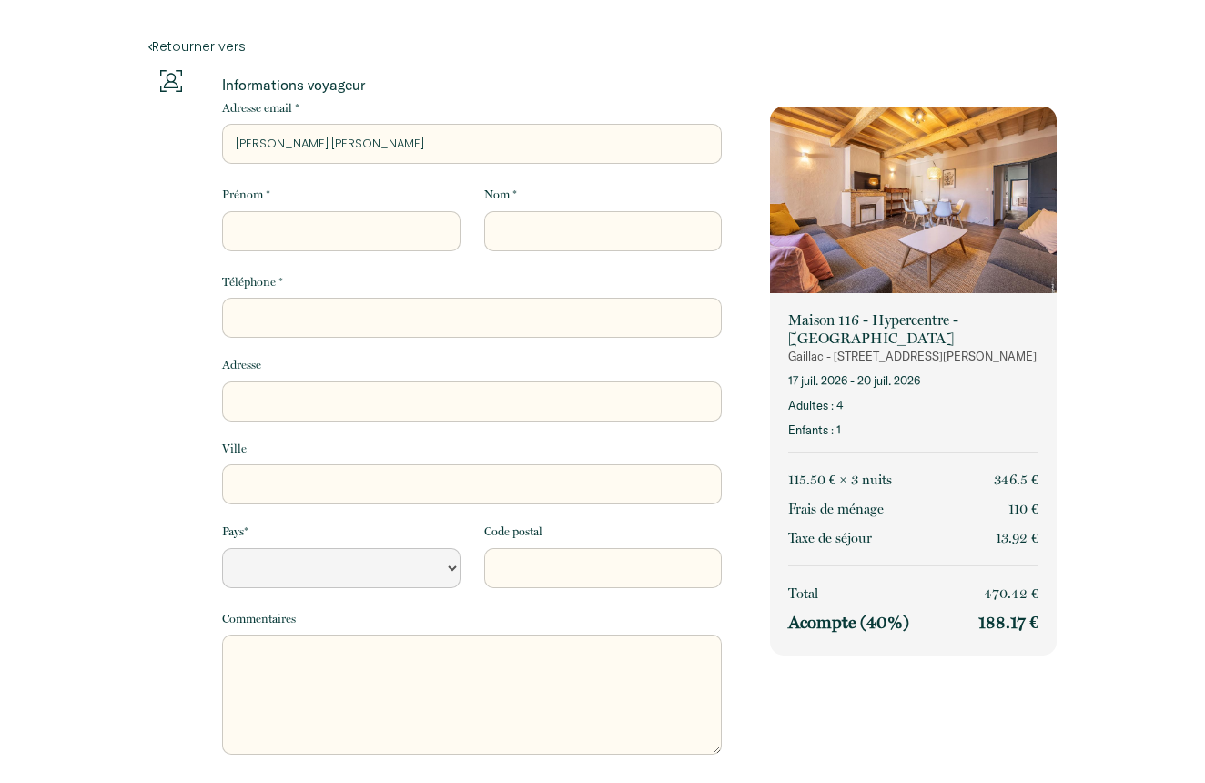
select select "Default select example"
type input "[PERSON_NAME].[PERSON_NAME]@"
select select "Default select example"
type input "[PERSON_NAME].thierry@g"
select select "Default select example"
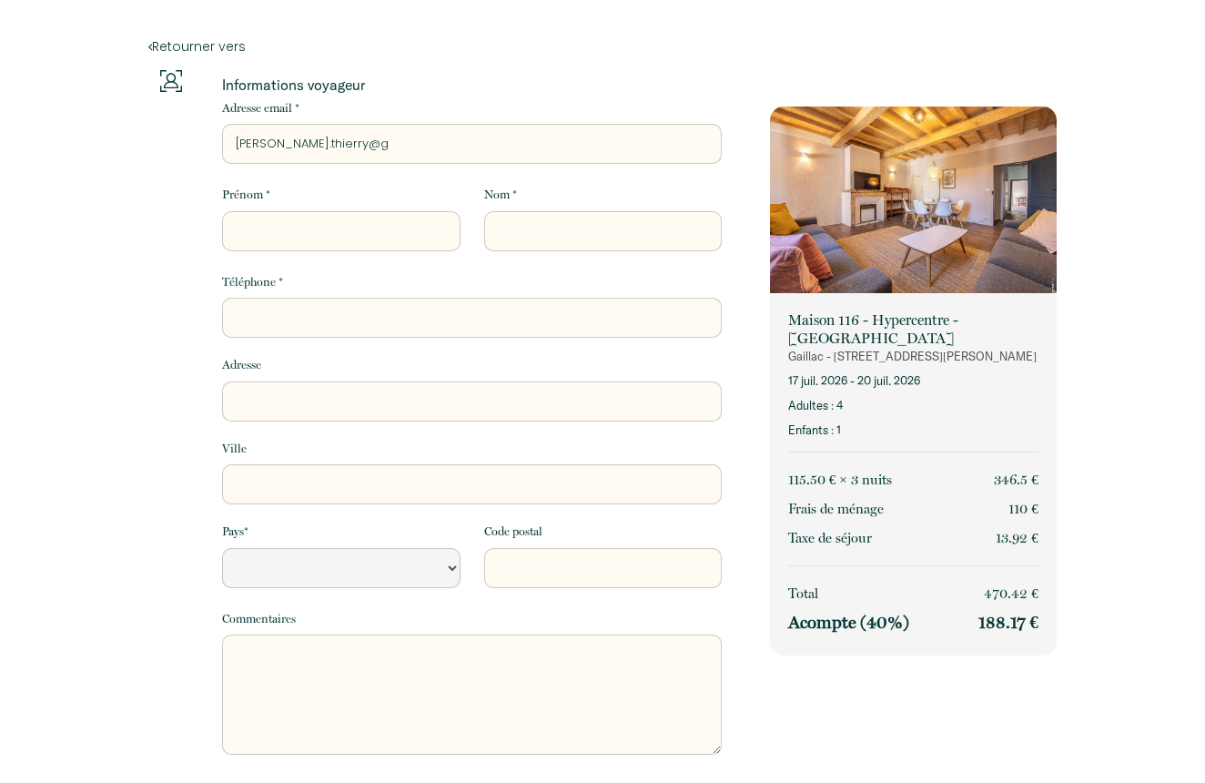
type input "[PERSON_NAME].thierry@gm"
select select "Default select example"
type input "[PERSON_NAME].thierry@gma"
select select "Default select example"
type input "[PERSON_NAME].thierry@gmai"
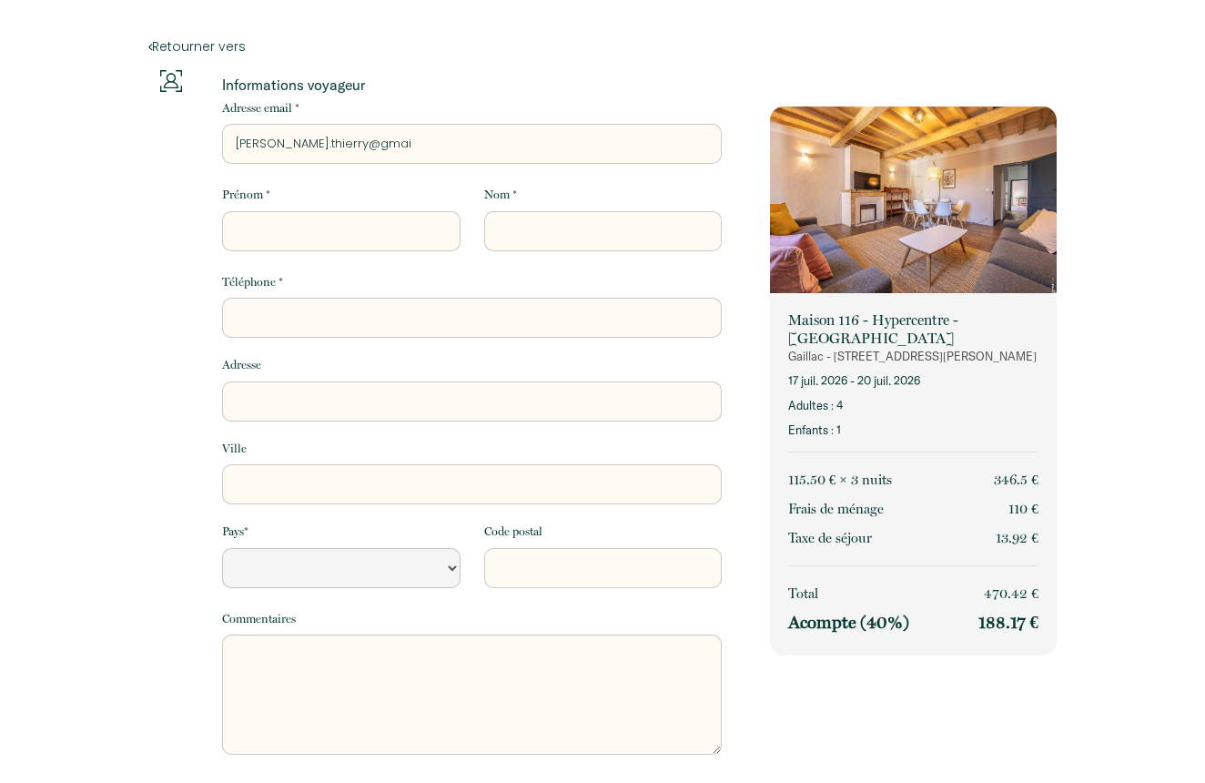
select select "Default select example"
type input "[PERSON_NAME][EMAIL_ADDRESS]"
select select "Default select example"
type input "[PERSON_NAME][EMAIL_ADDRESS]."
select select "Default select example"
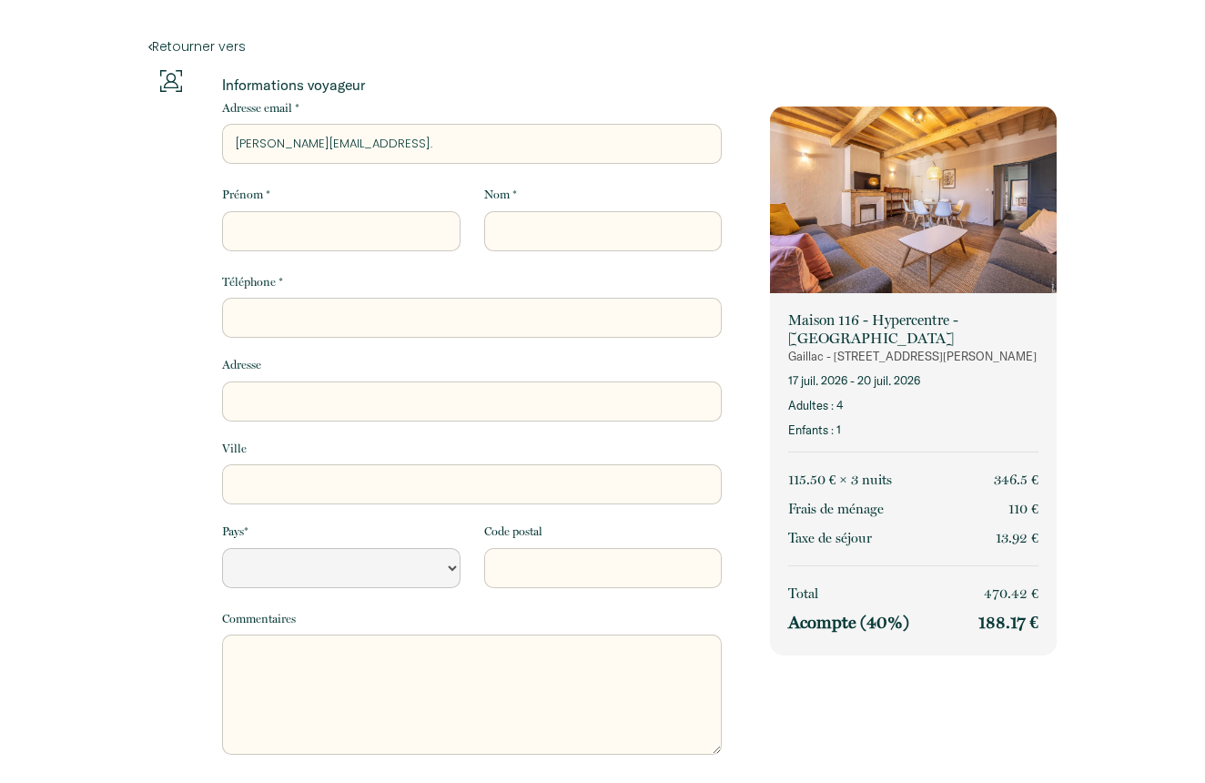
type input "[PERSON_NAME].thierry@gmail.c"
select select "Default select example"
type input "[PERSON_NAME][EMAIL_ADDRESS][DOMAIN_NAME]"
select select "Default select example"
type input "[PERSON_NAME][EMAIL_ADDRESS][DOMAIN_NAME]"
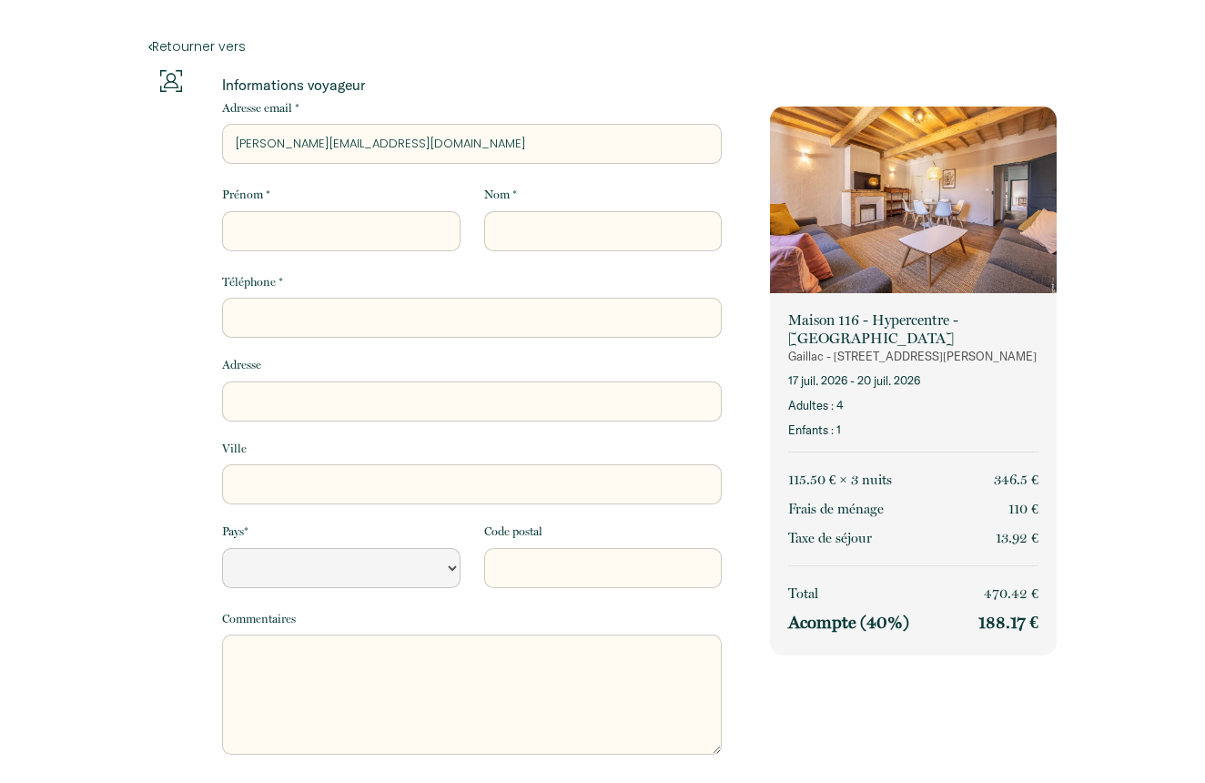
select select "Default select example"
type input "[PERSON_NAME][EMAIL_ADDRESS][DOMAIN_NAME]"
drag, startPoint x: 293, startPoint y: 228, endPoint x: 286, endPoint y: 221, distance: 9.7
type input "T"
select select "Default select example"
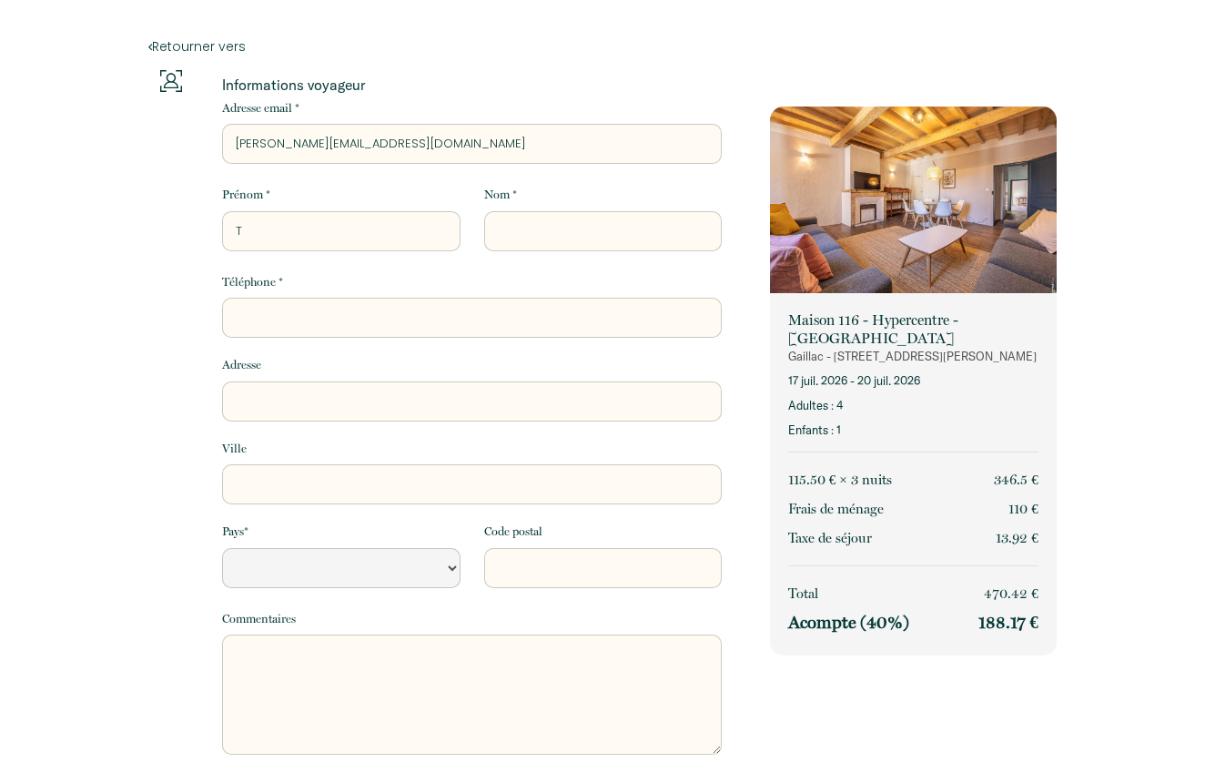
type input "Th"
select select "Default select example"
type input "Thi"
select select "Default select example"
type input "Thie"
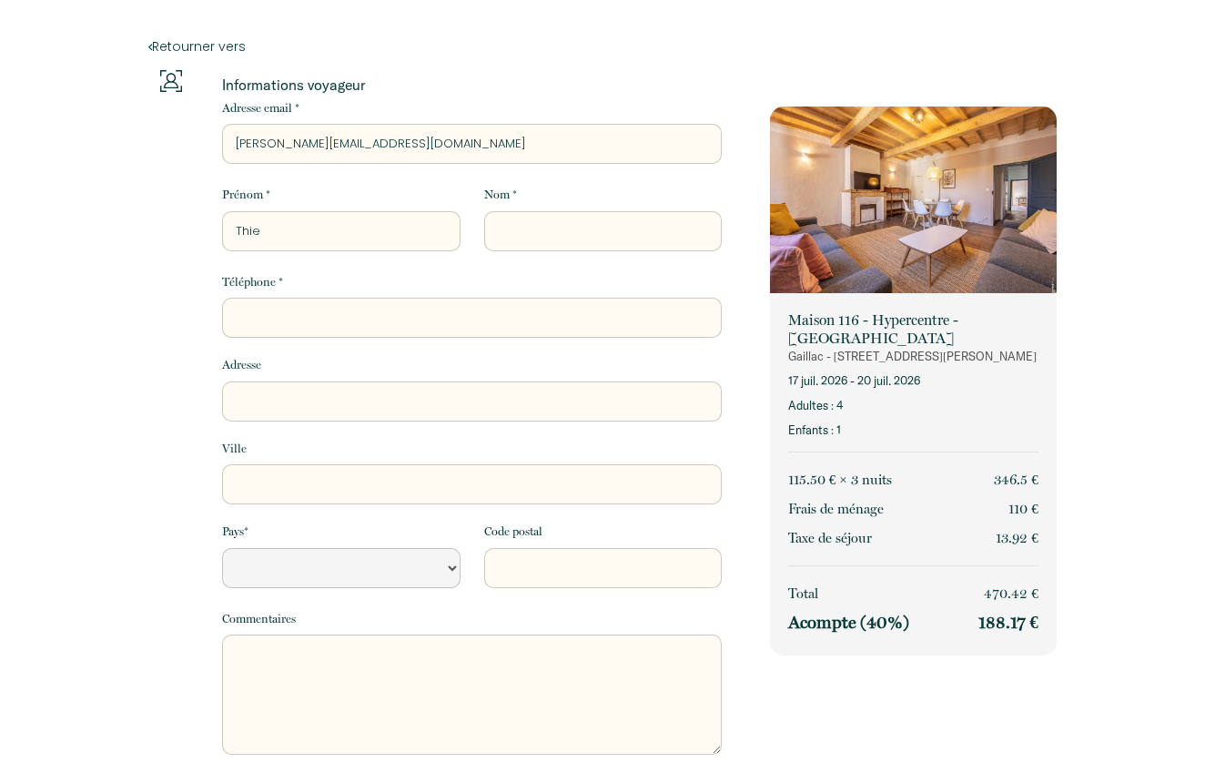
select select "Default select example"
type input "Thier"
select select "Default select example"
type input "Thierr"
select select "Default select example"
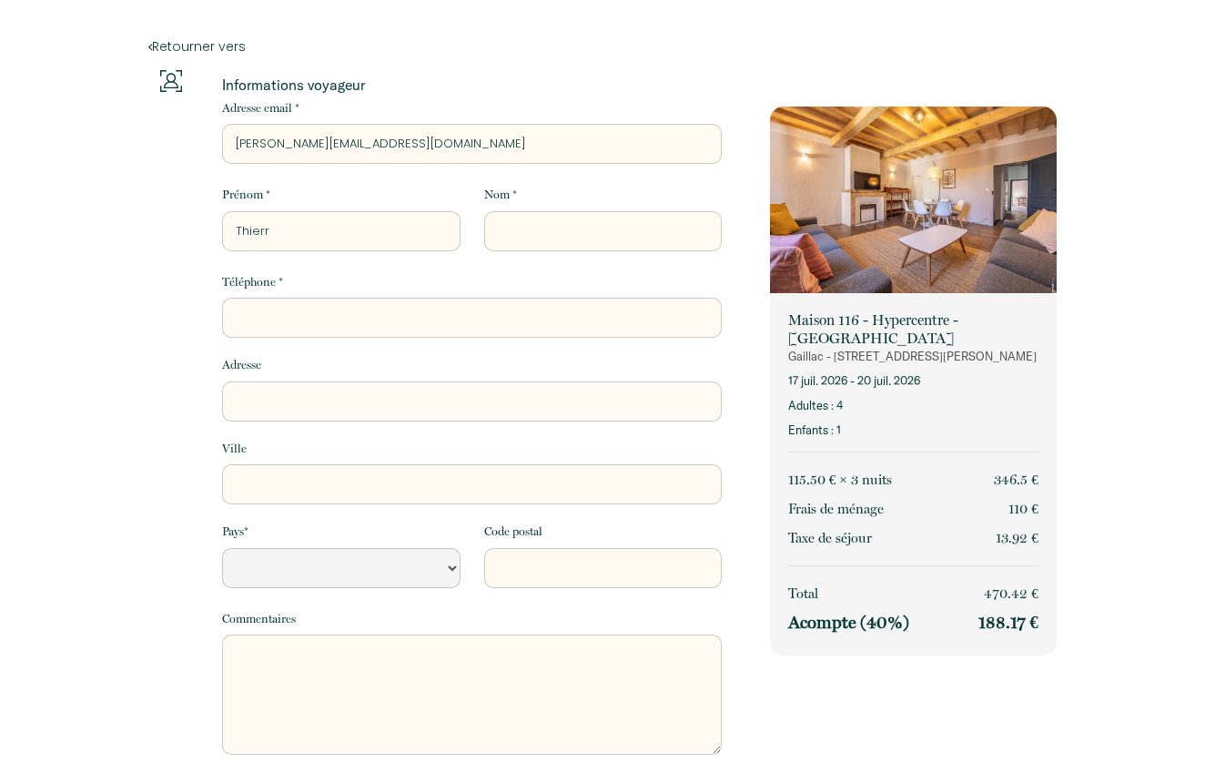
type input "[PERSON_NAME]"
select select "Default select example"
type input "[PERSON_NAME]"
type input "G"
select select "Default select example"
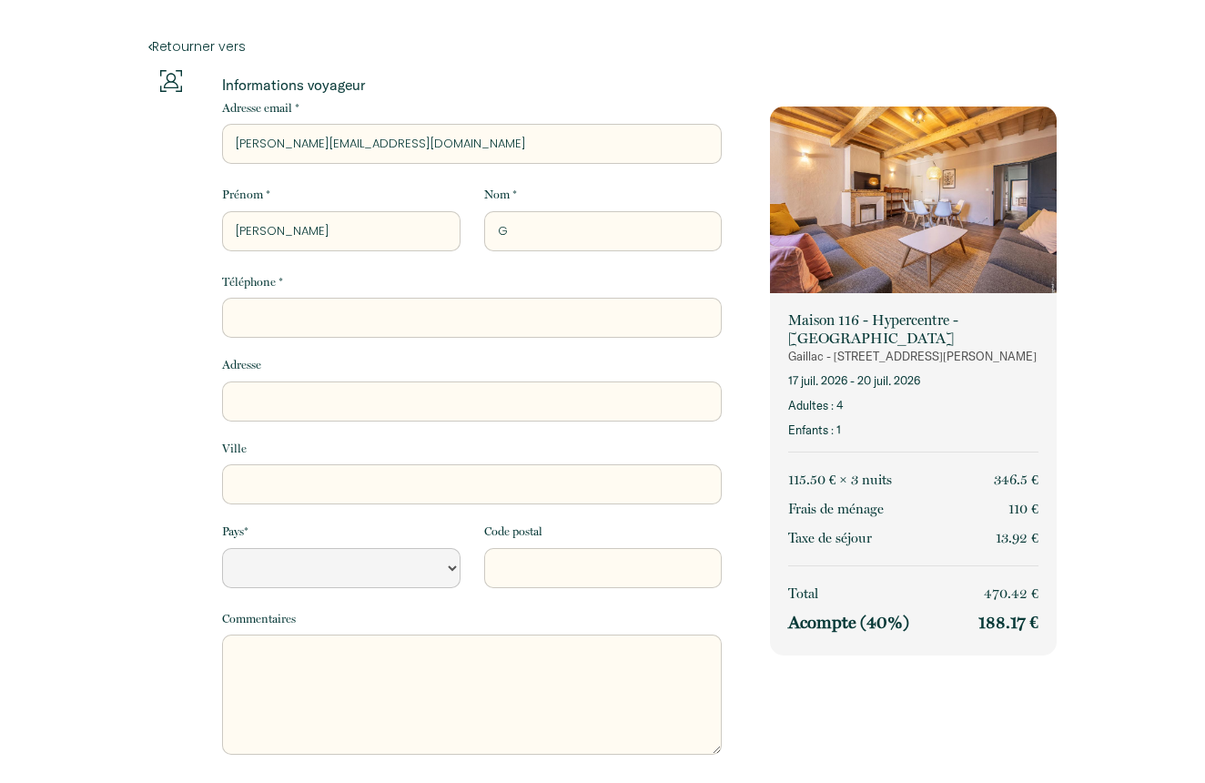
type input "GR"
select select "Default select example"
type input "GRI"
select select "Default select example"
type input "GRIM"
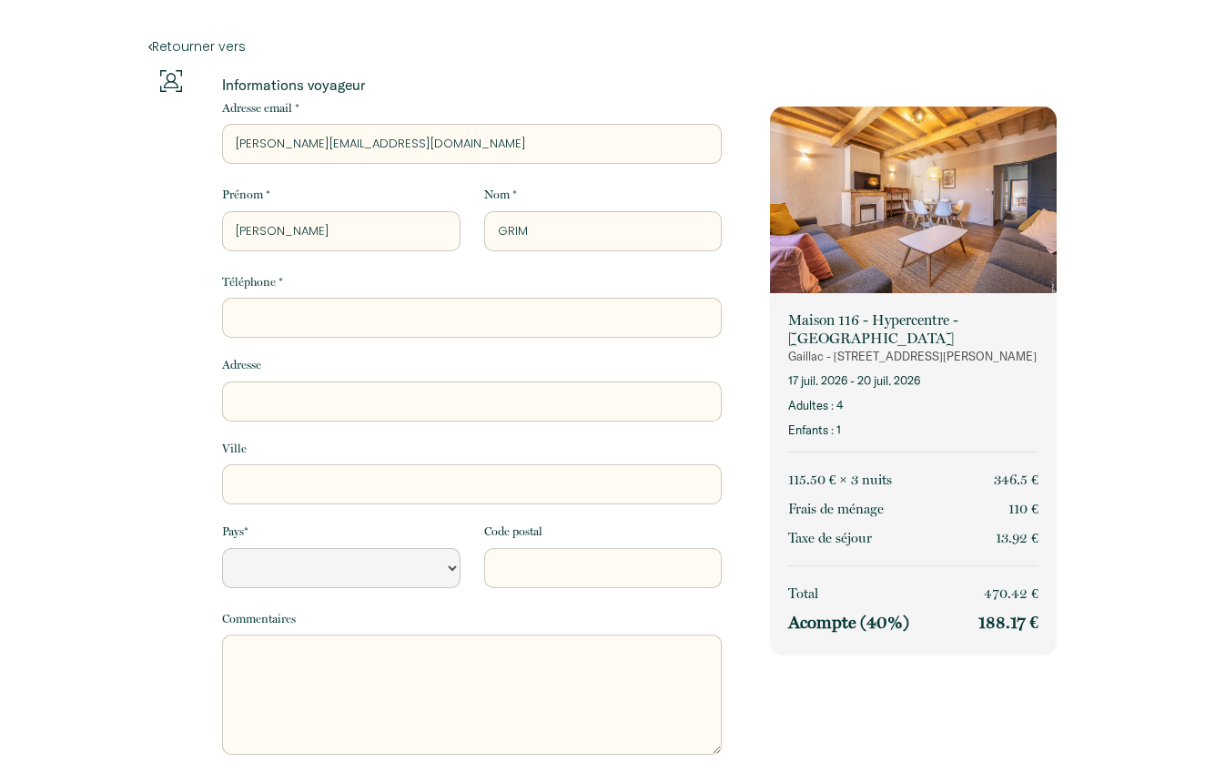
select select "Default select example"
type input "[PERSON_NAME]"
select select "Default select example"
type input "[PERSON_NAME]"
select select "Default select example"
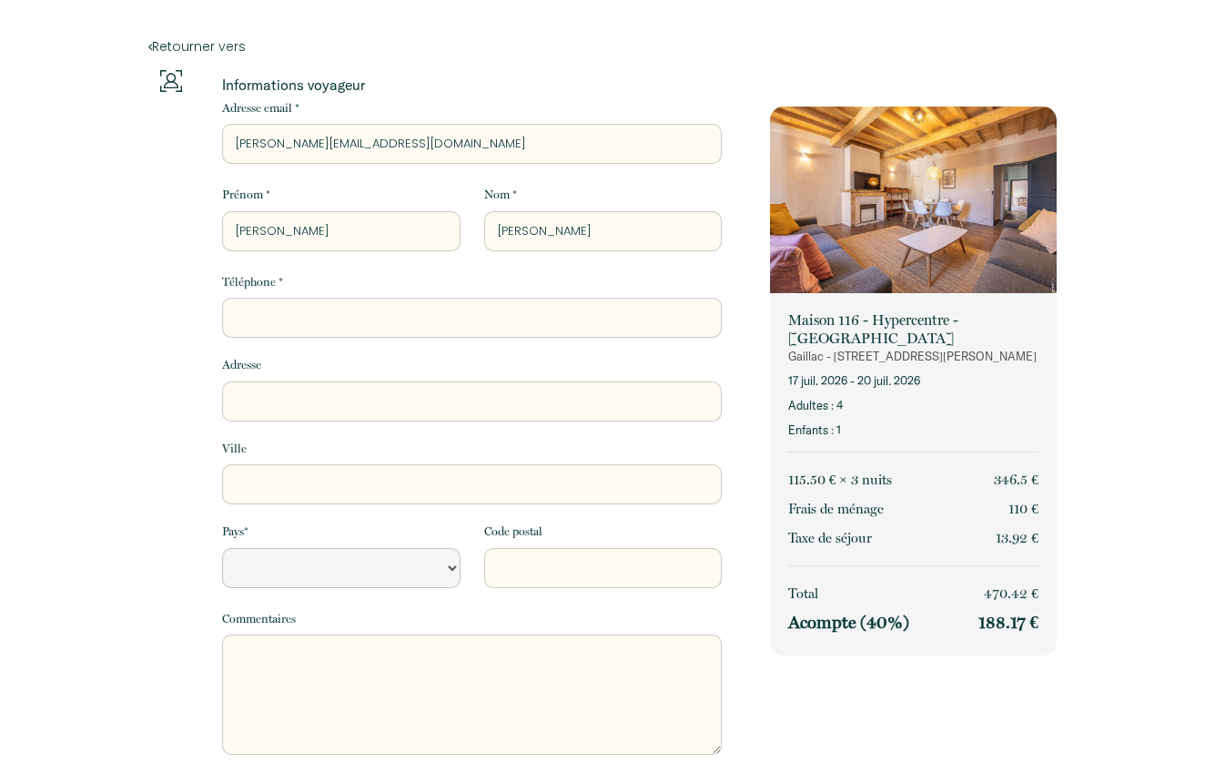
type input "[PERSON_NAME]"
select select "Default select example"
type input "[PERSON_NAME]"
type input "0"
select select "Default select example"
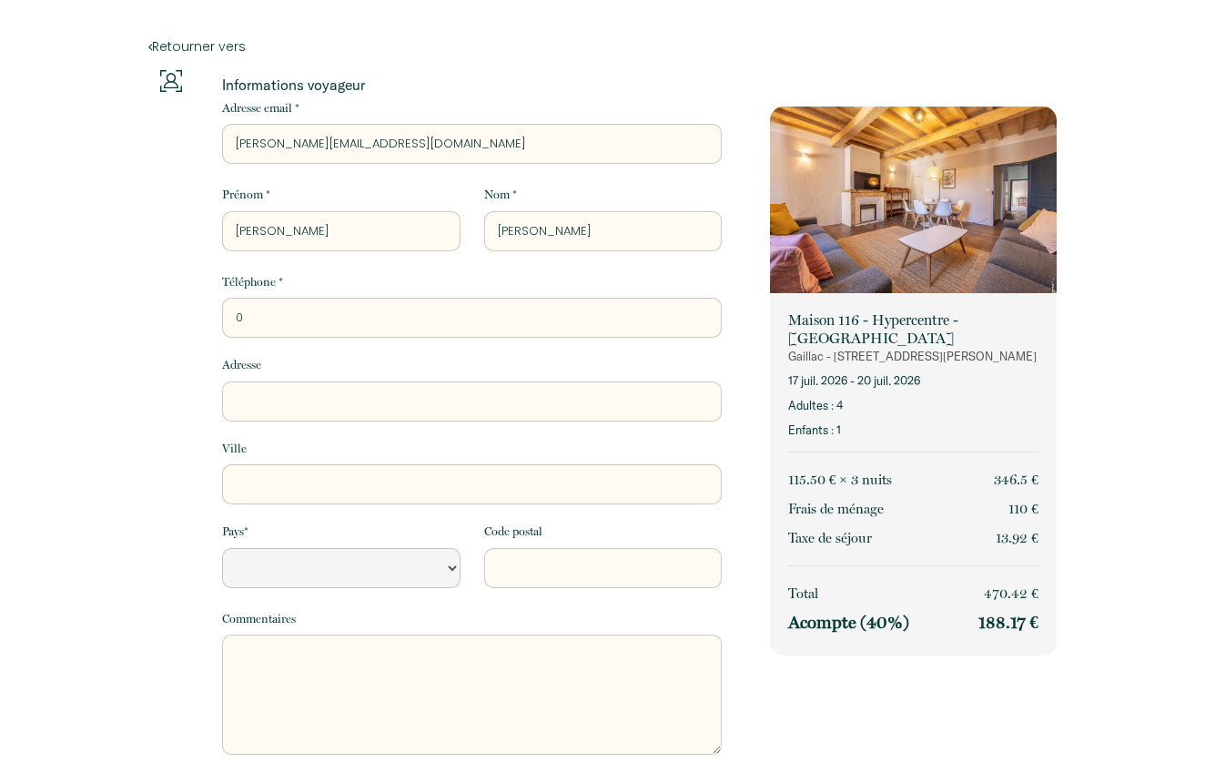
type input "06"
select select "Default select example"
type input "061"
select select "Default select example"
type input "0614"
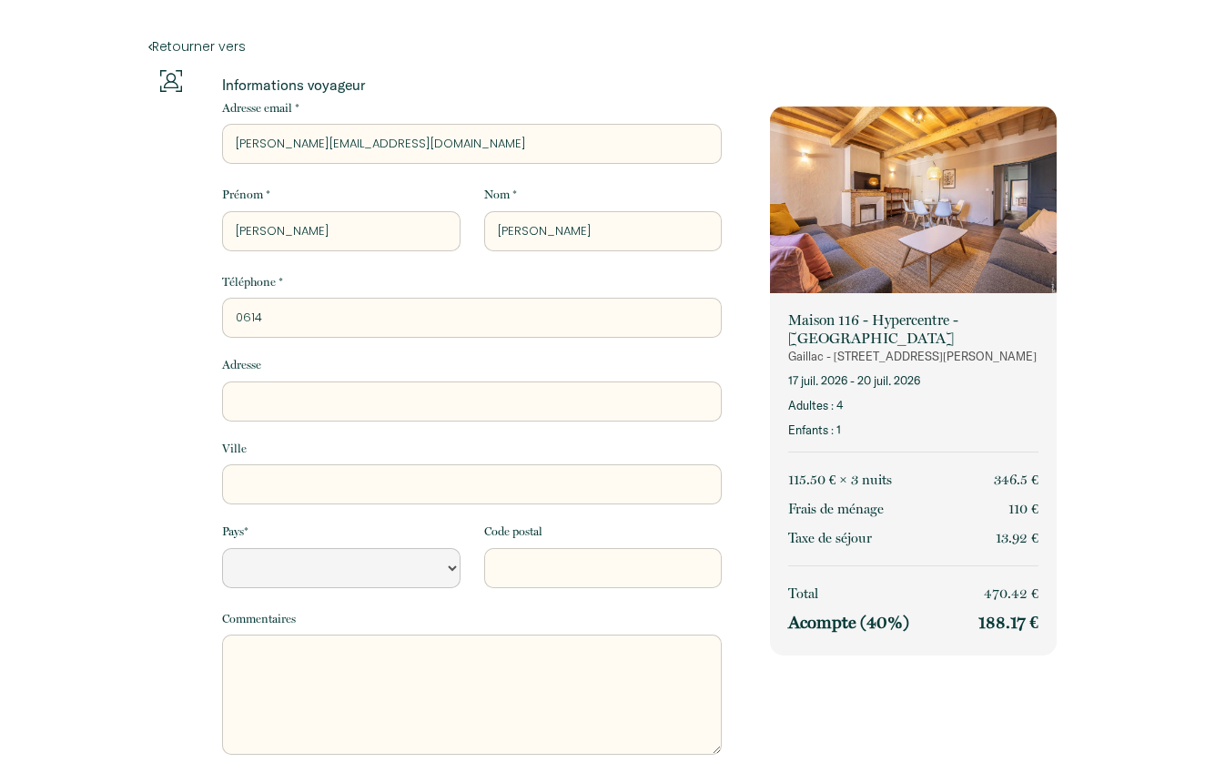
select select "Default select example"
type input "06144"
select select "Default select example"
type input "061441"
select select "Default select example"
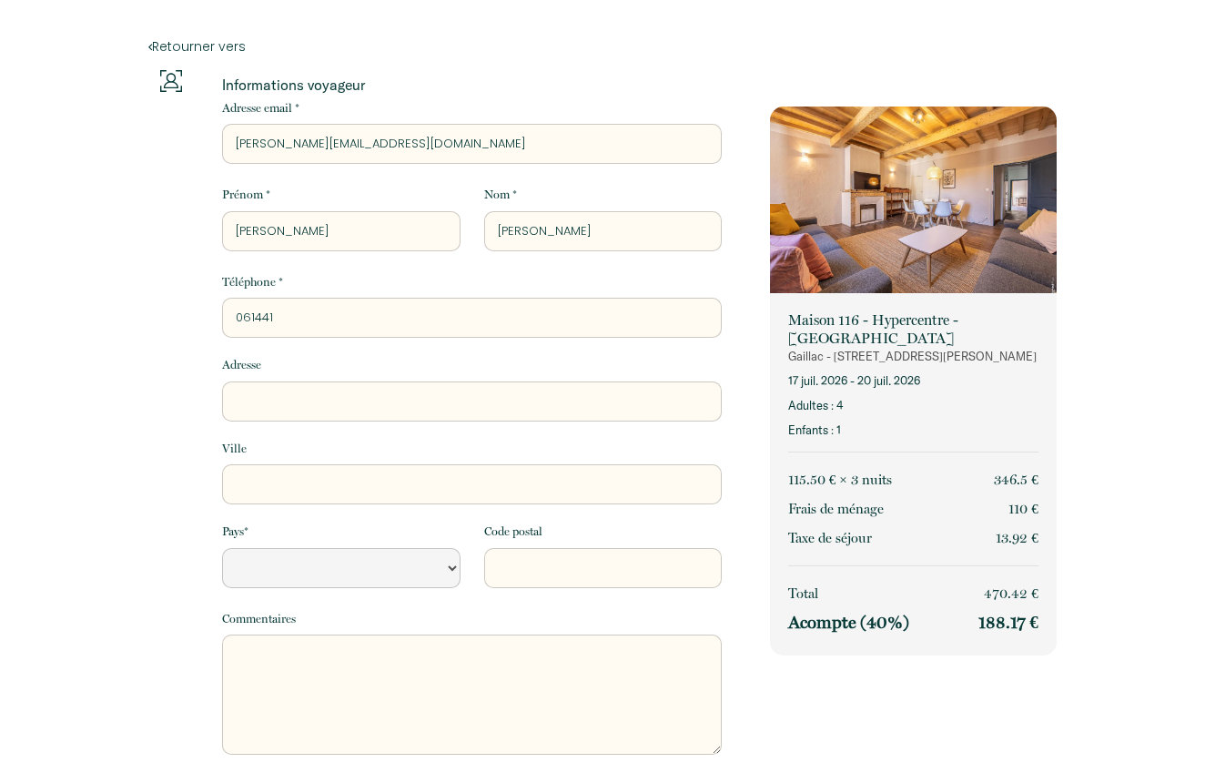
type input "0614418"
select select "Default select example"
type input "06144187"
select select "Default select example"
type input "061441870"
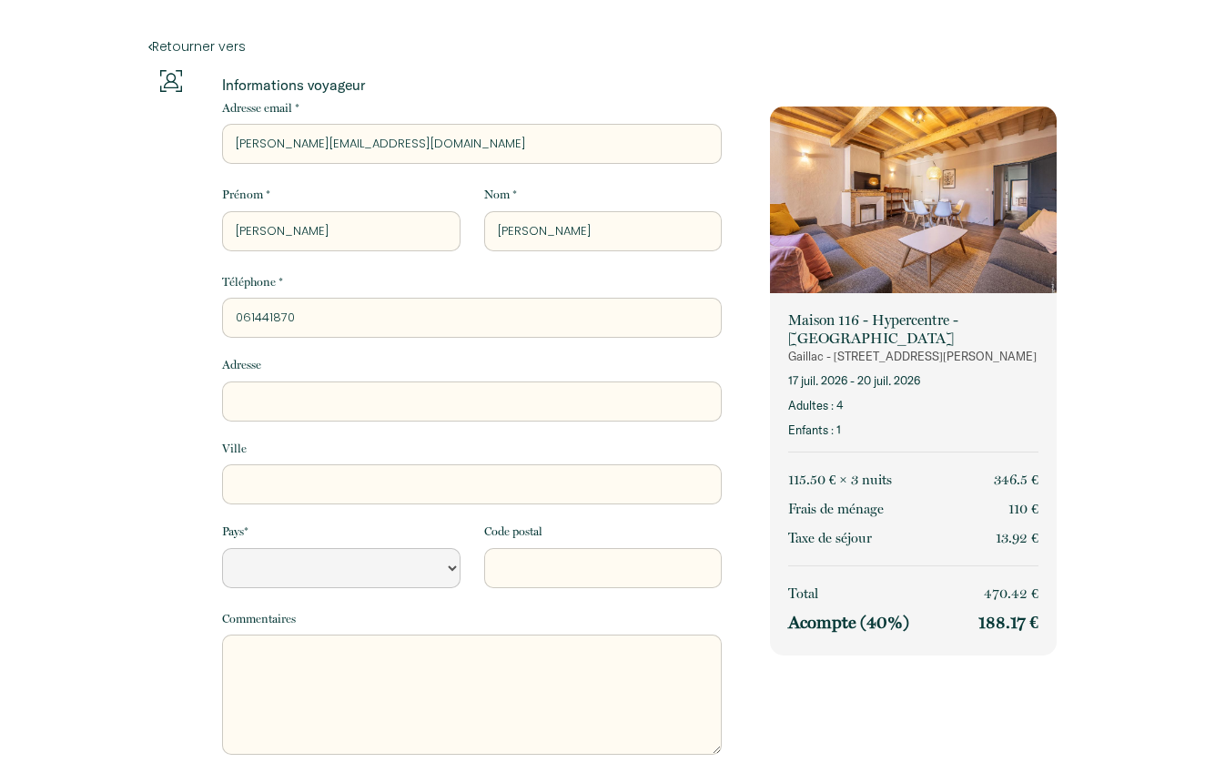
select select "Default select example"
type input "0614418700"
select select "Default select example"
type input "0614418700"
type input "3"
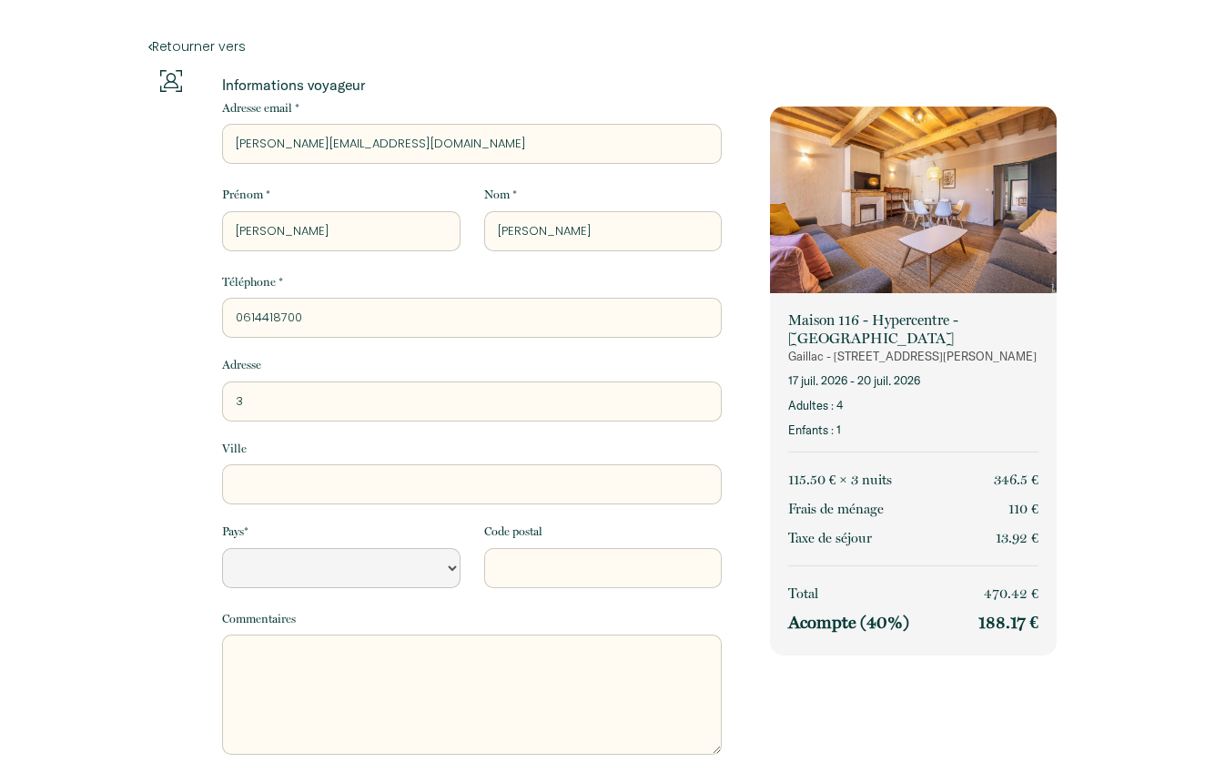
select select "Default select example"
type input "3"
select select "Default select example"
type input "3 I"
select select "Default select example"
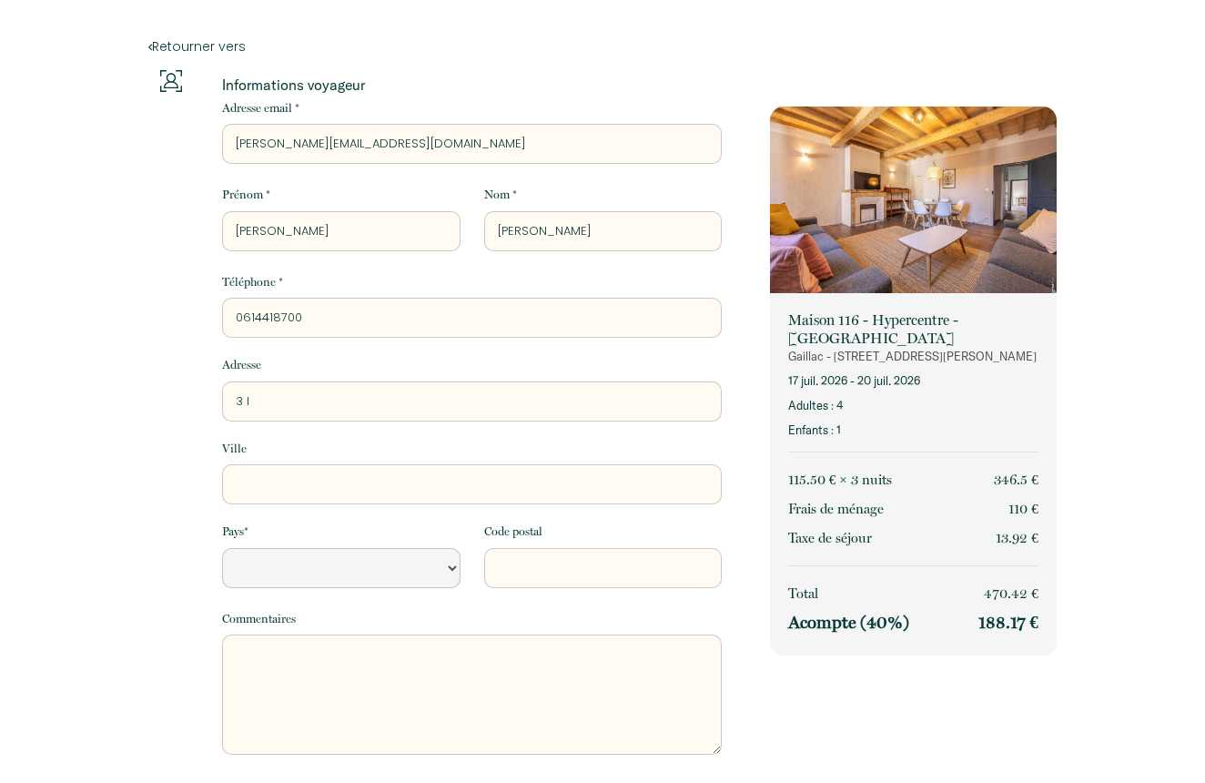
type input "3 IM"
select select "Default select example"
type input "3 IMP"
select select "Default select example"
type input "3 IMPA"
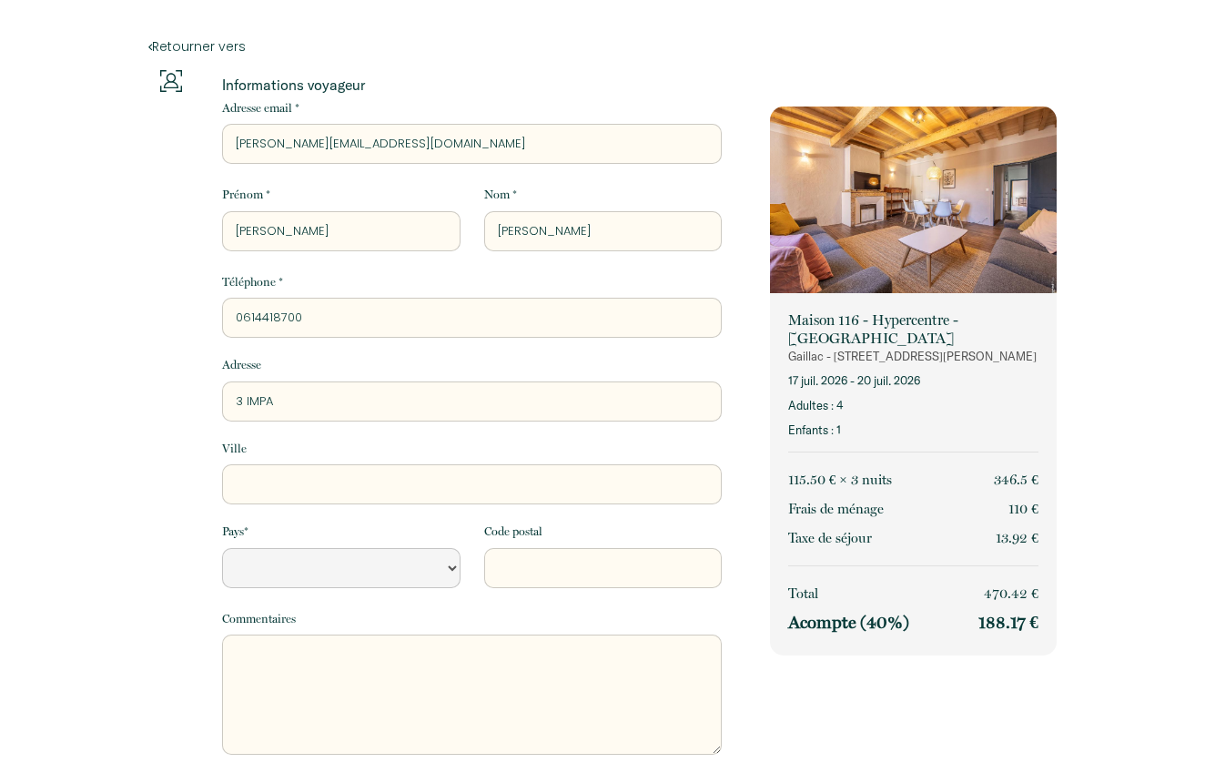
select select "Default select example"
type input "3 IMP"
select select "Default select example"
type input "3 IM"
select select "Default select example"
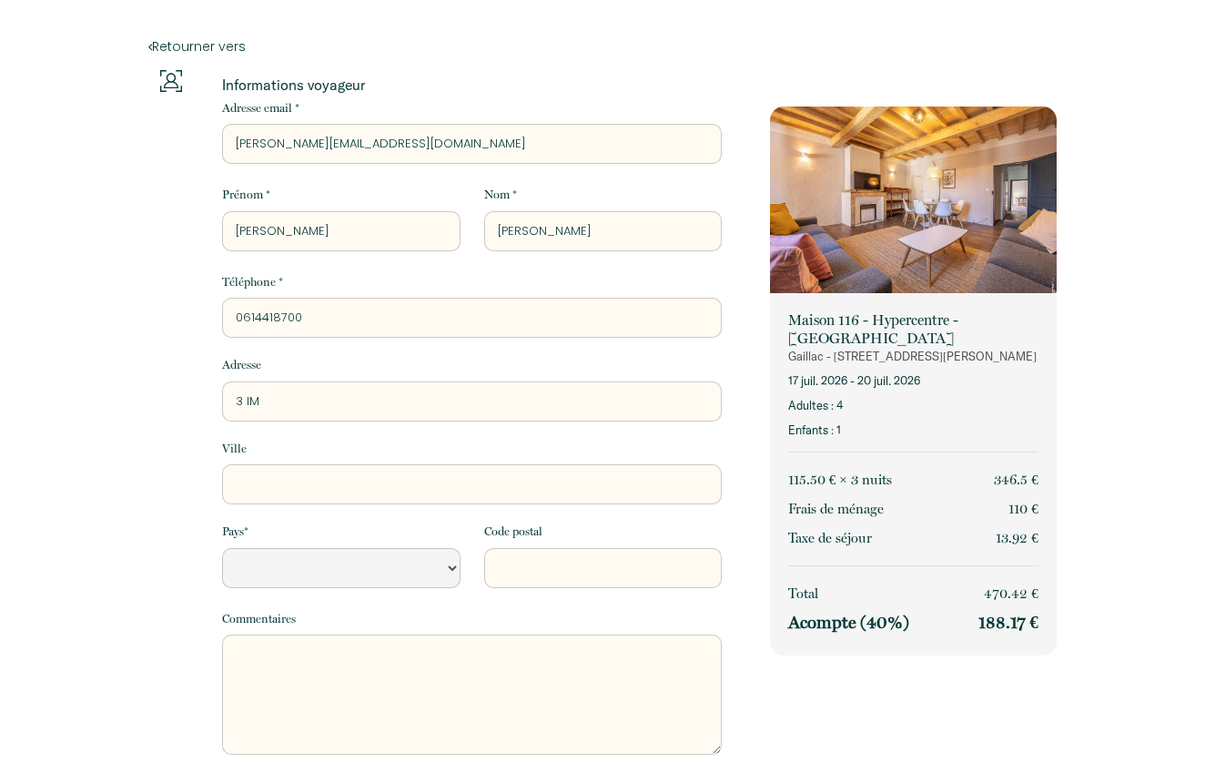
type input "3 I"
select select "Default select example"
type input "3"
select select "Default select example"
type input "3 i"
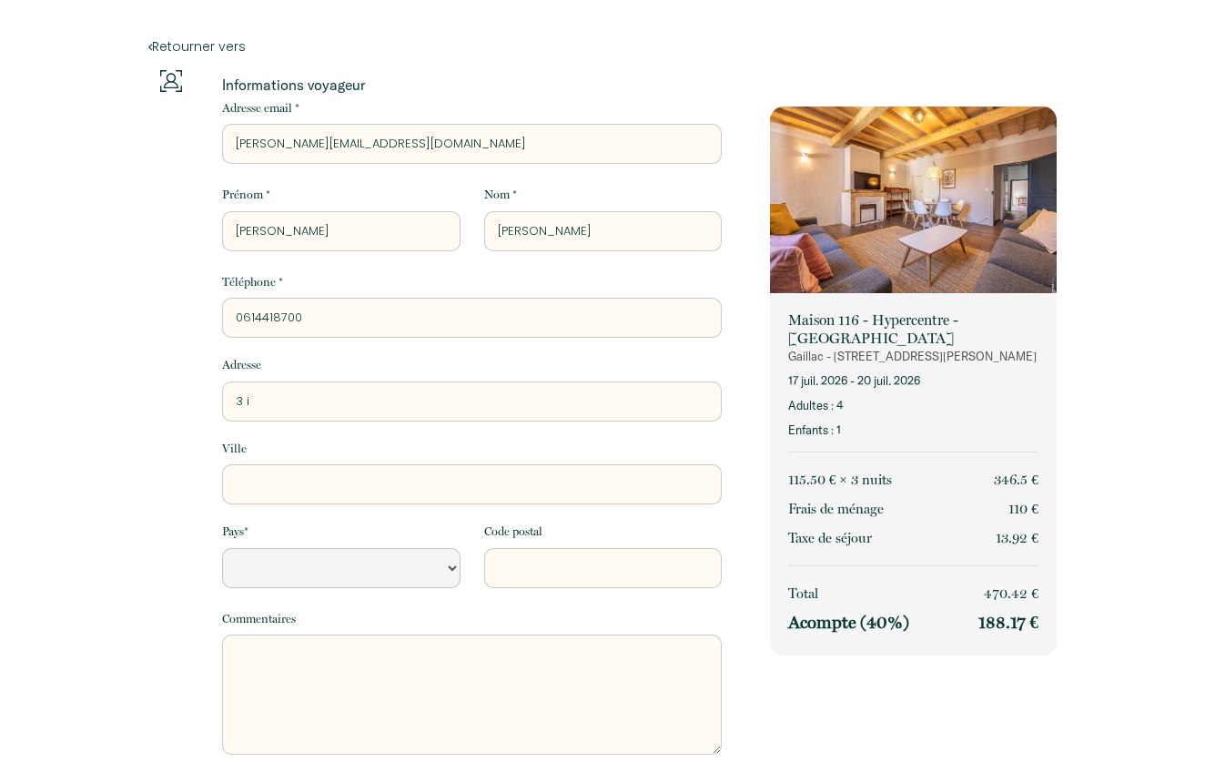
select select "Default select example"
type input "3 im"
select select "Default select example"
type input "3 imp"
select select "Default select example"
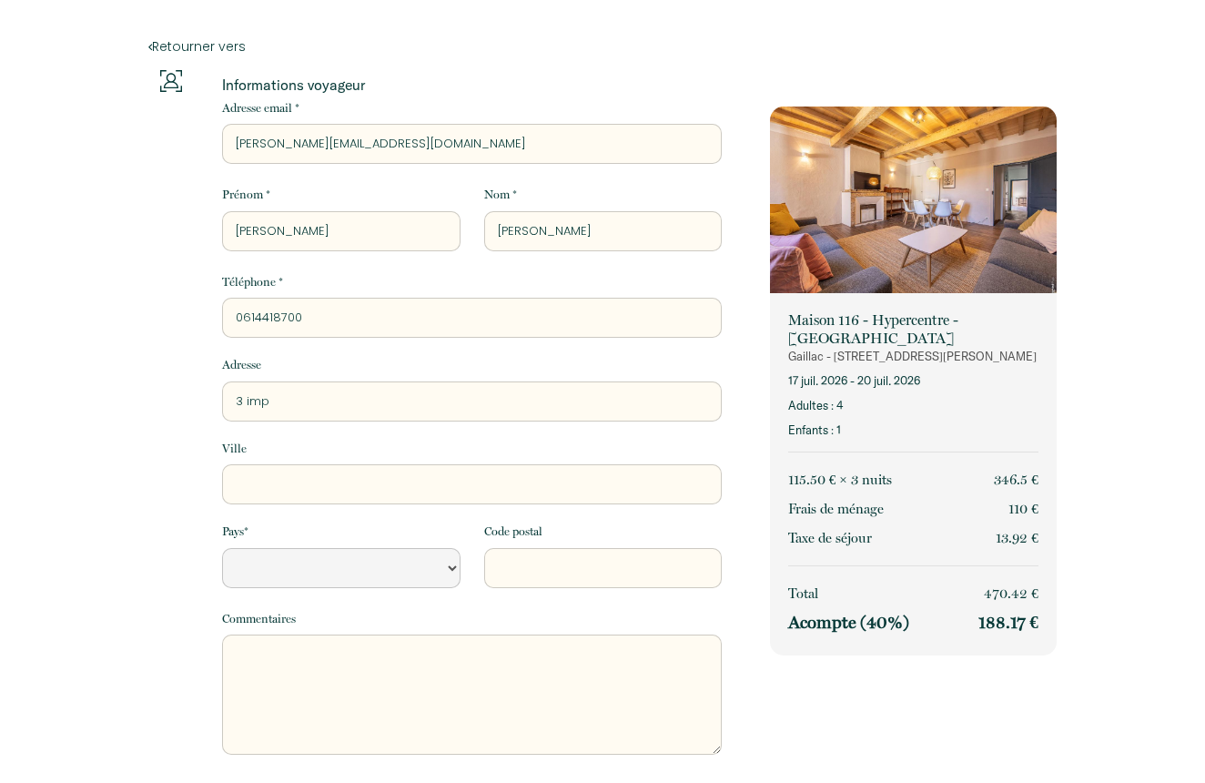
type input "3 impa"
select select "Default select example"
type input "3 impas"
select select "Default select example"
type input "3 impass"
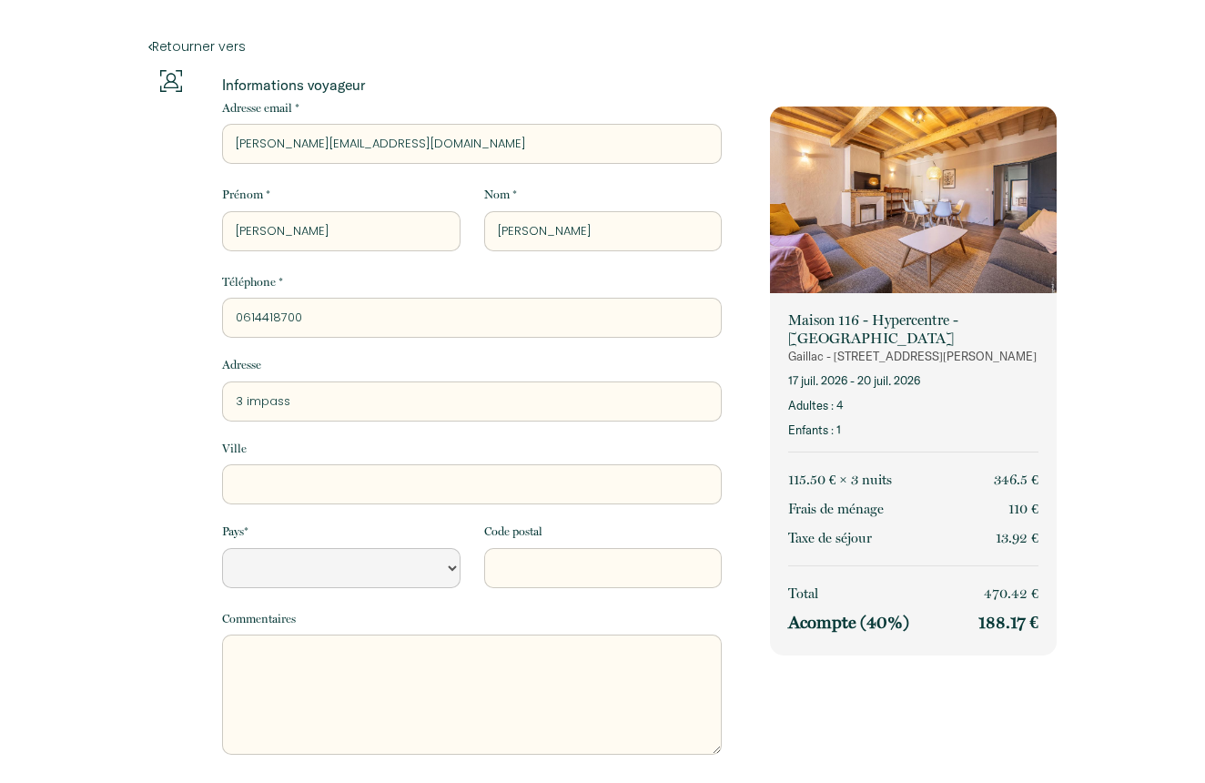
select select "Default select example"
type input "3 impasse"
select select "Default select example"
type input "3 impassed"
select select "Default select example"
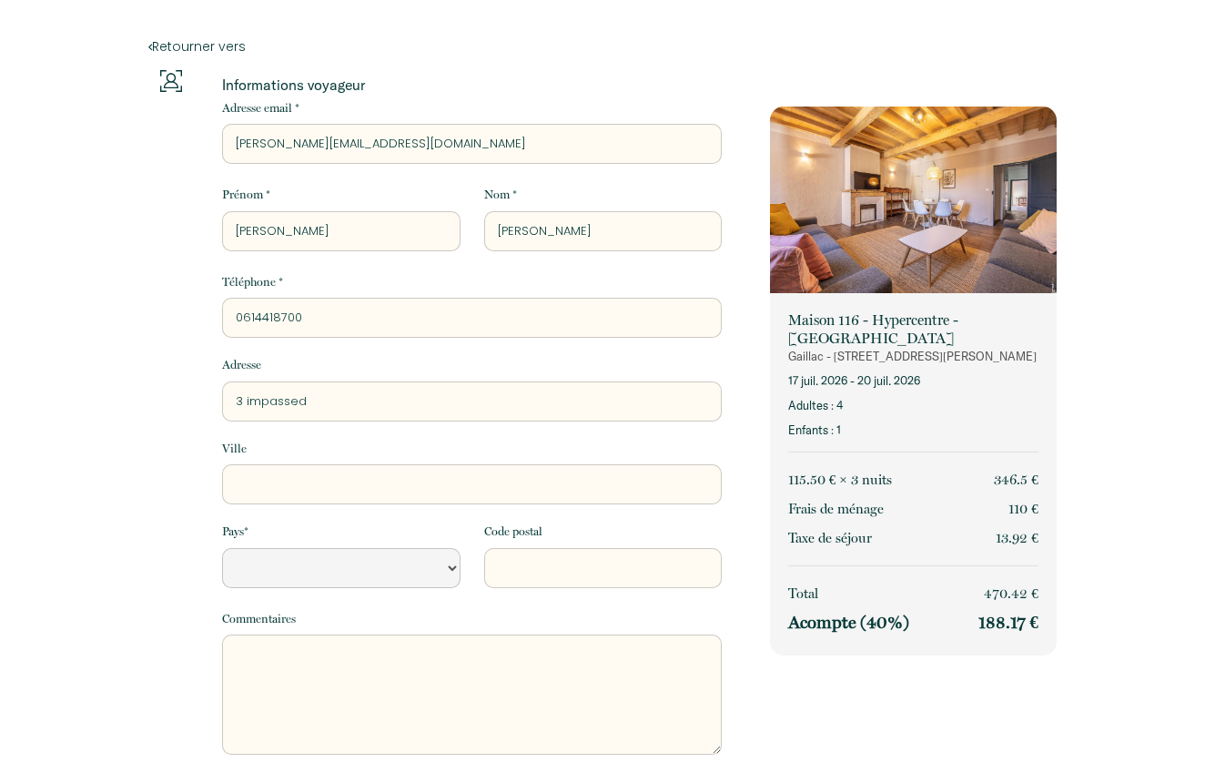
type input "3 impasse"
select select "Default select example"
type input "3 impasse"
select select "Default select example"
type input "[STREET_ADDRESS]"
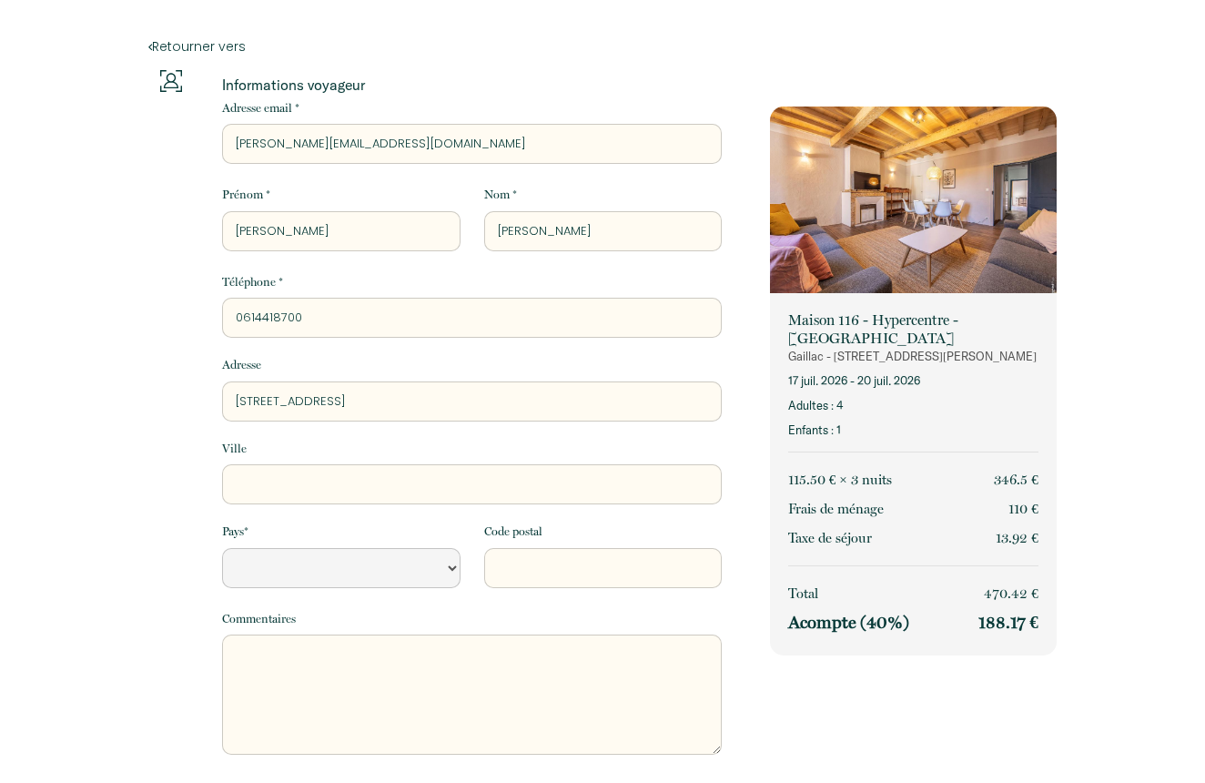
select select "Default select example"
type input "[STREET_ADDRESS]"
select select "Default select example"
type input "[STREET_ADDRESS]"
select select "Default select example"
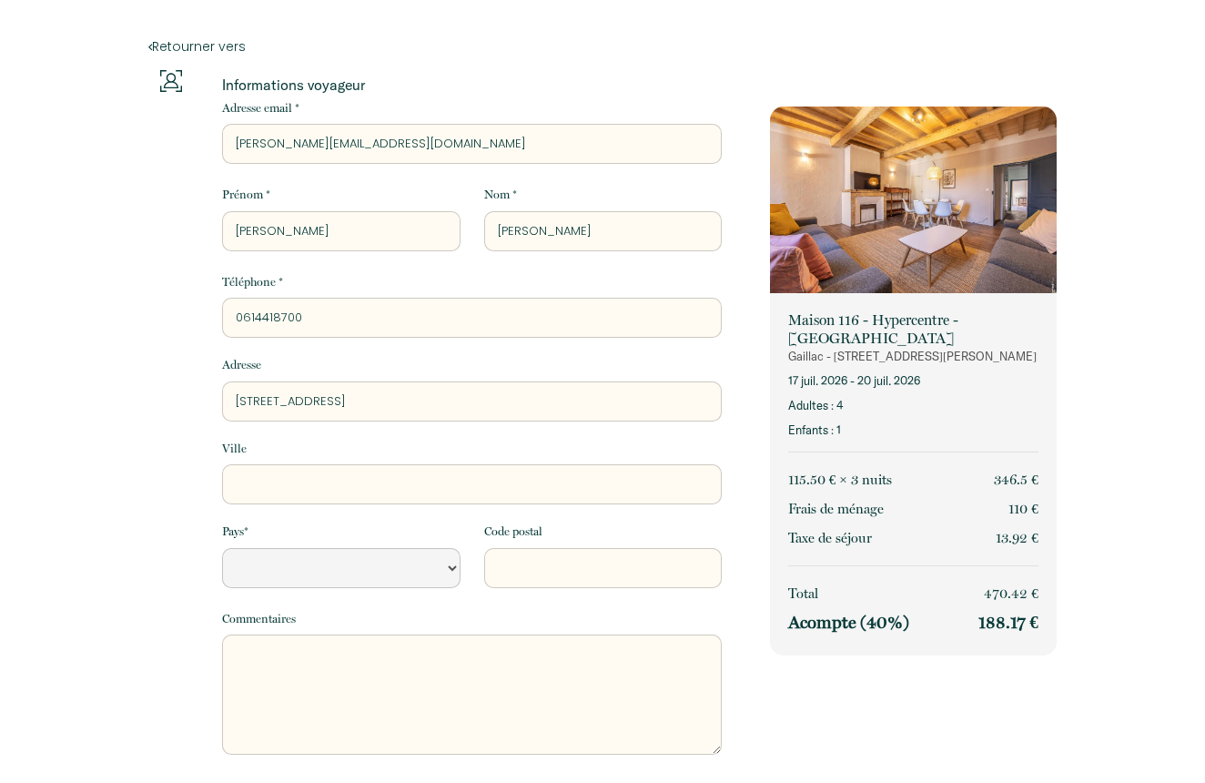
type input "[STREET_ADDRESS]"
select select "Default select example"
type input "[STREET_ADDRESS]"
select select "Default select example"
type input "[STREET_ADDRESS]"
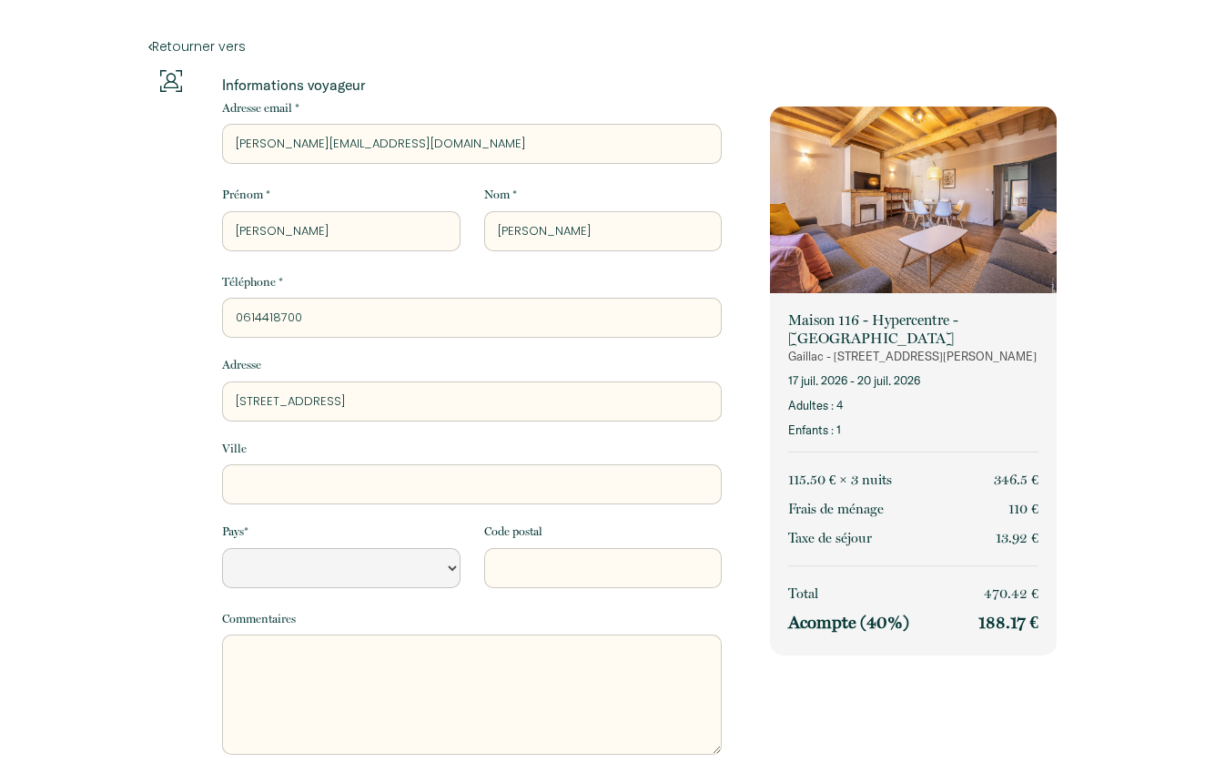
select select "Default select example"
type input "[STREET_ADDRESS]"
select select "Default select example"
type input "[STREET_ADDRESS]"
select select "Default select example"
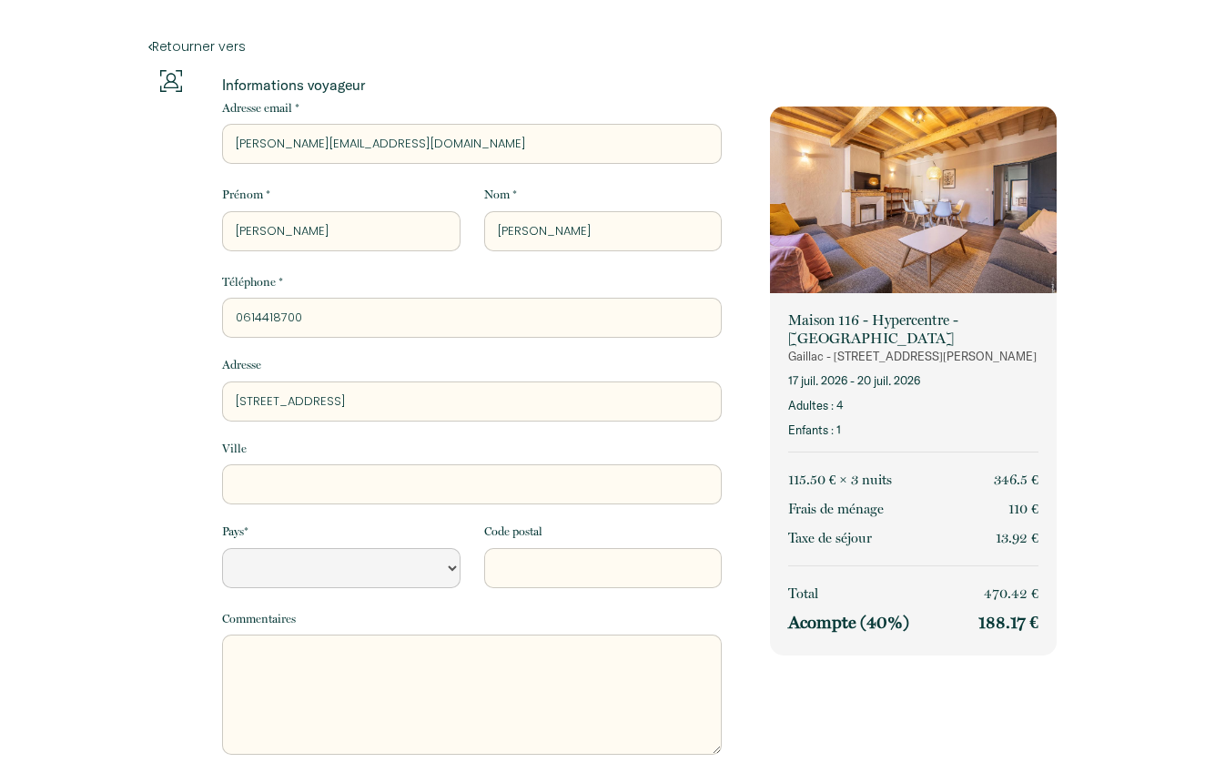
type input "[STREET_ADDRESS][PERSON_NAME]"
select select "Default select example"
type input "[STREET_ADDRESS]"
select select "Default select example"
type input "[STREET_ADDRESS]"
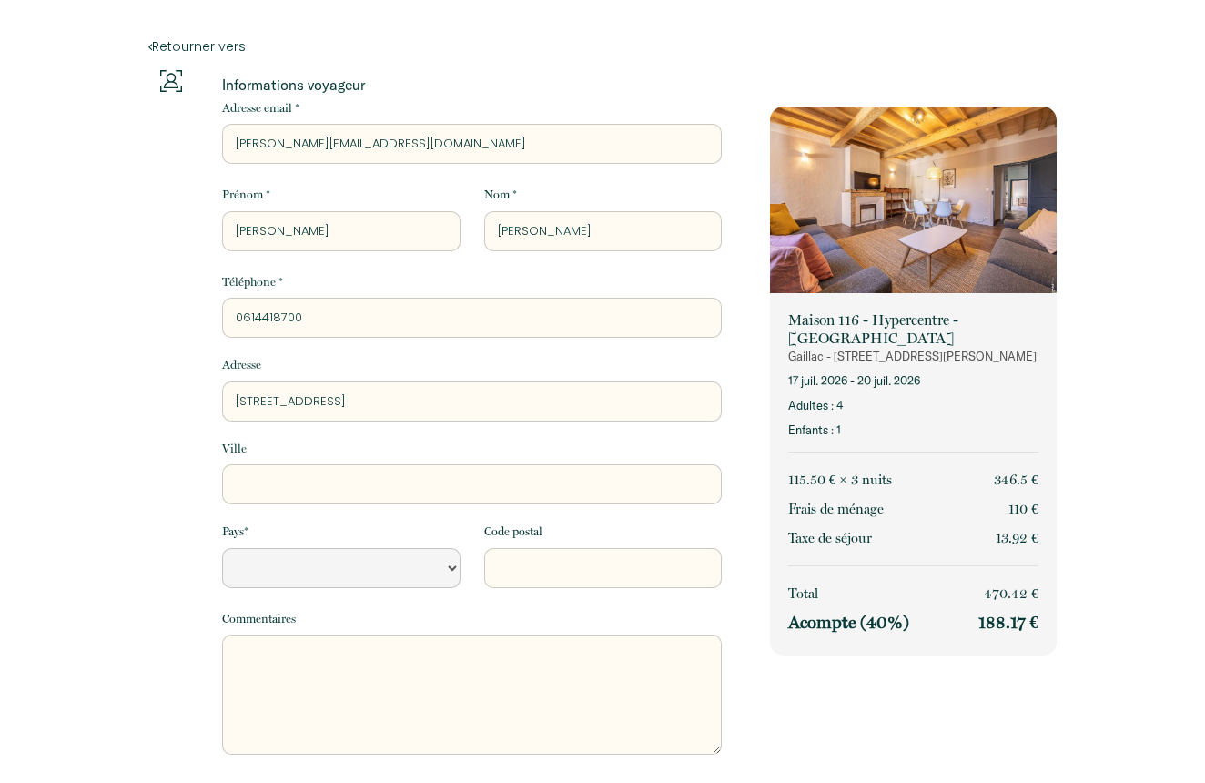
select select "Default select example"
type input "[STREET_ADDRESS]"
drag, startPoint x: 253, startPoint y: 489, endPoint x: 233, endPoint y: 454, distance: 40.0
type input "B"
select select "Default select example"
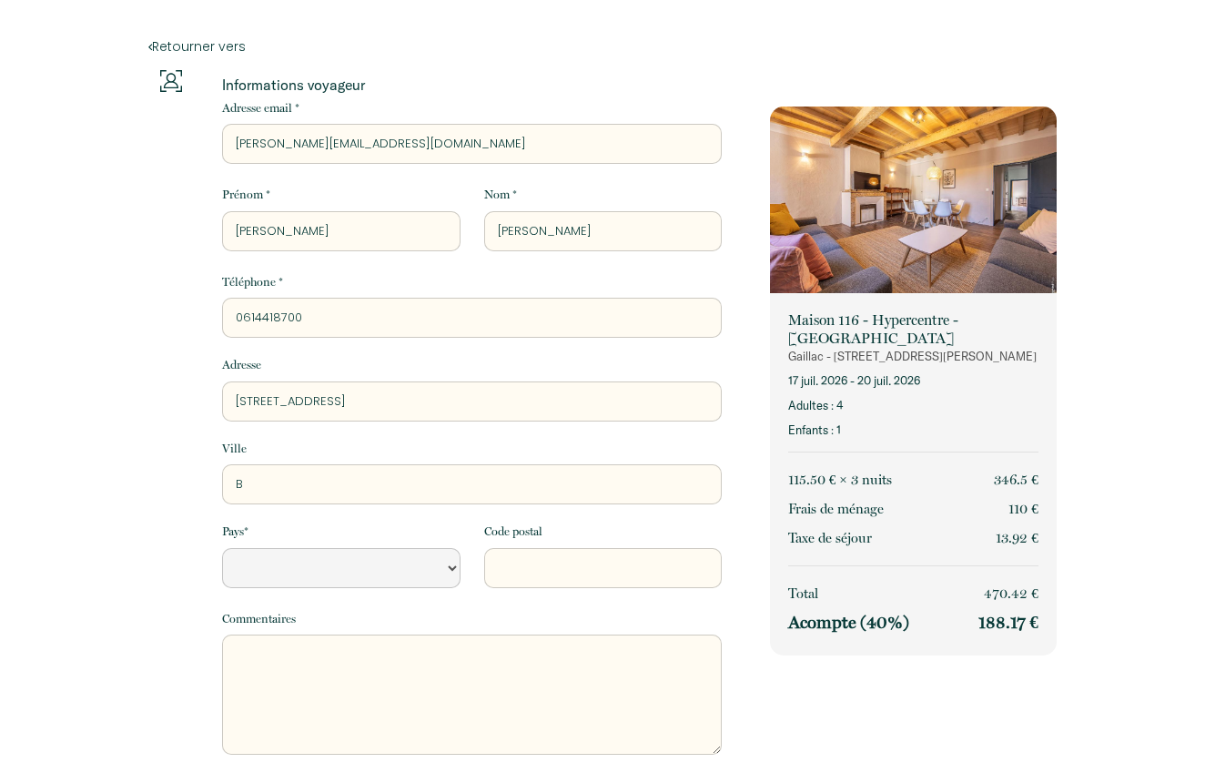
type input "BI"
select select "Default select example"
type input "BIO"
select select "Default select example"
type input "BION"
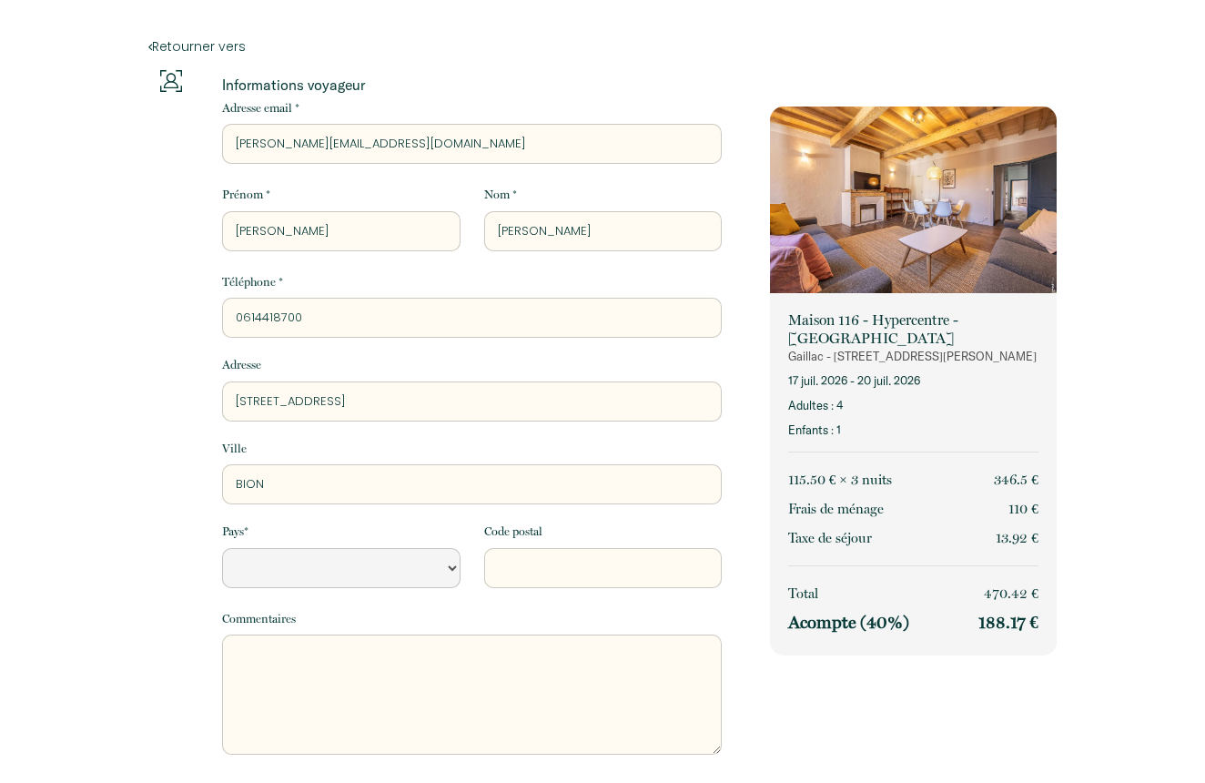
select select "Default select example"
type input "BIONV"
select select "Default select example"
type input "BIONVI"
select select "Default select example"
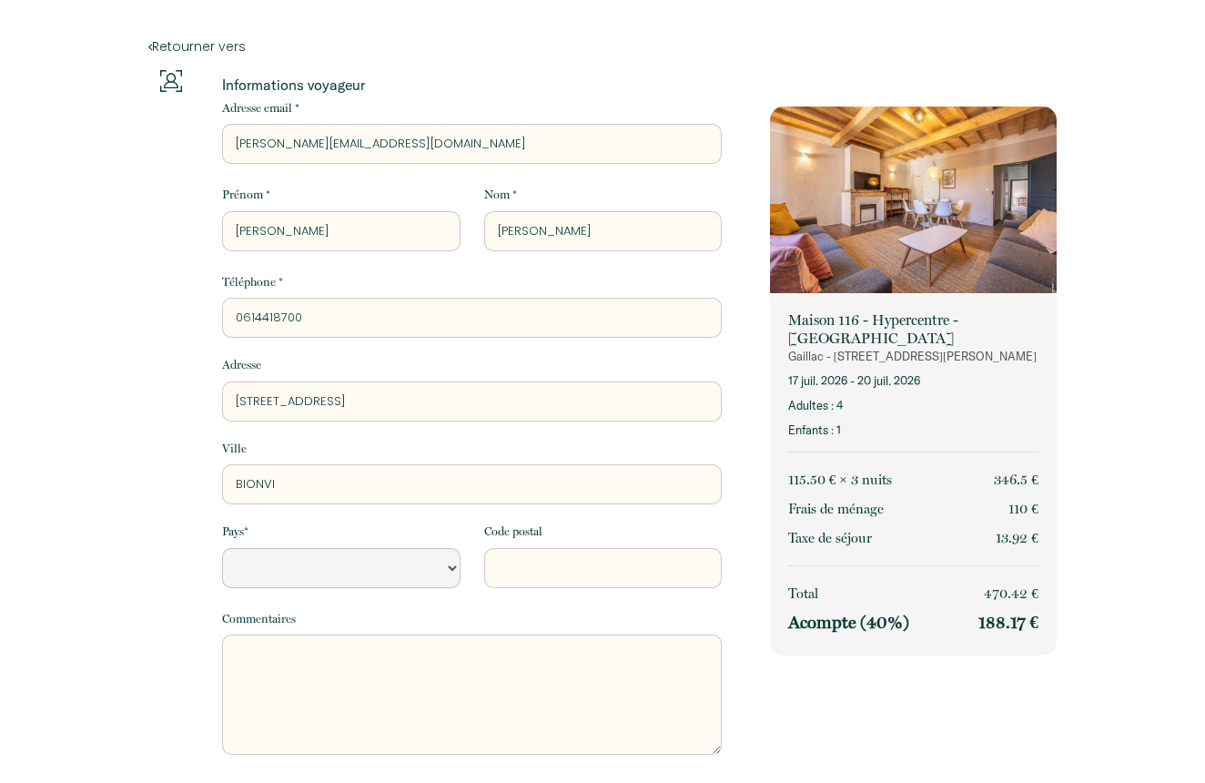
type input "BIONVIL"
select select "Default select example"
type input "BIONVILL"
select select "Default select example"
type input "BIONVILLE"
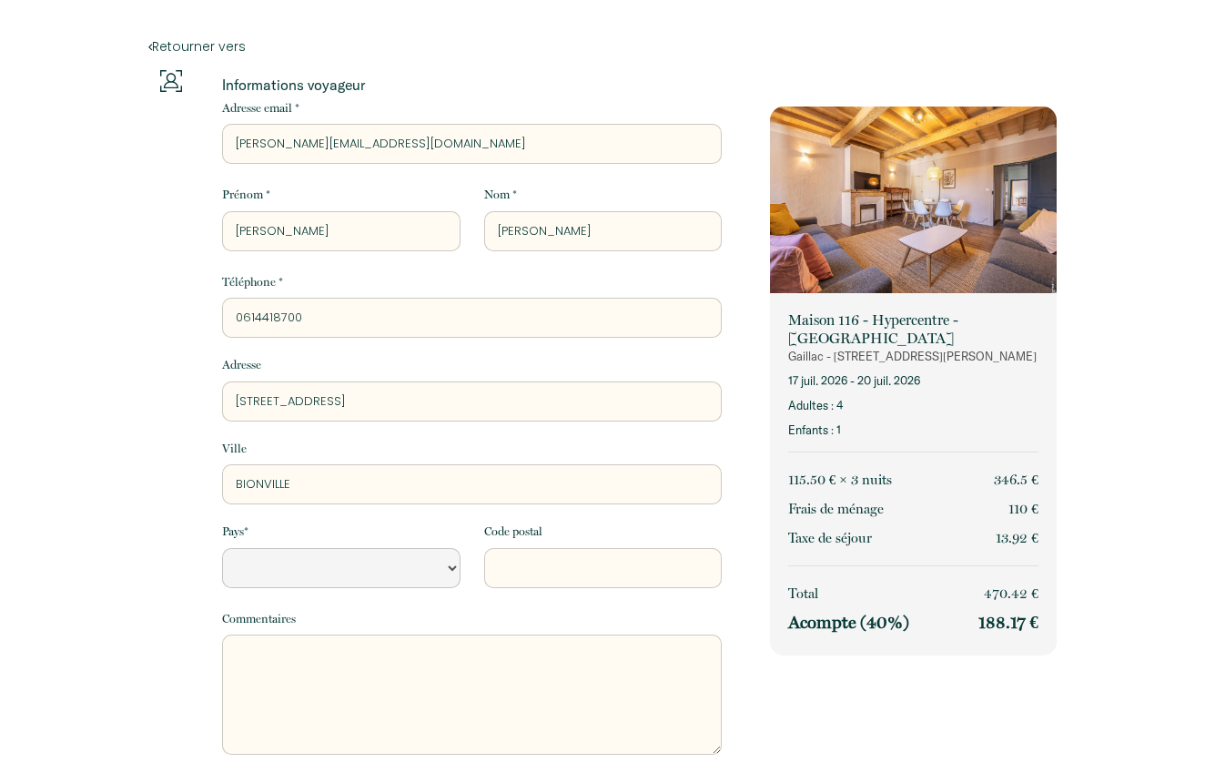
select select "Default select example"
type input "BIONVILLE"
select select "Default select example"
type input "BIONVILLE S"
select select "Default select example"
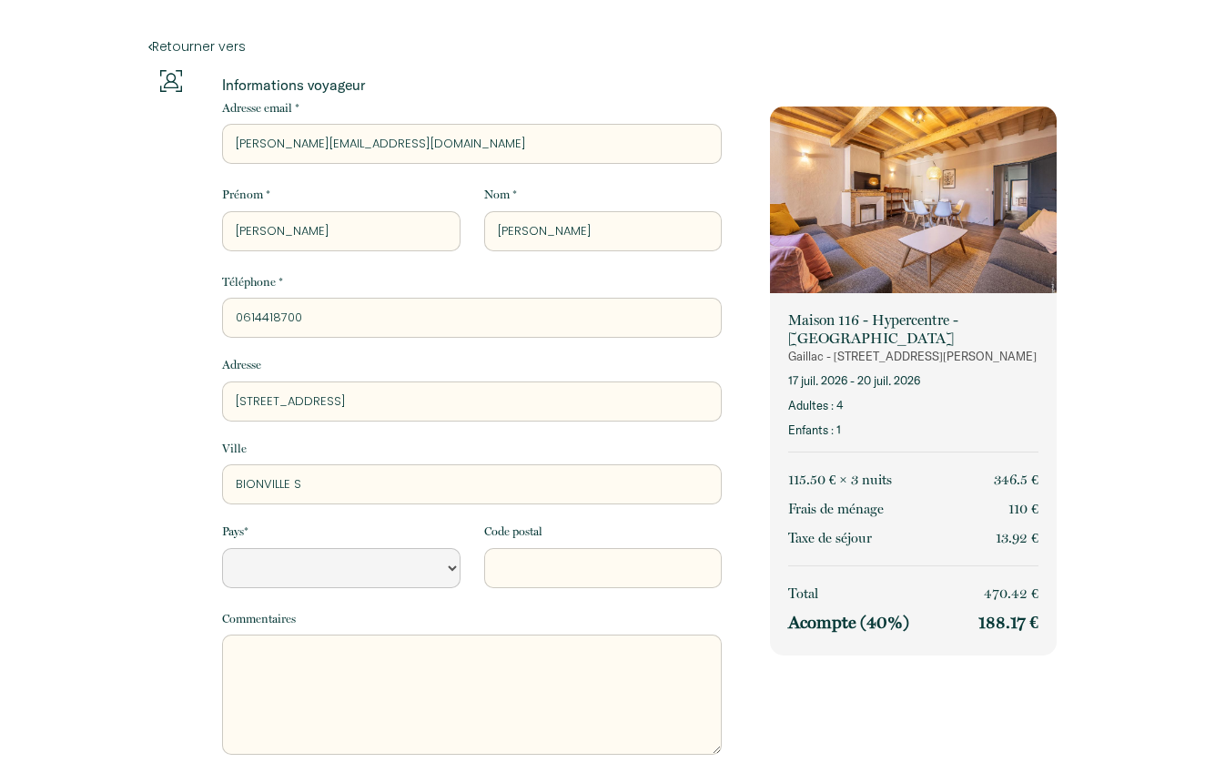
type input "BIONVILLE SU"
select select "Default select example"
type input "BIONVILLE SUR"
select select "Default select example"
type input "BIONVILLE SUR"
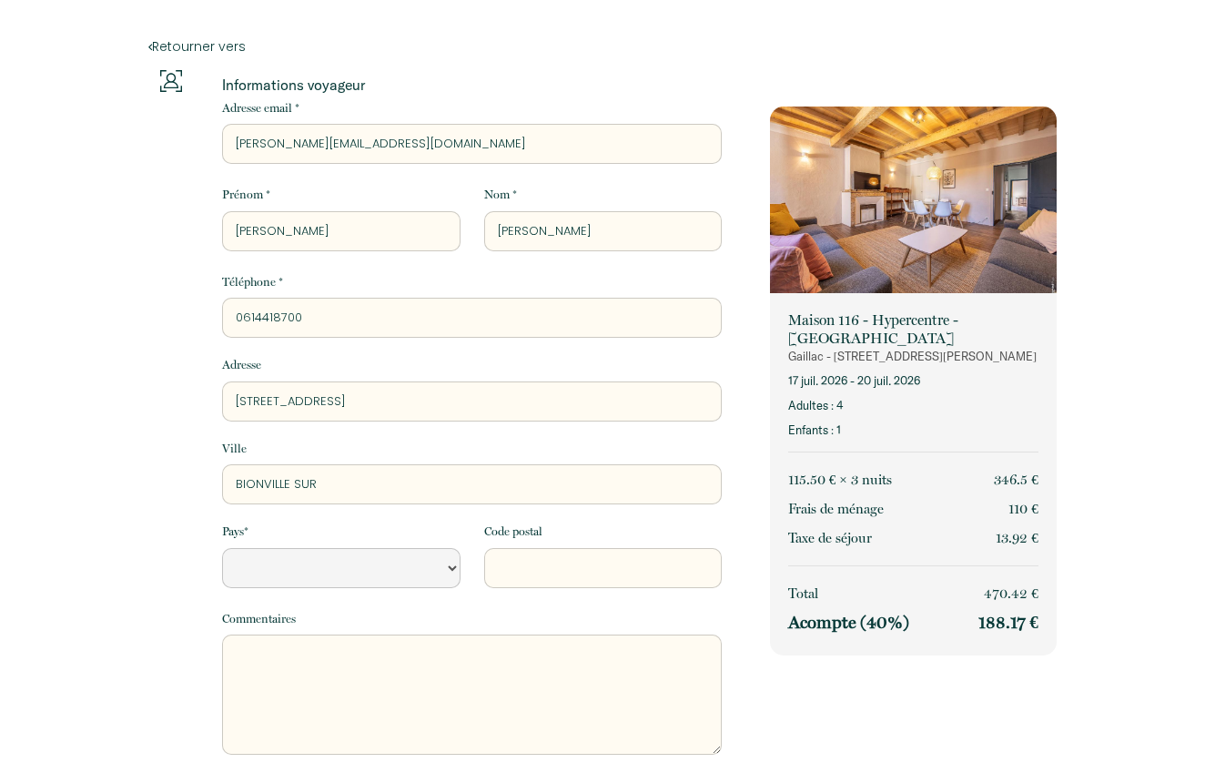
select select "Default select example"
type input "BIONVILLE SUR N"
select select "Default select example"
type input "BIONVILLE SUR NI"
select select "Default select example"
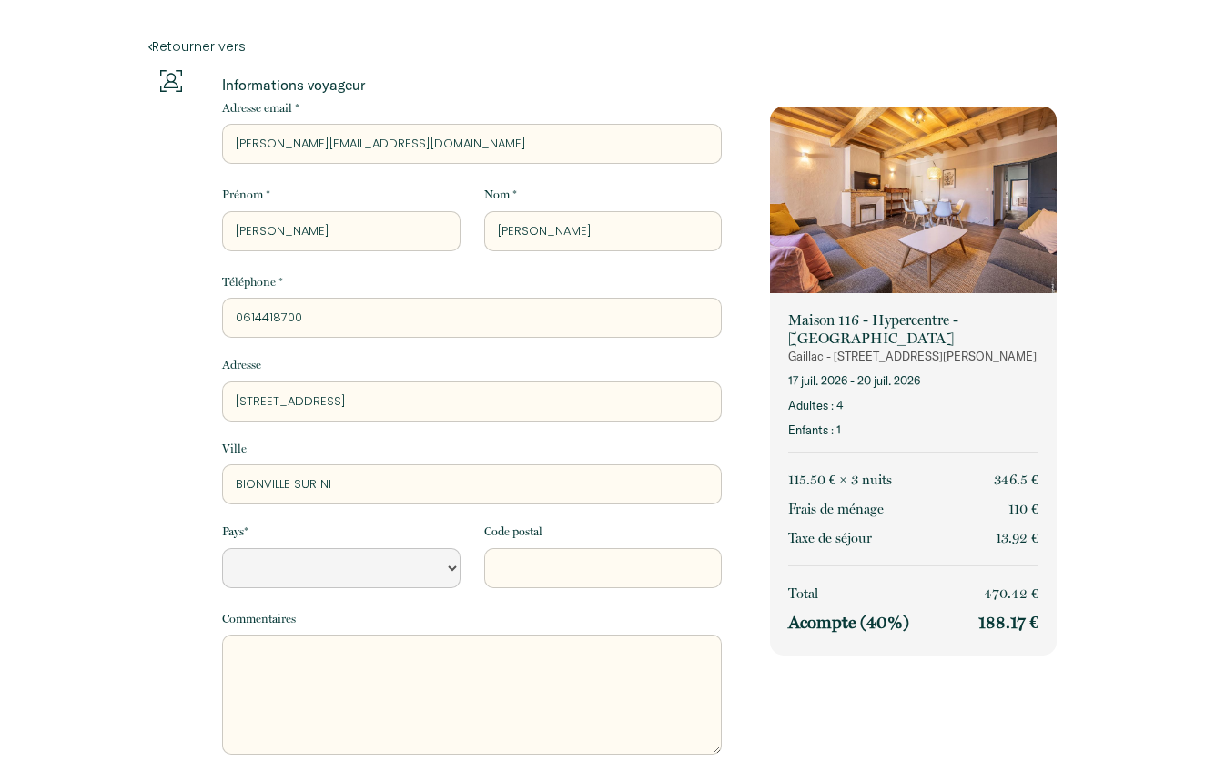
type input "BIONVILLE SUR NIE"
select select "Default select example"
drag, startPoint x: 505, startPoint y: 558, endPoint x: 497, endPoint y: 549, distance: 12.2
click at [294, 645] on textarea at bounding box center [472, 694] width 500 height 120
click at [361, 672] on textarea "week end mari" at bounding box center [472, 694] width 500 height 120
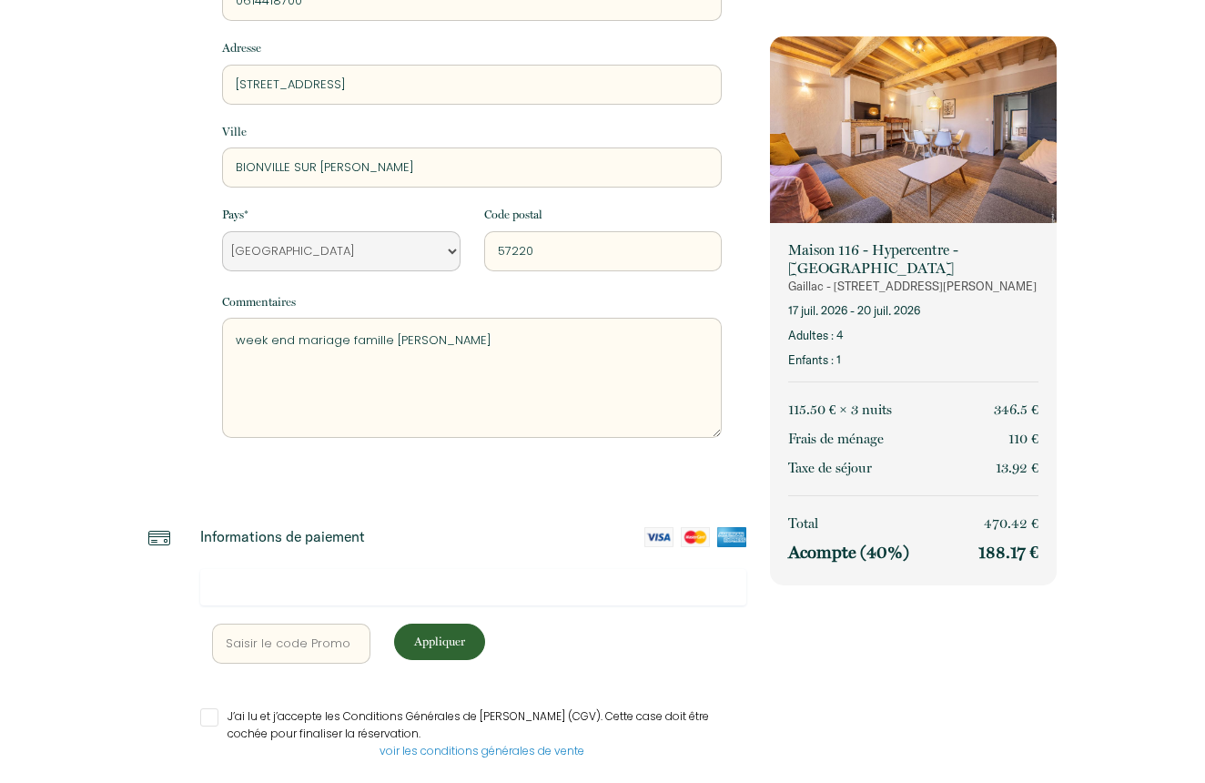
scroll to position [318, 0]
click at [212, 714] on input "J’ai lu et j’accepte les Conditions Générales de [PERSON_NAME] (CGV). Cette cas…" at bounding box center [473, 716] width 546 height 18
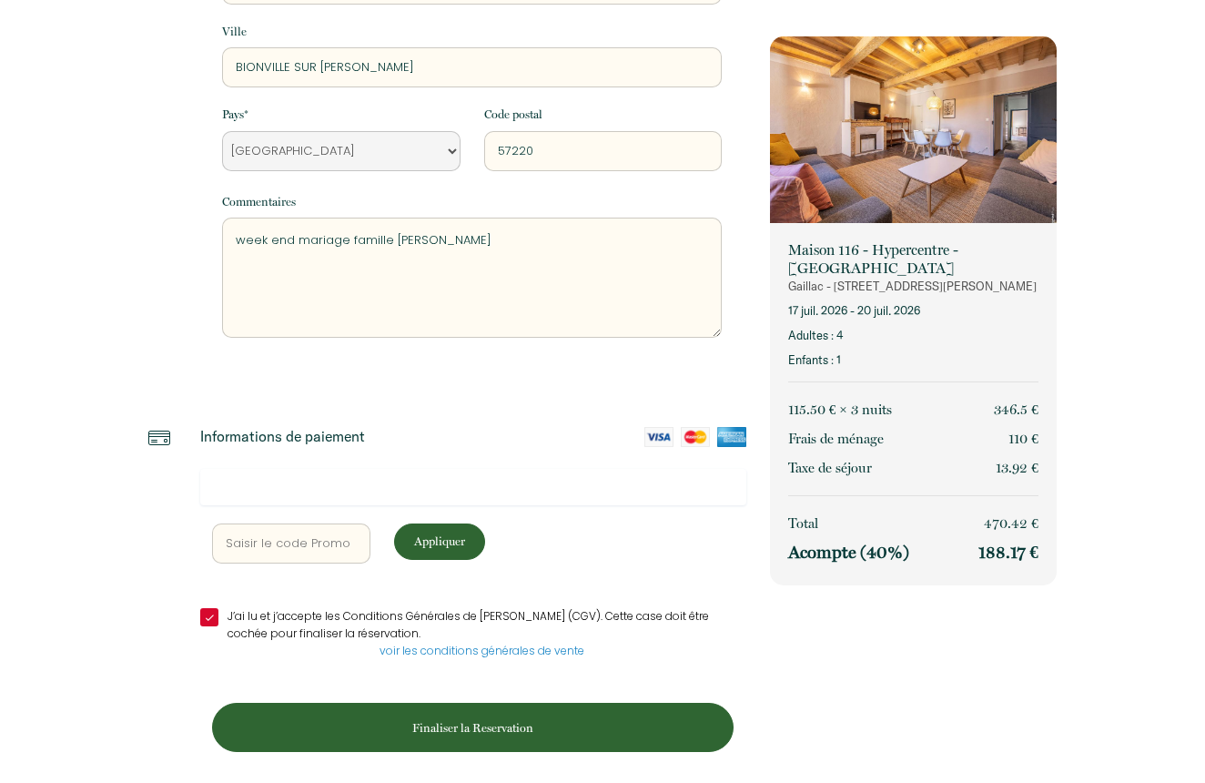
click at [452, 724] on p "Finaliser la Reservation" at bounding box center [472, 727] width 509 height 17
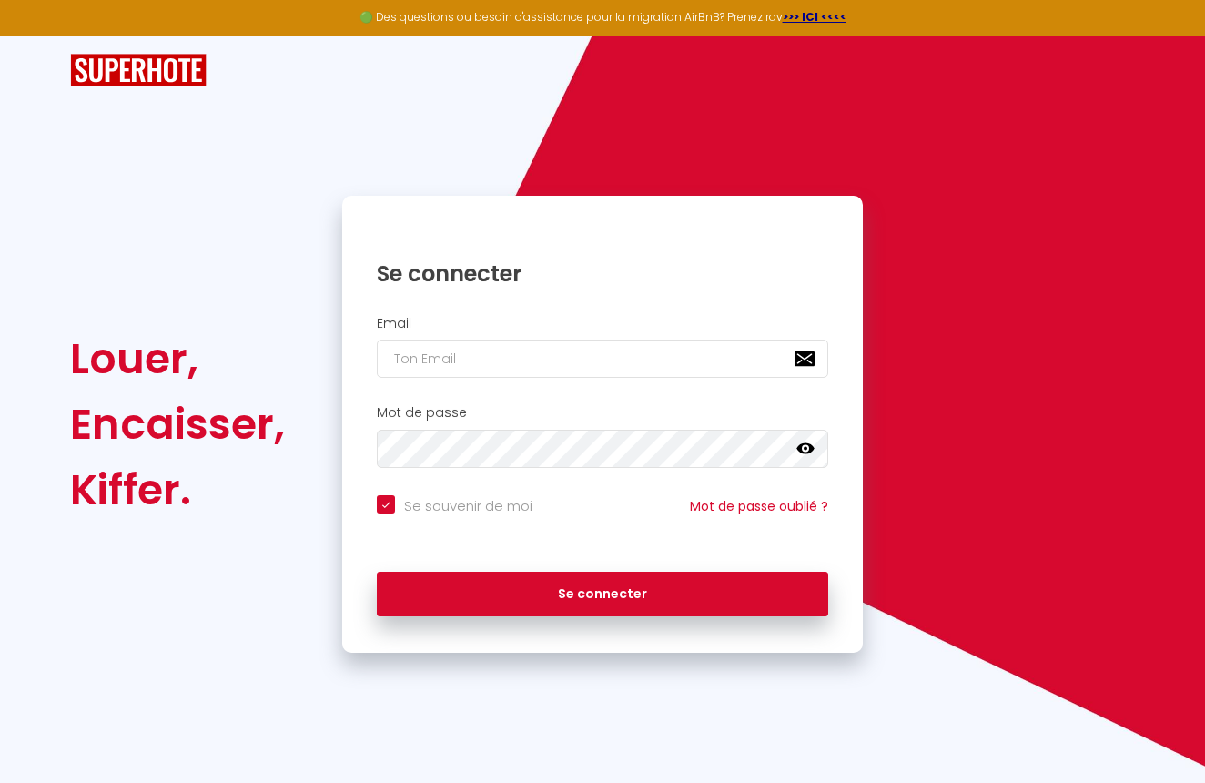
scroll to position [0, 0]
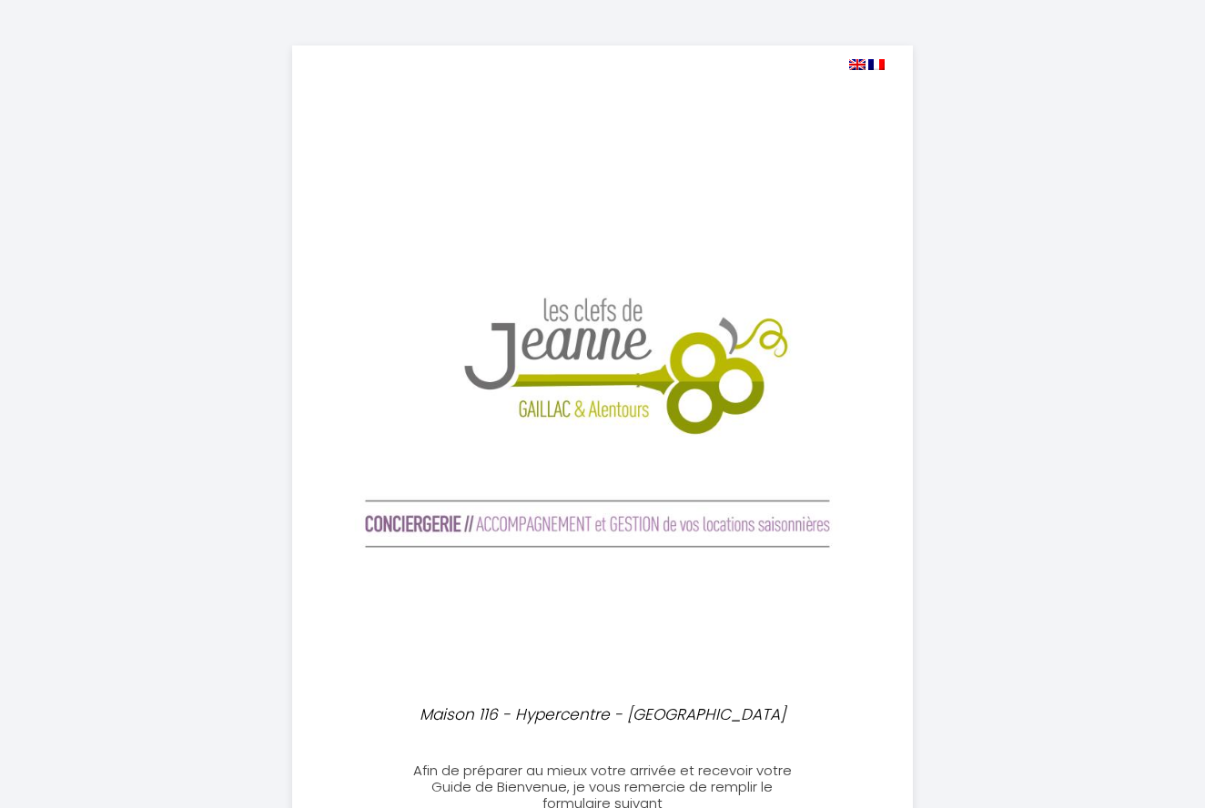
select select
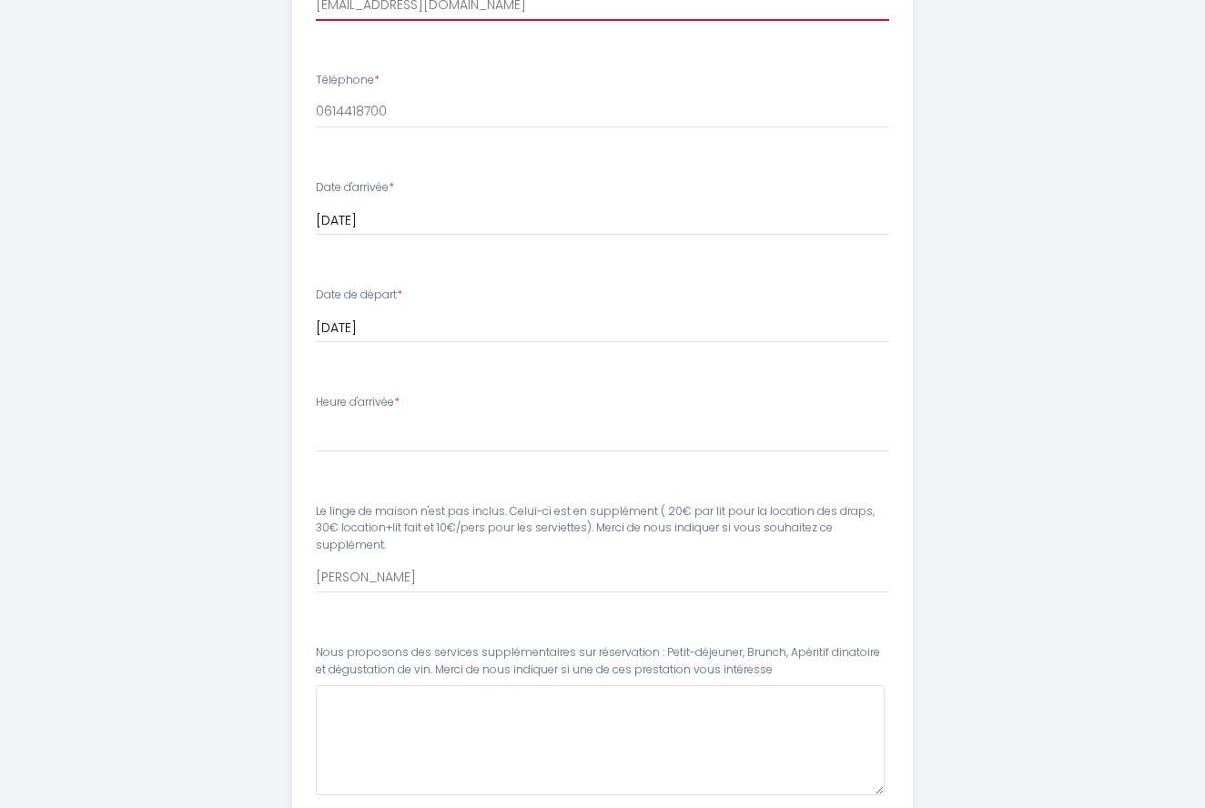
scroll to position [903, 0]
type input "[PERSON_NAME][EMAIL_ADDRESS][DOMAIN_NAME]"
select select "18:00"
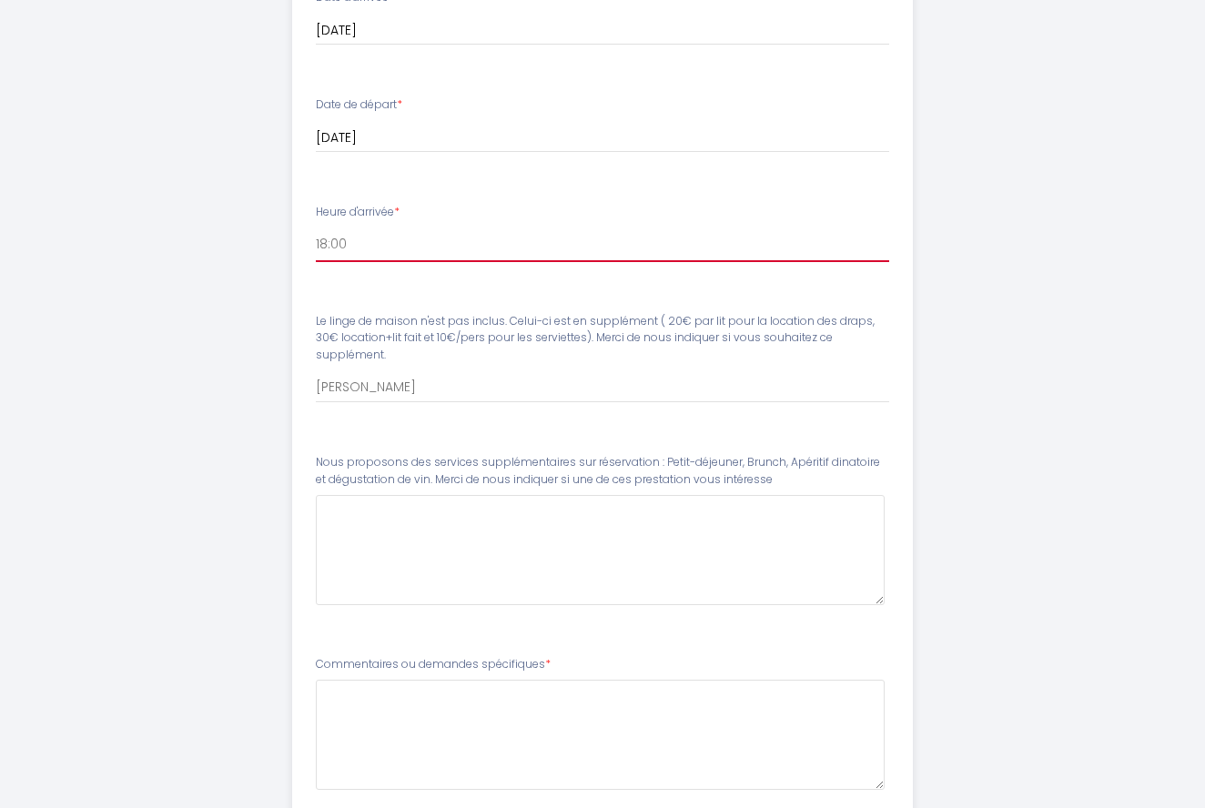
scroll to position [1095, 0]
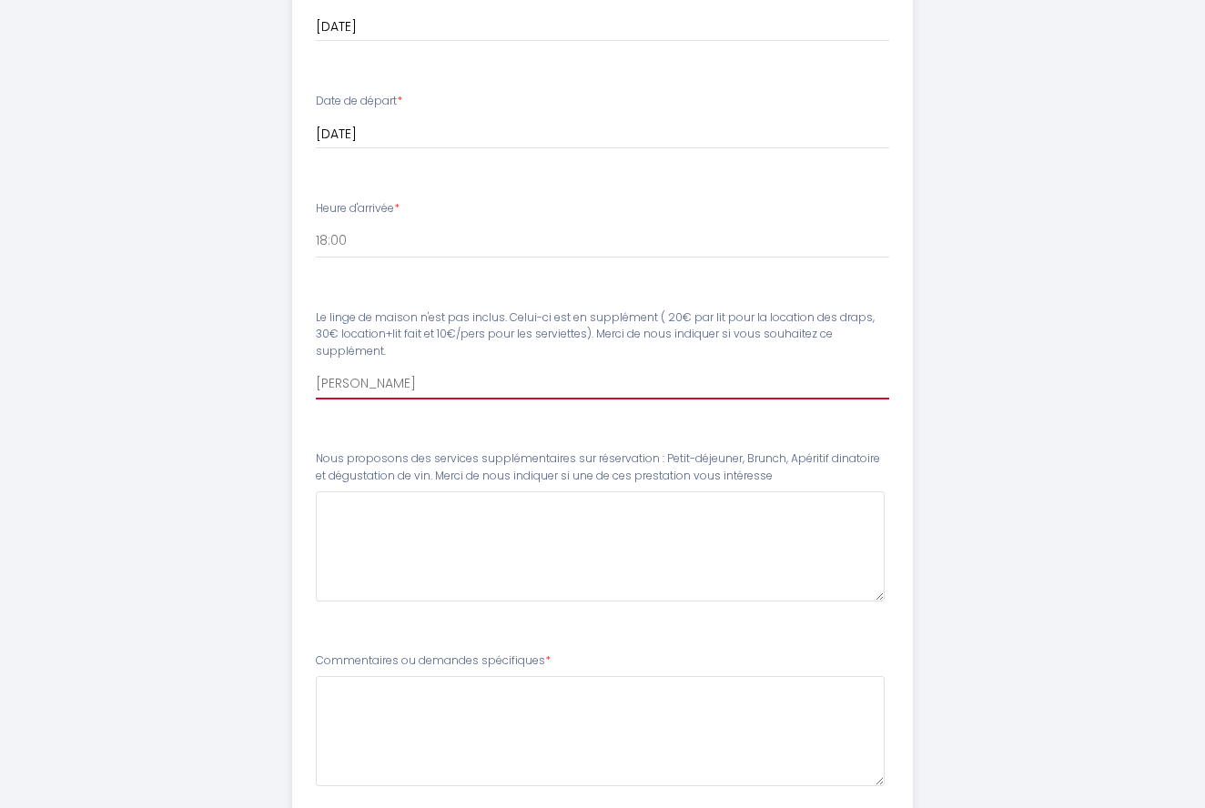
click at [438, 381] on input "[PERSON_NAME]" at bounding box center [603, 383] width 574 height 33
type input "T"
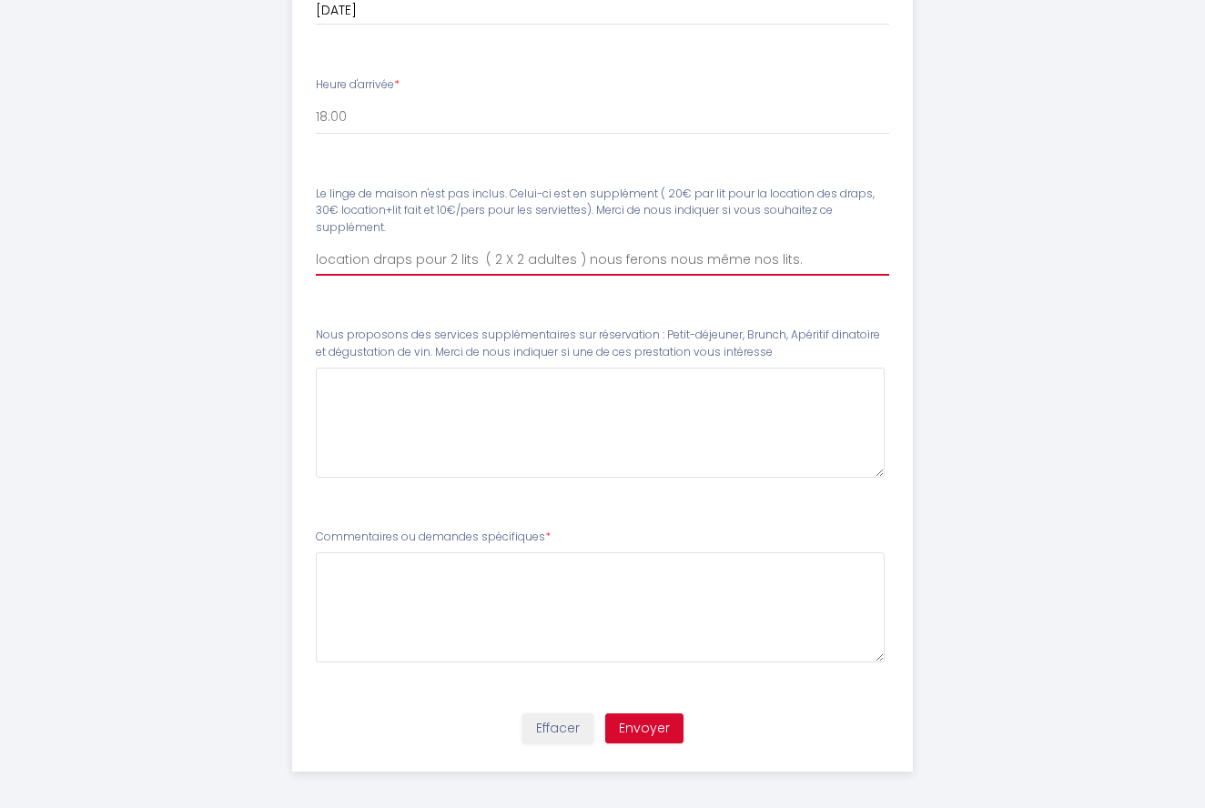
scroll to position [1218, 0]
type input "location draps pour 2 lits ( 2 X 2 adultes ) nous ferons nous même nos lits."
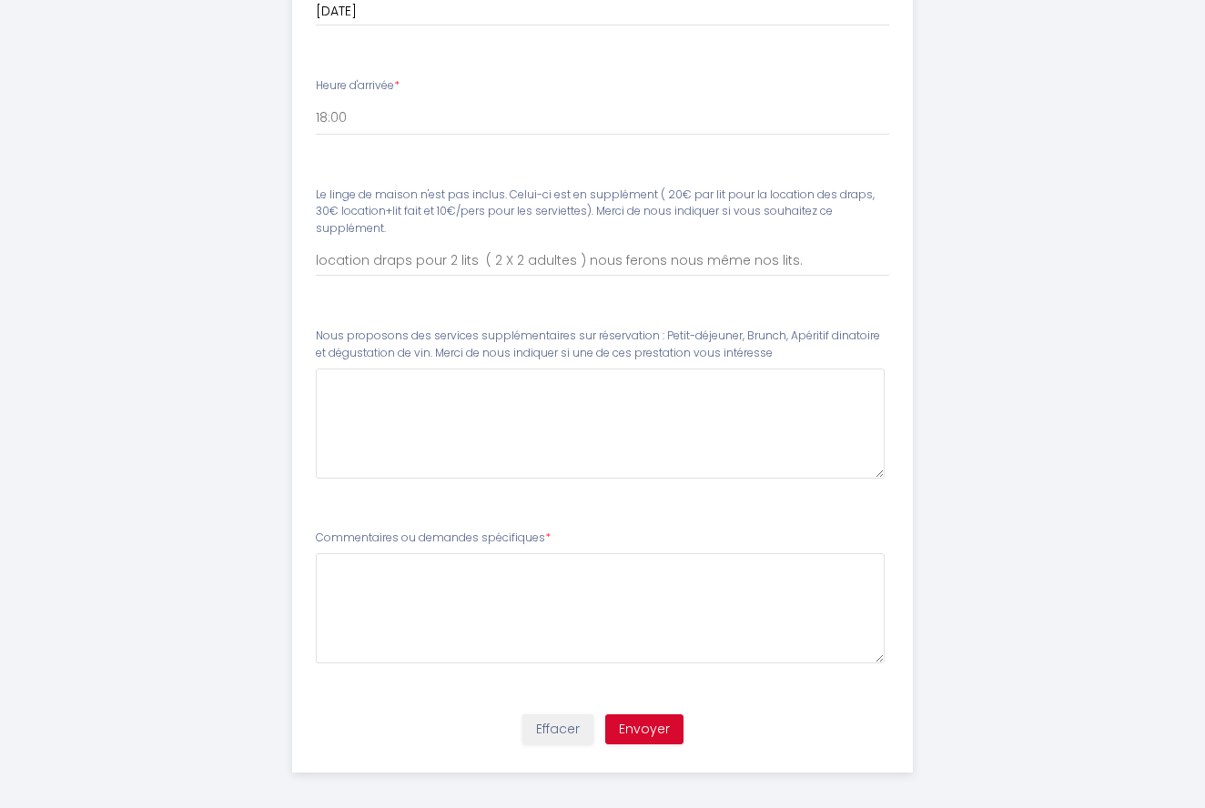
click at [649, 721] on button "Envoyer" at bounding box center [644, 730] width 78 height 31
click at [634, 717] on button "Envoyer" at bounding box center [644, 730] width 78 height 31
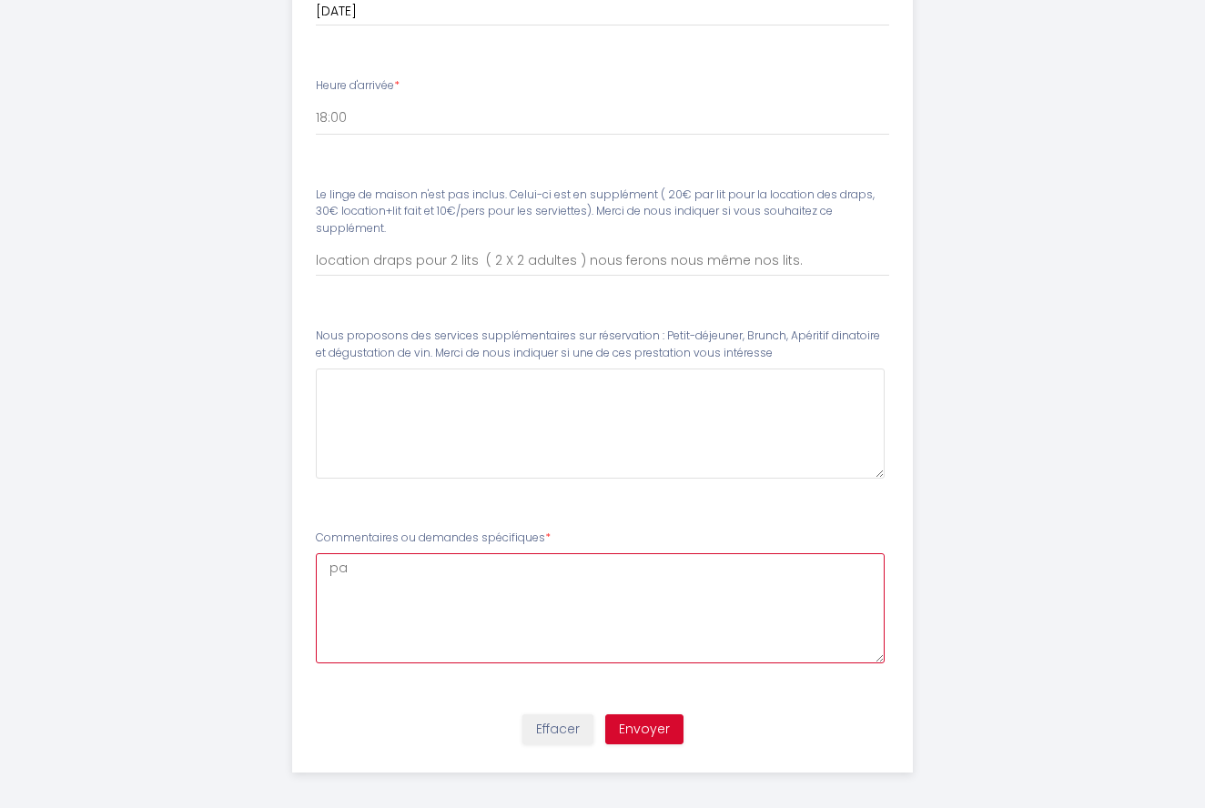
type spécifiques7 "p"
type spécifiques7 "deux jeux de clés Merci"
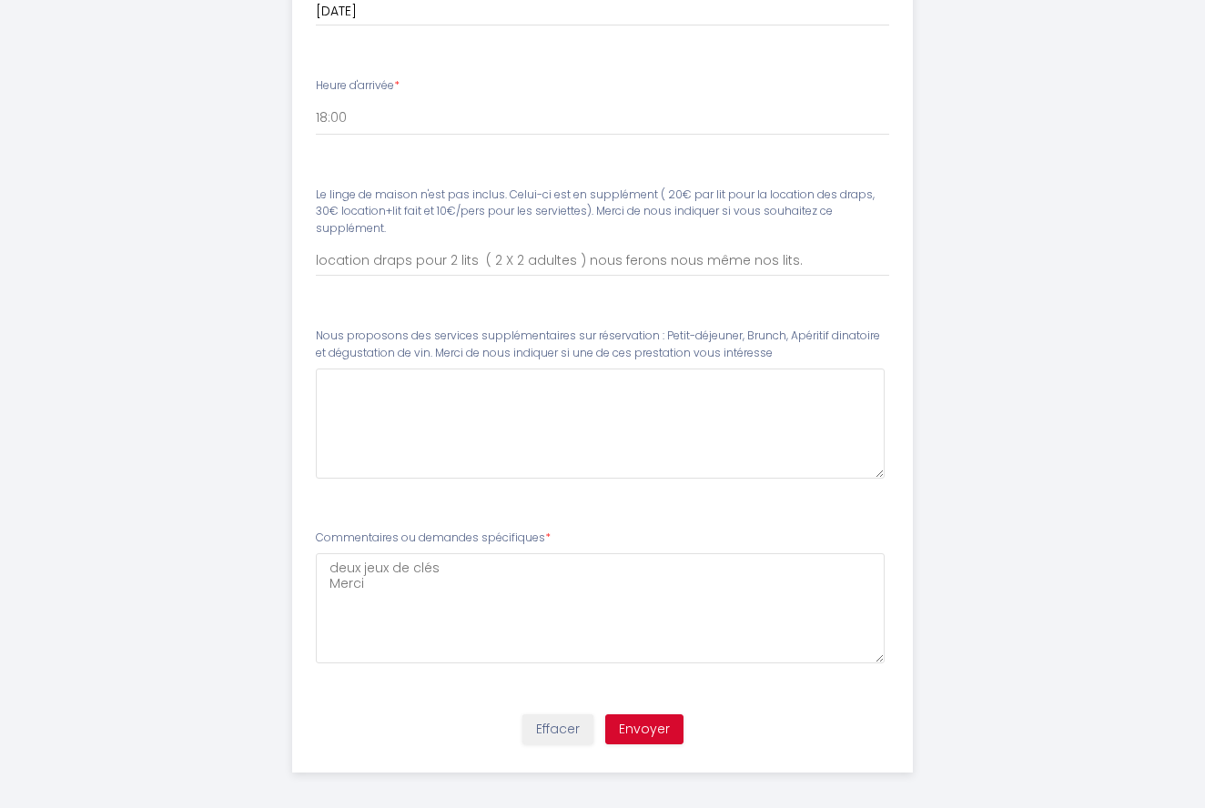
click at [637, 722] on button "Envoyer" at bounding box center [644, 730] width 78 height 31
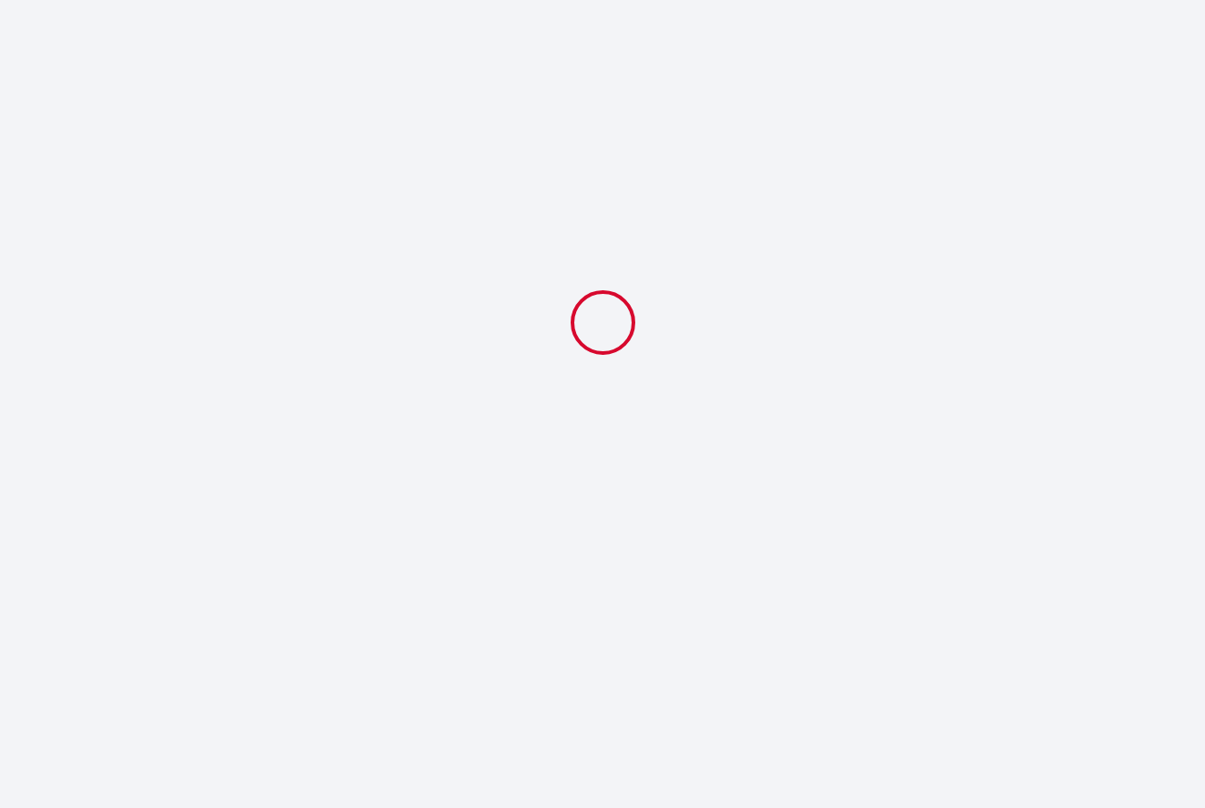
select select "18:00"
